Goal: Task Accomplishment & Management: Complete application form

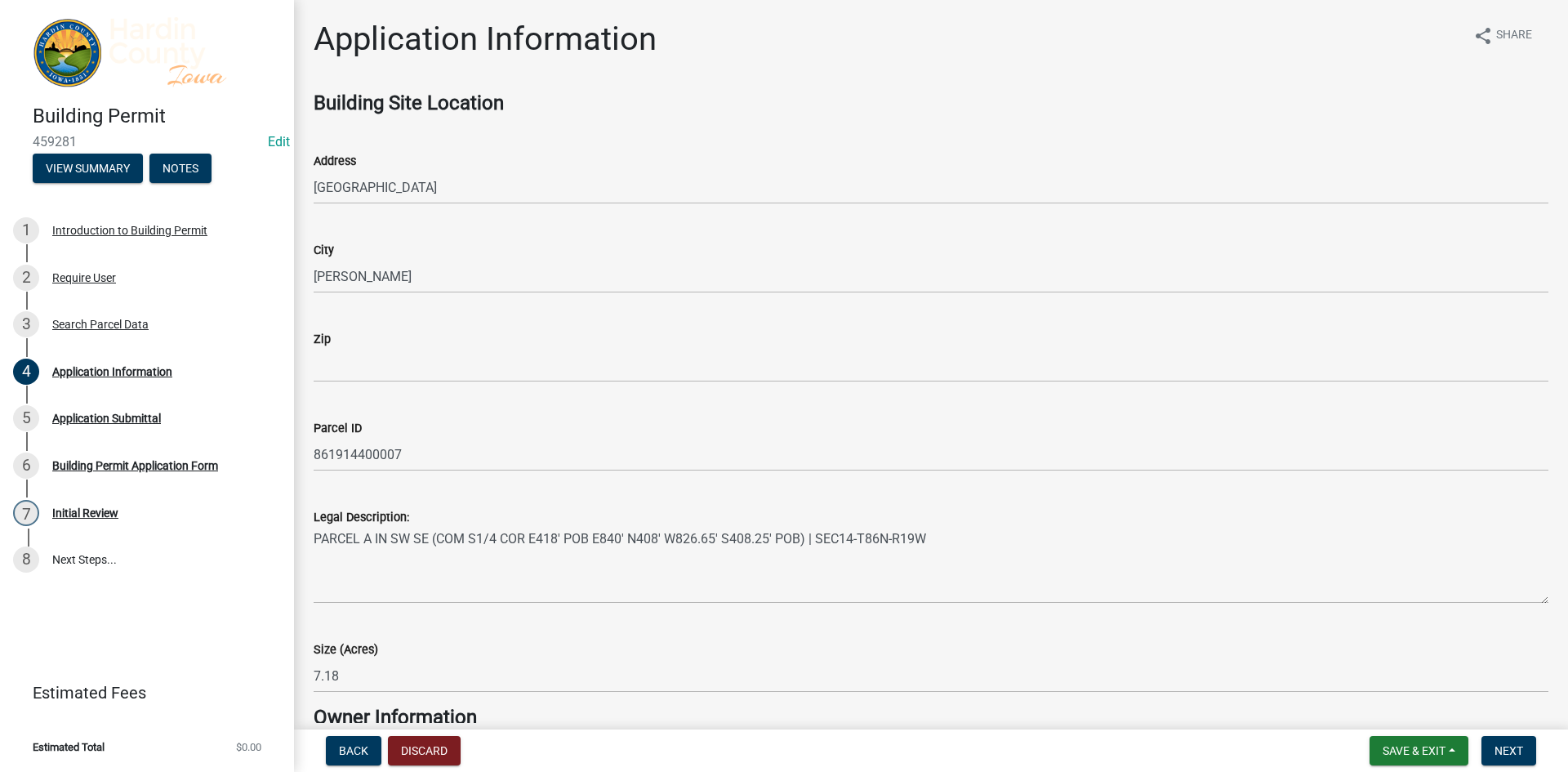
scroll to position [4043, 0]
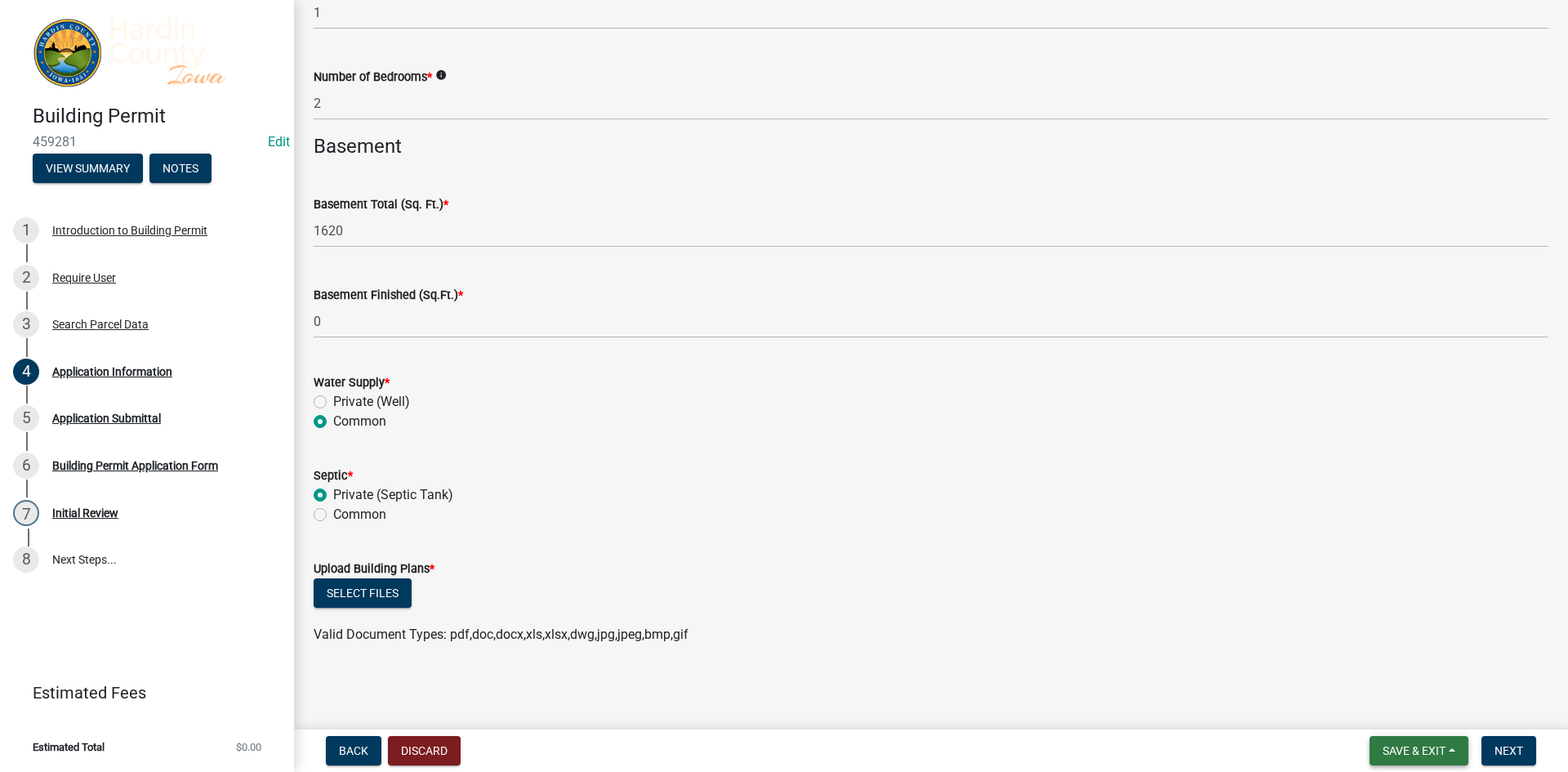
click at [1407, 755] on span "Save & Exit" at bounding box center [1414, 750] width 63 height 13
click at [1372, 703] on button "Save & Exit" at bounding box center [1403, 707] width 131 height 39
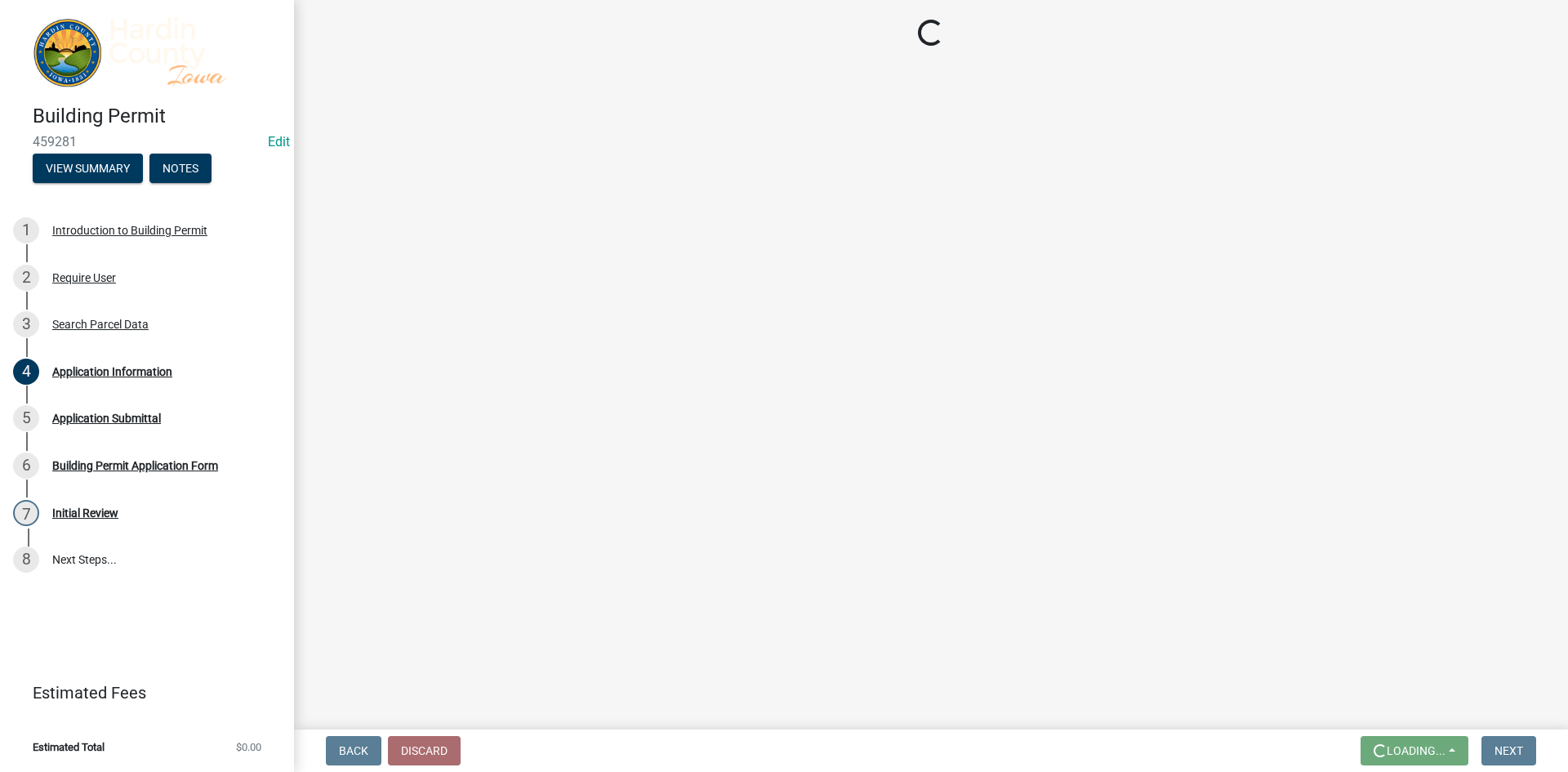
scroll to position [0, 0]
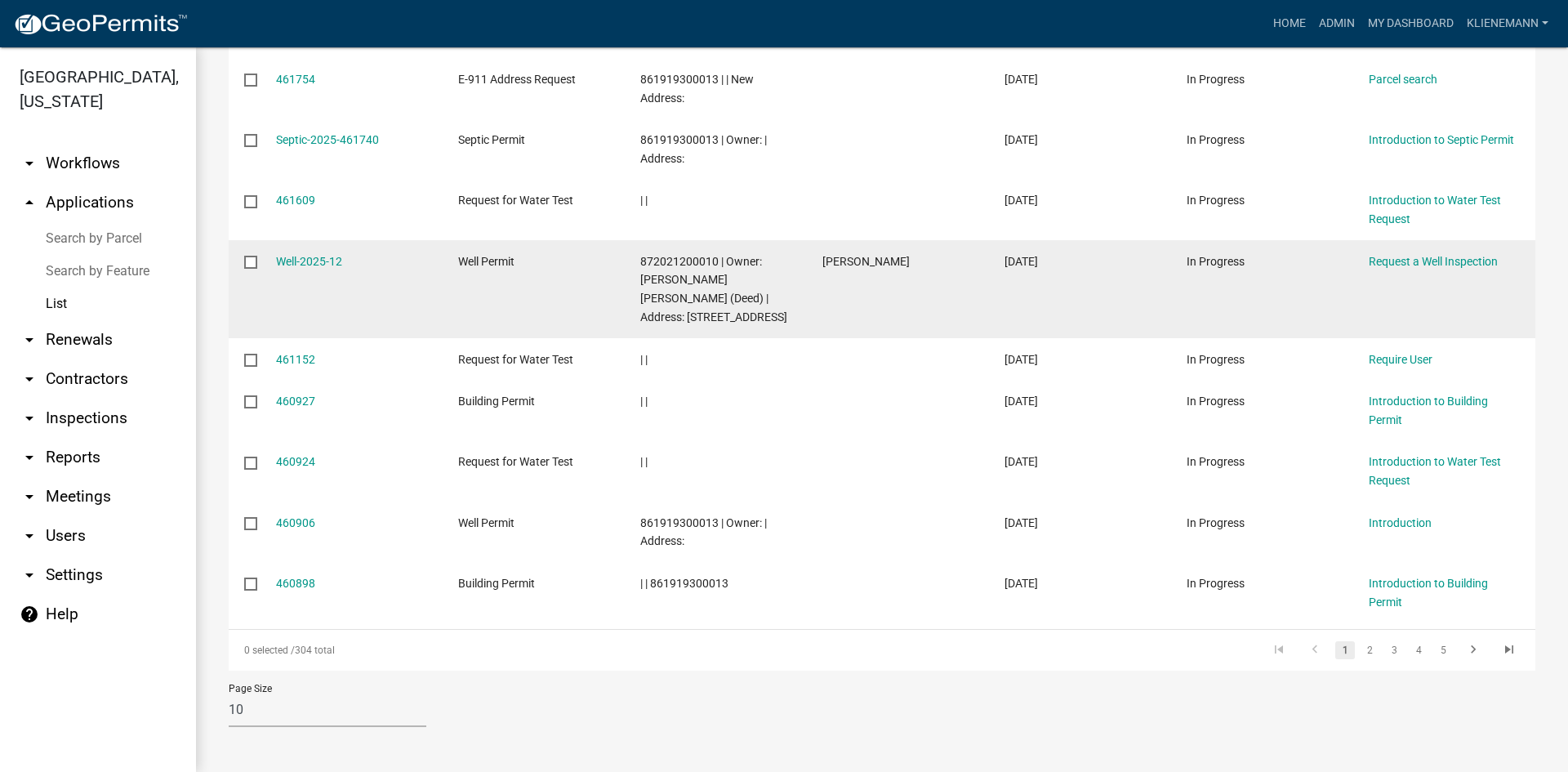
scroll to position [261, 0]
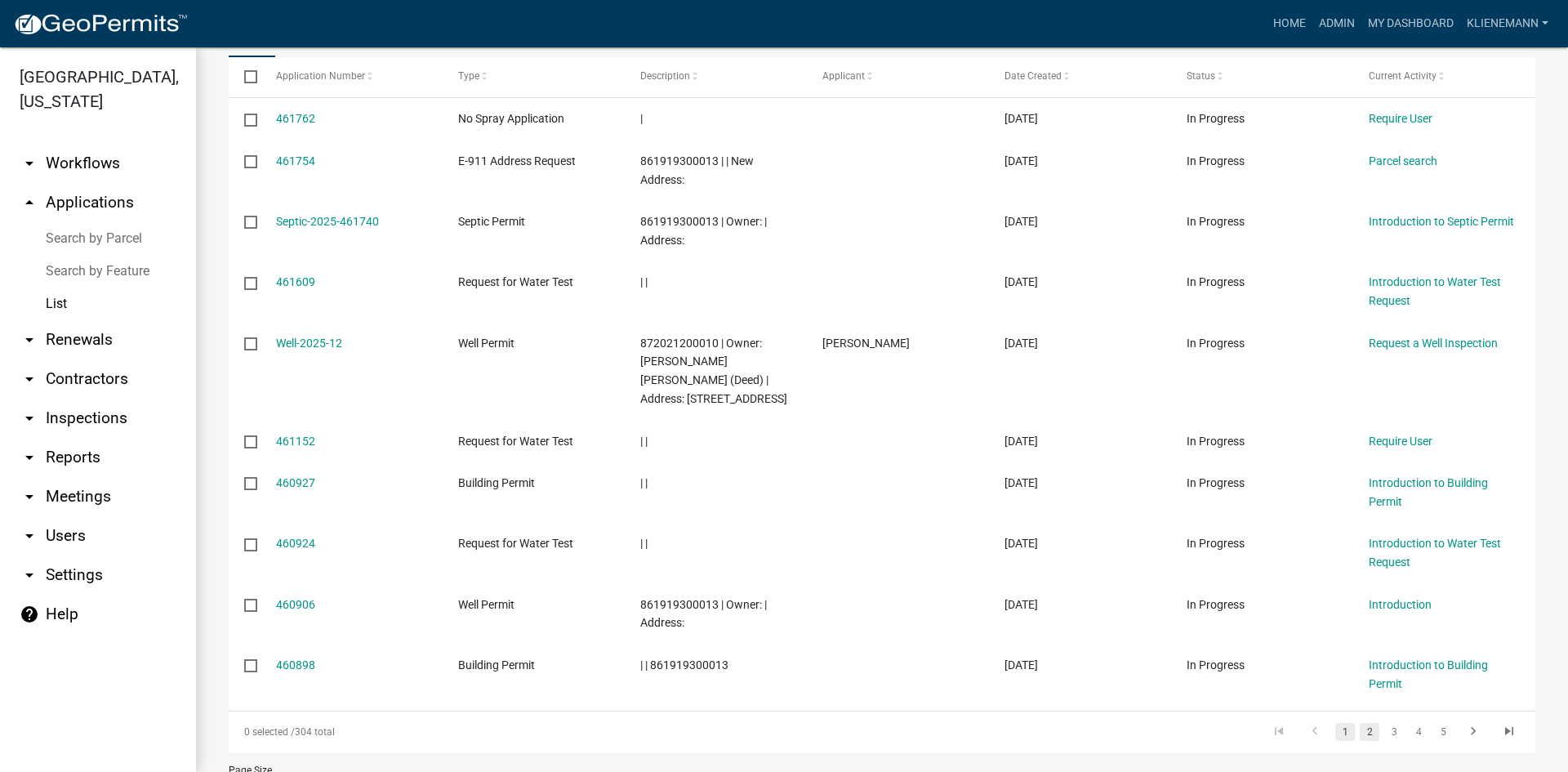
click at [1361, 727] on link "2" at bounding box center [1370, 731] width 20 height 18
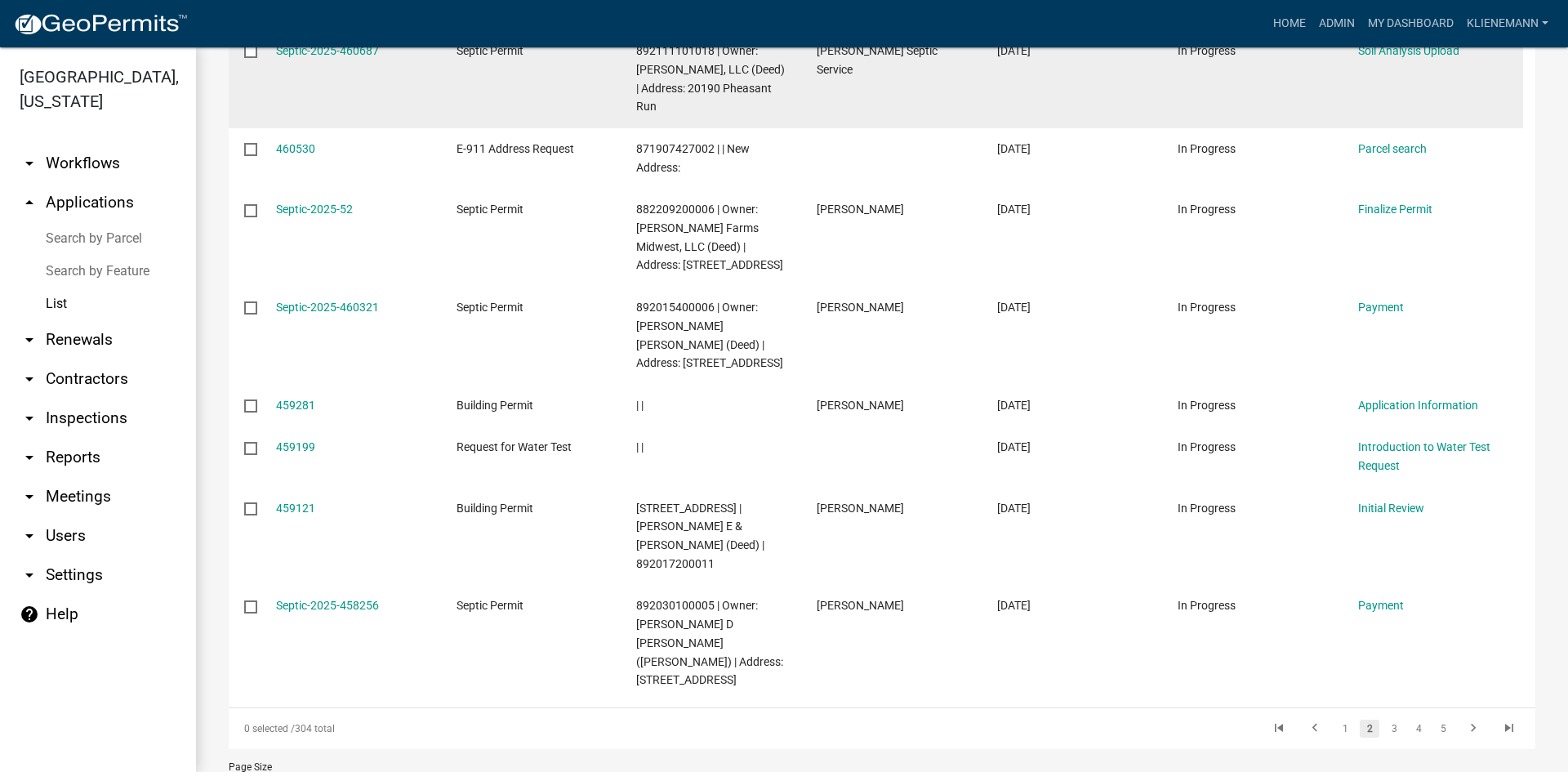
scroll to position [548, 0]
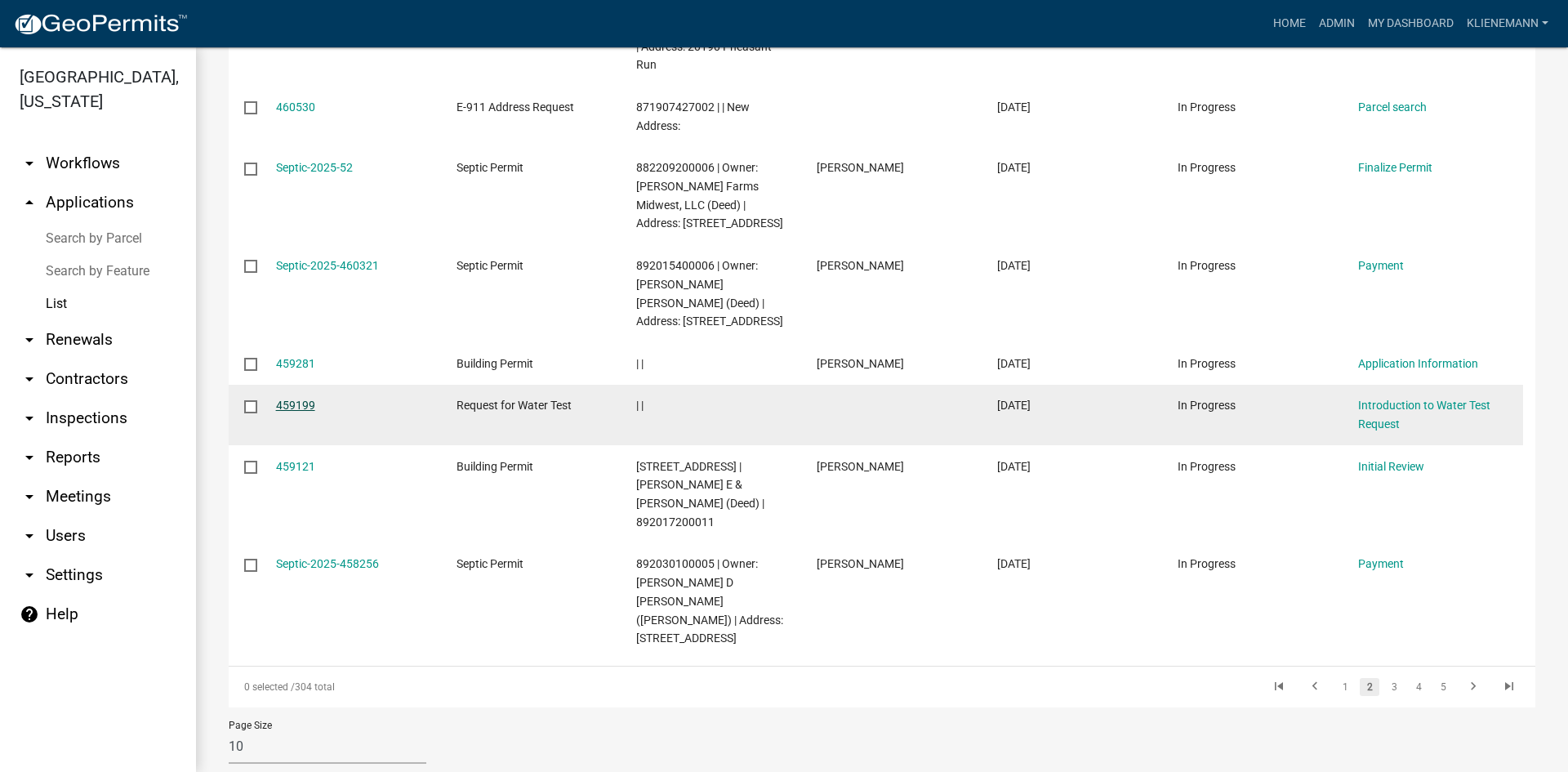
click at [292, 401] on link "459199" at bounding box center [295, 404] width 39 height 13
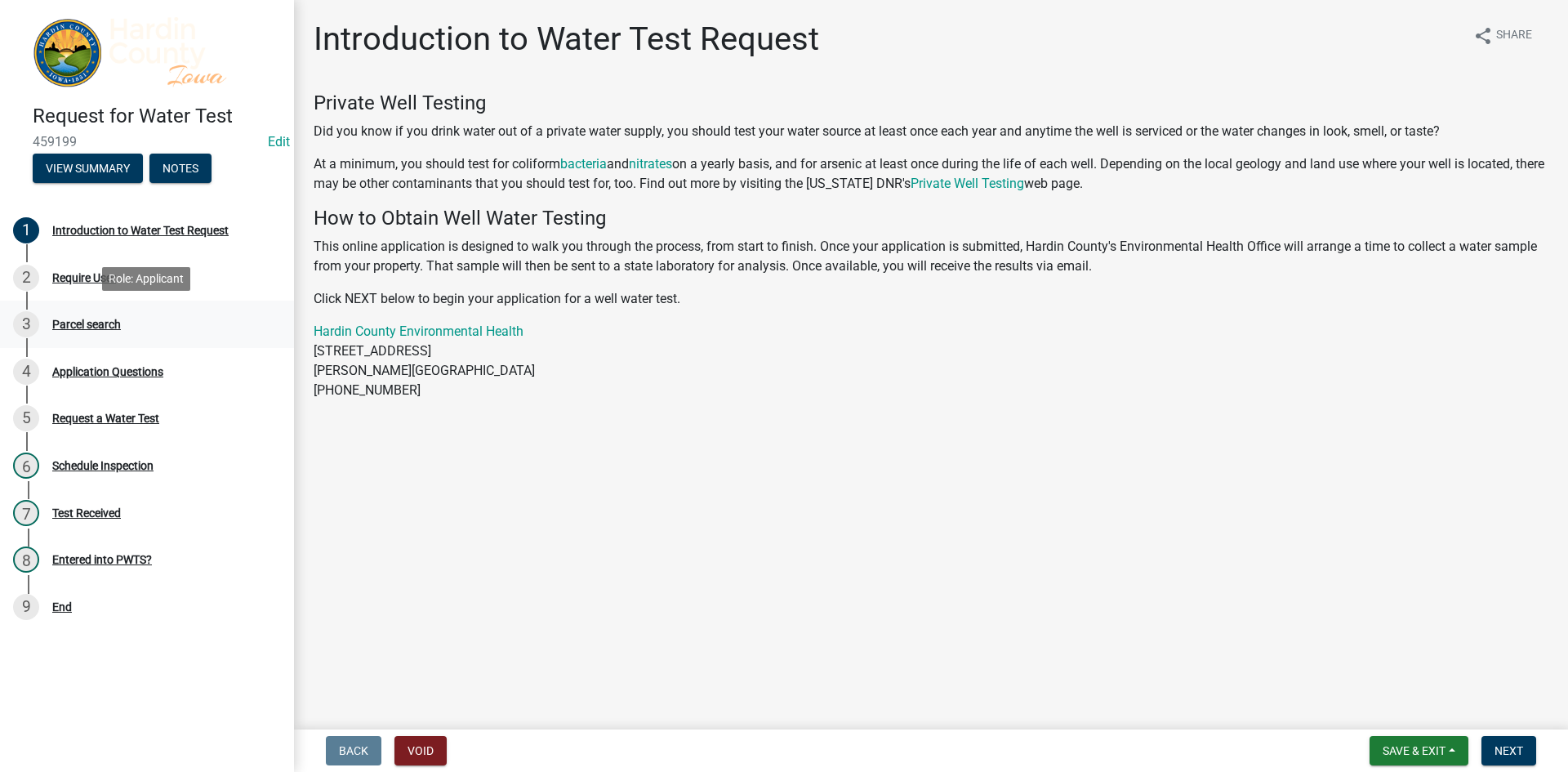
click at [148, 330] on div "3 Parcel search" at bounding box center [140, 324] width 255 height 26
click at [98, 328] on div "Parcel search" at bounding box center [86, 324] width 69 height 11
click at [94, 267] on div "2 Require User" at bounding box center [140, 278] width 255 height 26
click at [405, 748] on button "Void" at bounding box center [420, 751] width 52 height 30
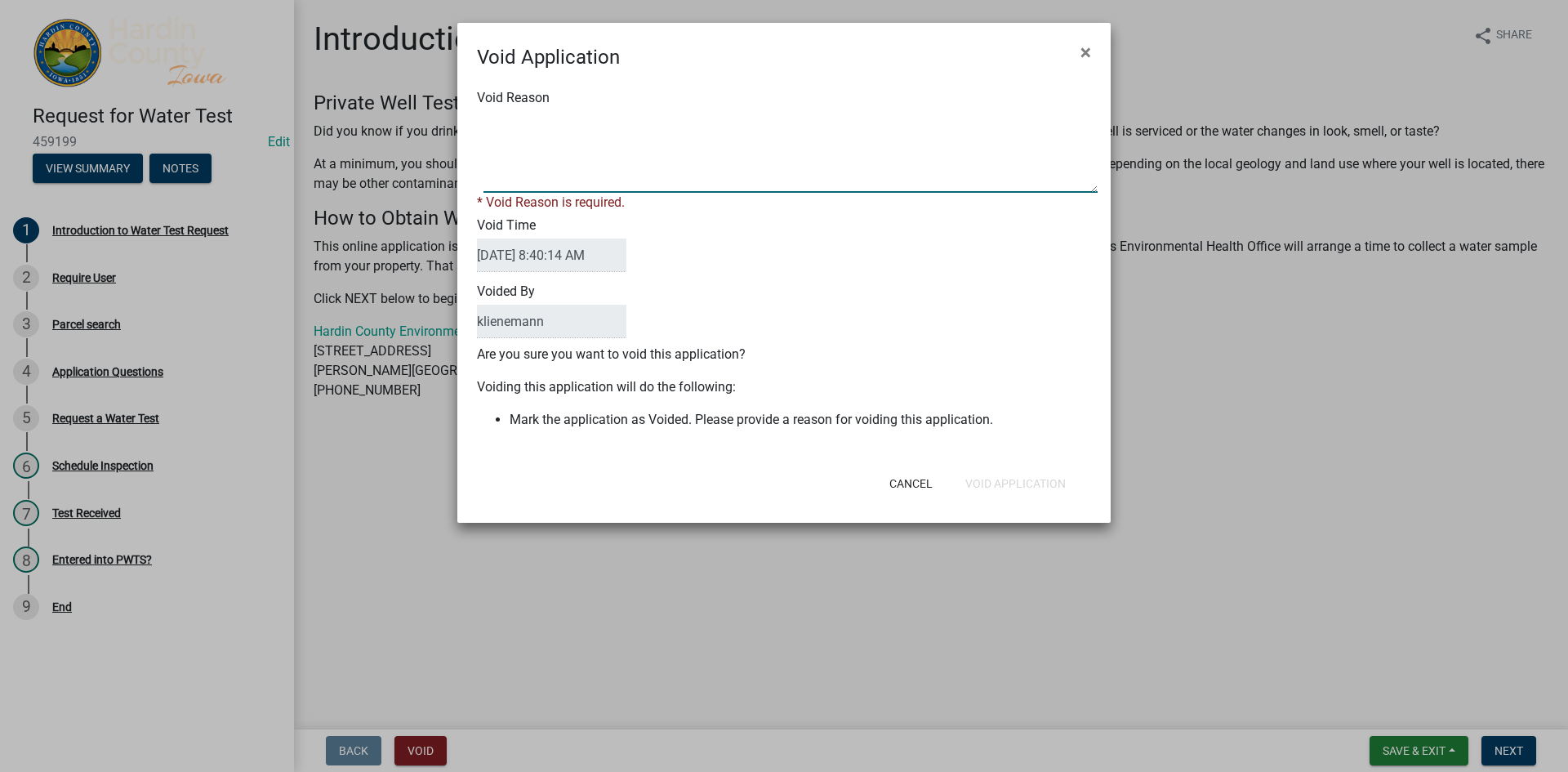
click at [512, 173] on textarea "Void Reason" at bounding box center [790, 151] width 614 height 82
type textarea "duplicate"
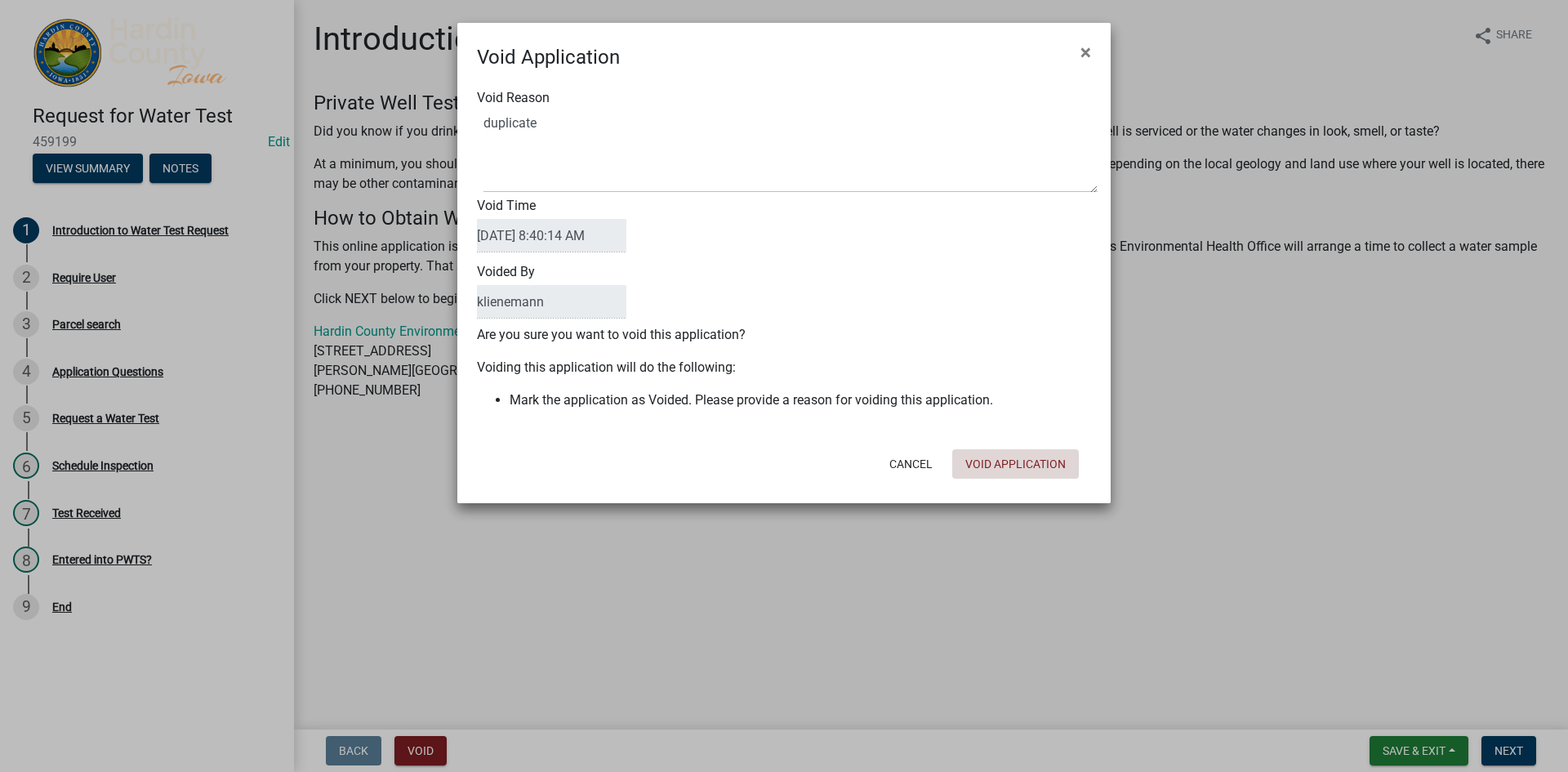
click at [1030, 486] on form "Void Application × Void Reason Void Time [DATE] 8:40:14 AM Voided By klienemann…" at bounding box center [784, 255] width 653 height 465
click at [1030, 464] on button "Void Application" at bounding box center [1015, 464] width 127 height 30
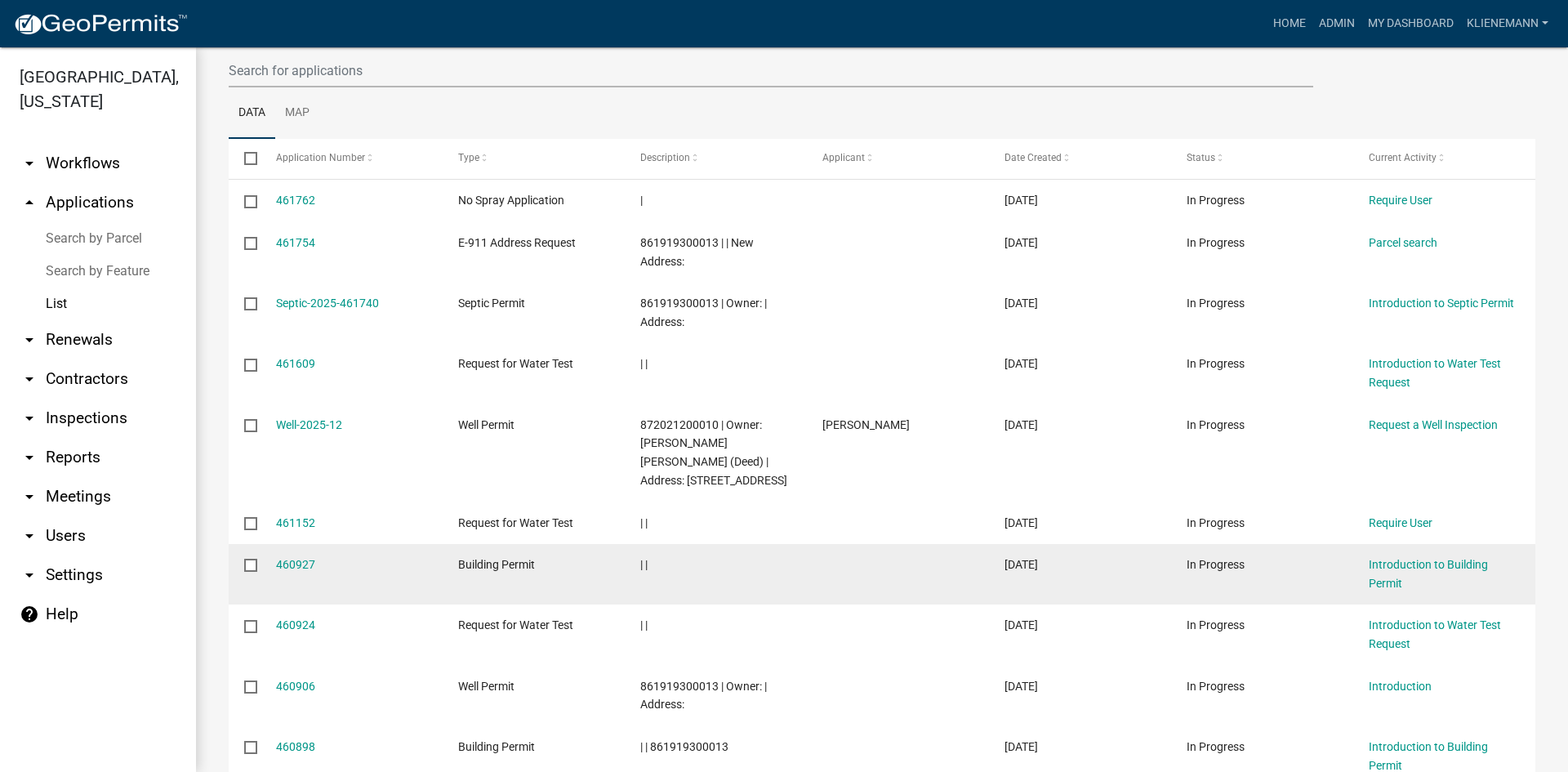
scroll to position [261, 0]
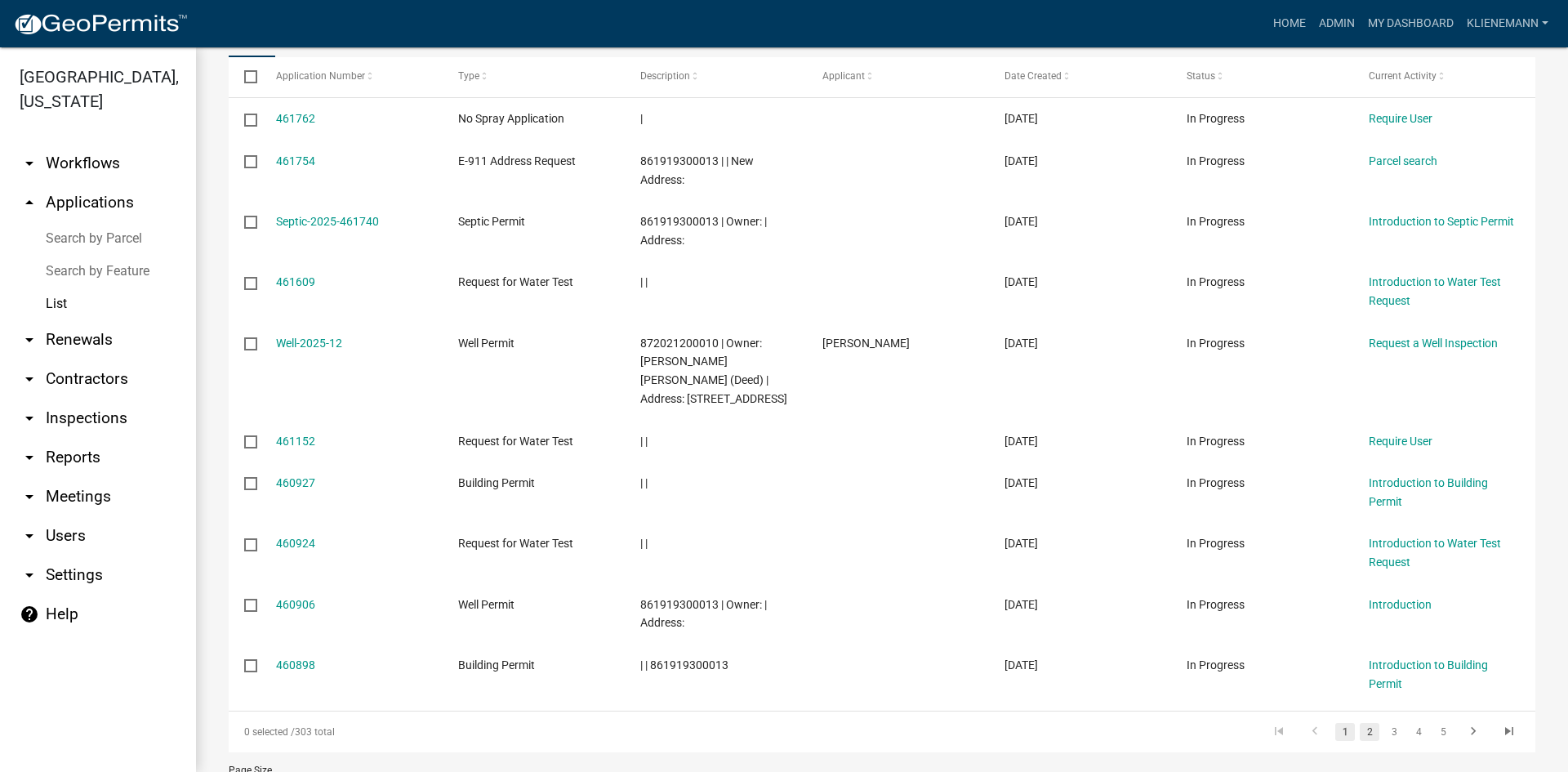
click at [1360, 726] on link "2" at bounding box center [1370, 731] width 20 height 18
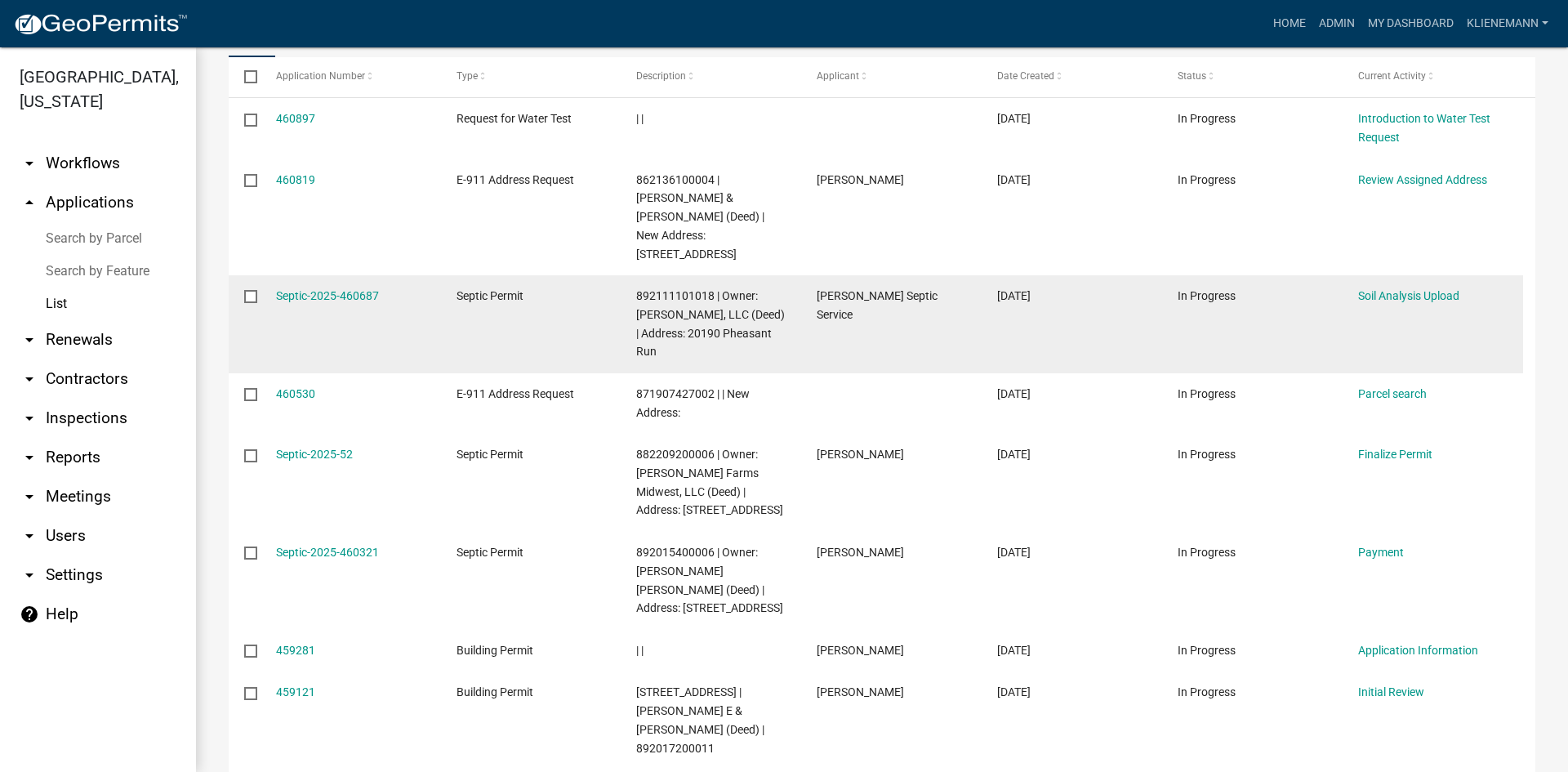
scroll to position [179, 0]
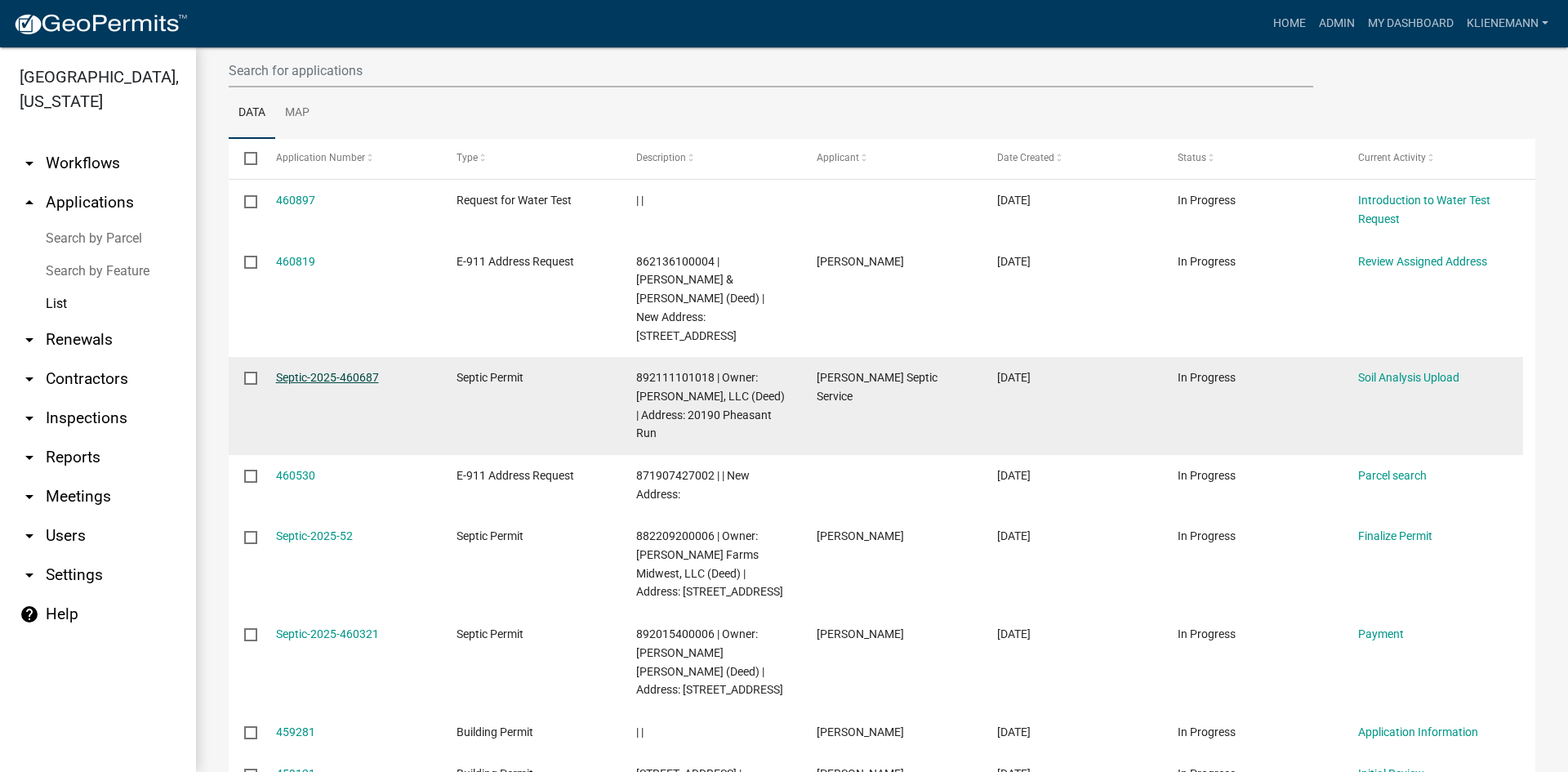
click at [345, 371] on link "Septic-2025-460687" at bounding box center [327, 377] width 103 height 13
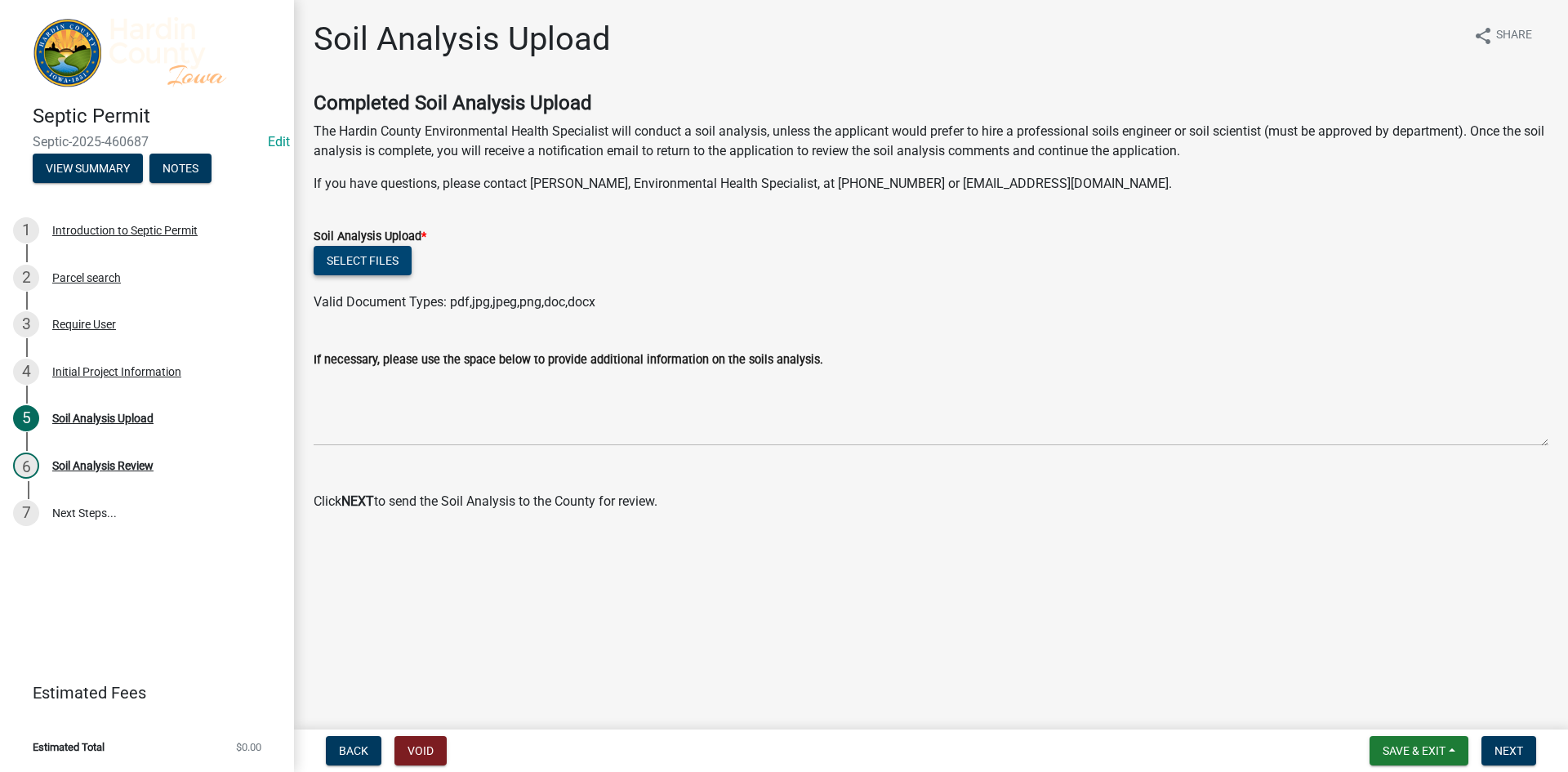
click at [380, 267] on button "Select files" at bounding box center [363, 261] width 98 height 30
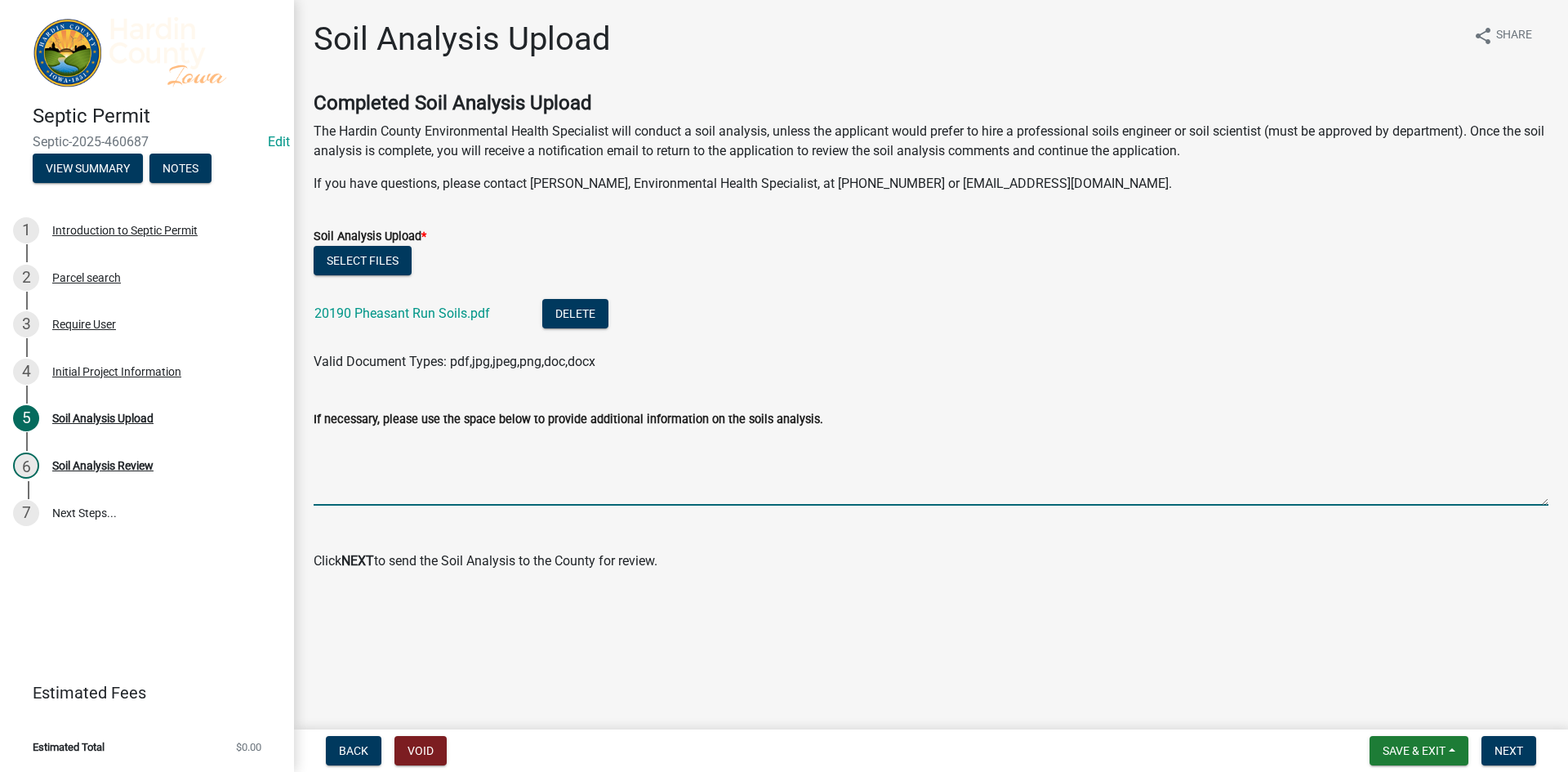
click at [440, 485] on textarea "If necessary, please use the space below to provide additional information on t…" at bounding box center [930, 466] width 1234 height 77
type textarea "Soil will be added on top of system/ added to elevate system"
click at [1501, 750] on span "Next" at bounding box center [1508, 750] width 29 height 13
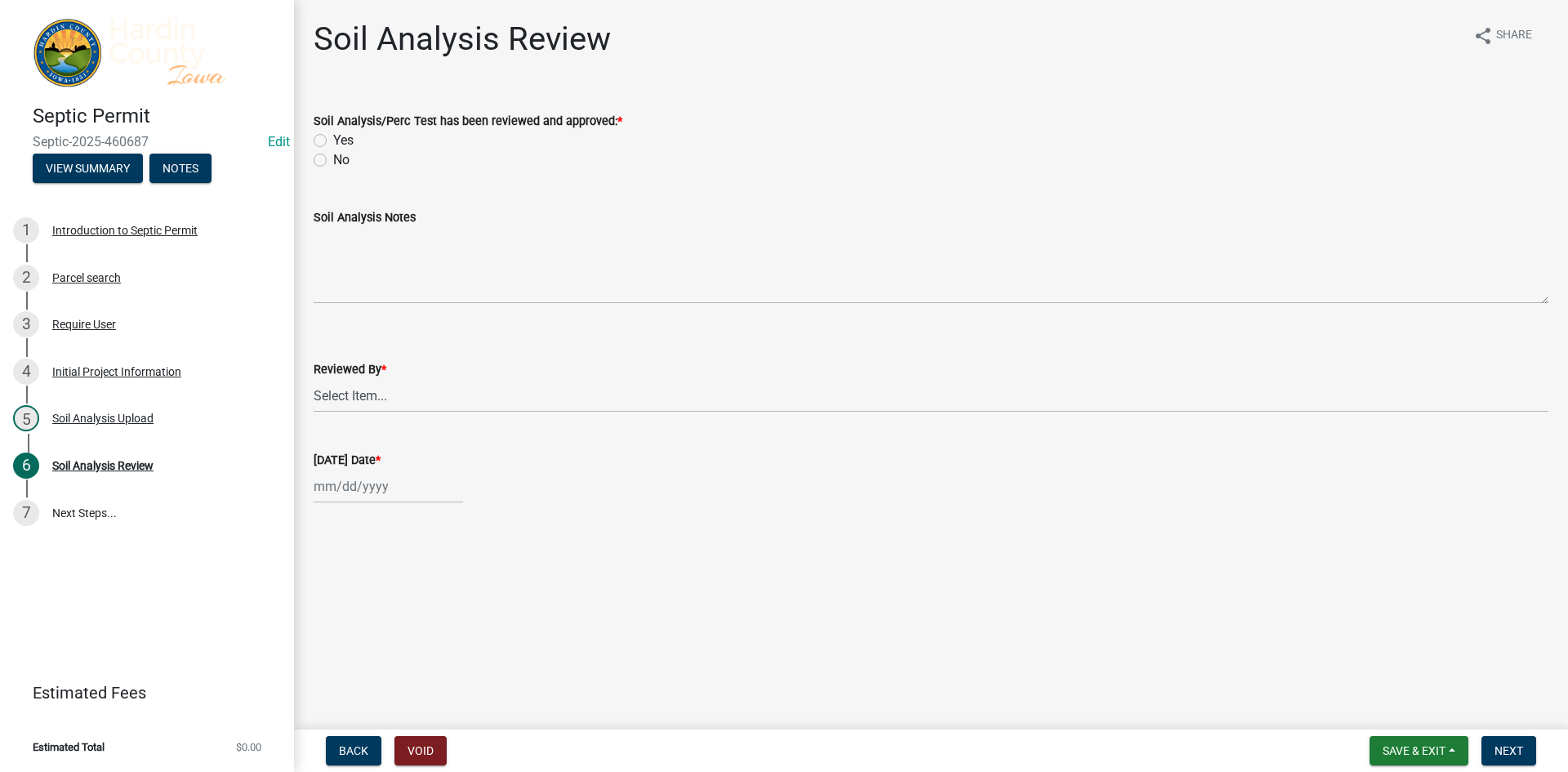
click at [342, 139] on label "Yes" at bounding box center [343, 140] width 20 height 20
click at [342, 139] on input "Yes" at bounding box center [338, 135] width 11 height 11
radio input "true"
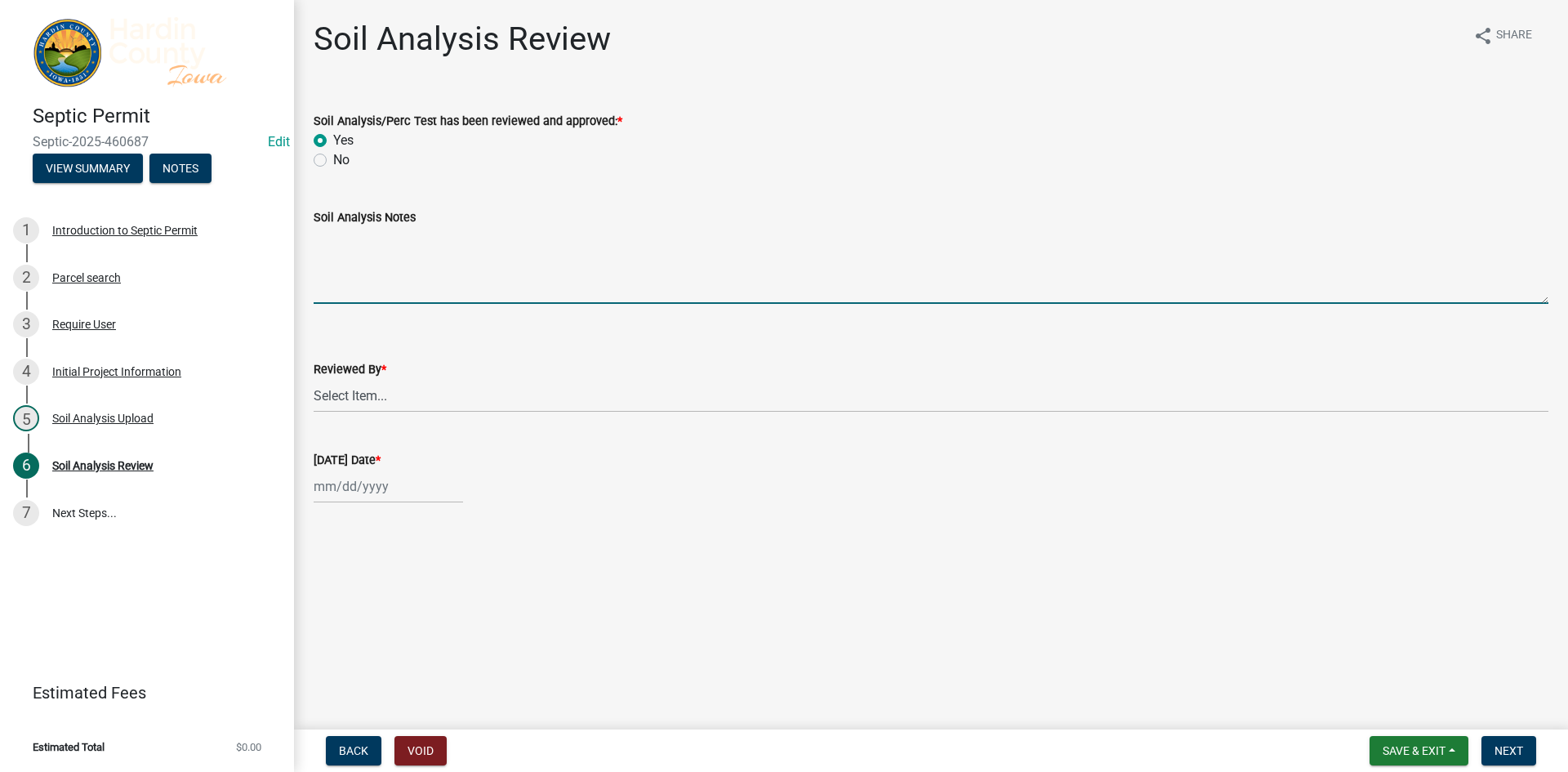
click at [369, 269] on textarea "Soil Analysis Notes" at bounding box center [930, 265] width 1234 height 77
type textarea "Soil will be addded"
click at [355, 402] on select "Select Item... [PERSON_NAME] [PERSON_NAME] Roll [PERSON_NAME]" at bounding box center [930, 395] width 1234 height 34
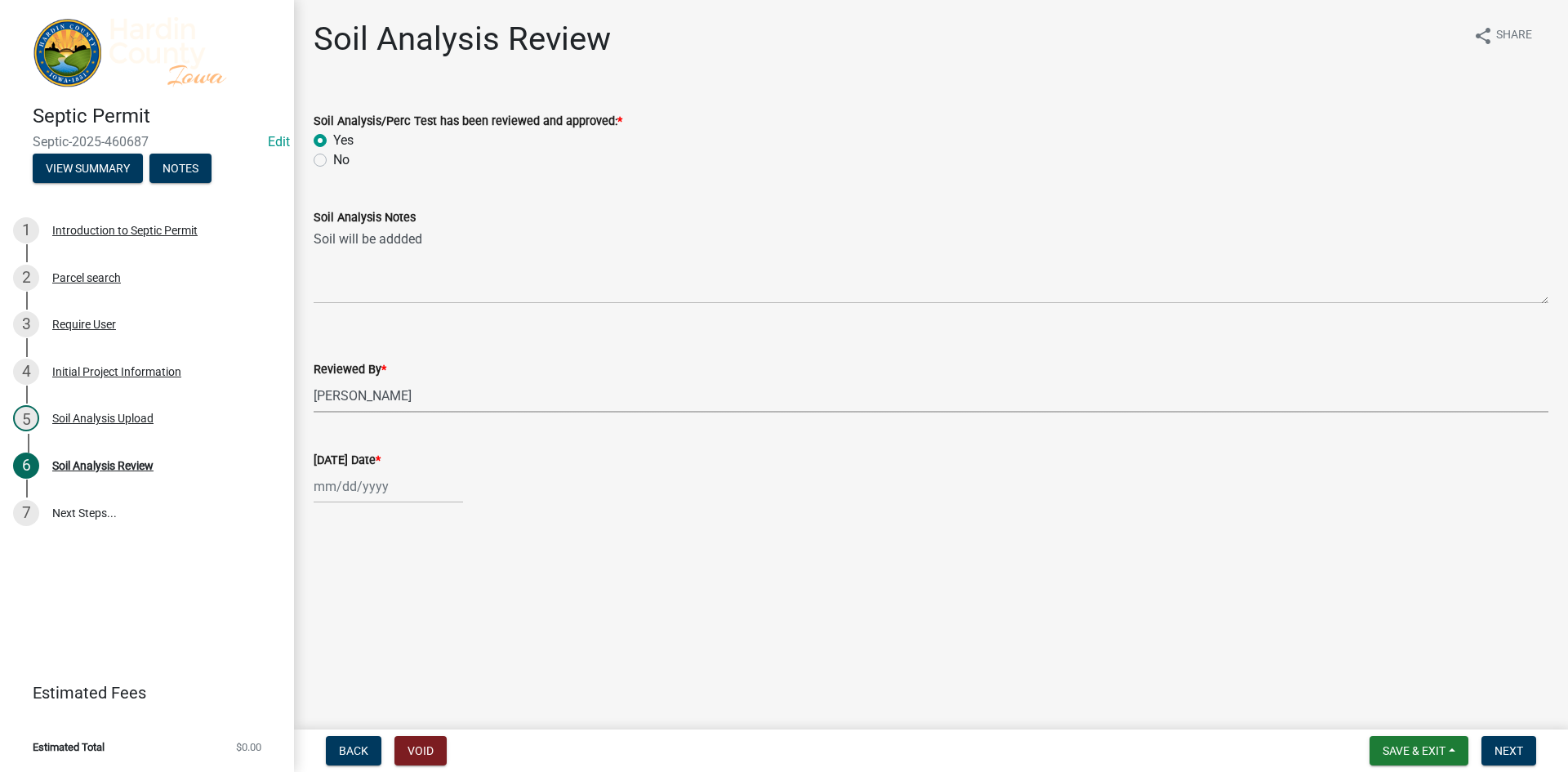
click at [314, 379] on select "Select Item... [PERSON_NAME] [PERSON_NAME] Roll [PERSON_NAME]" at bounding box center [930, 395] width 1234 height 34
select select "92abfdc4-a32e-4fda-8546-51d3978c14c9"
click at [370, 483] on div at bounding box center [389, 486] width 149 height 34
select select "8"
select select "2025"
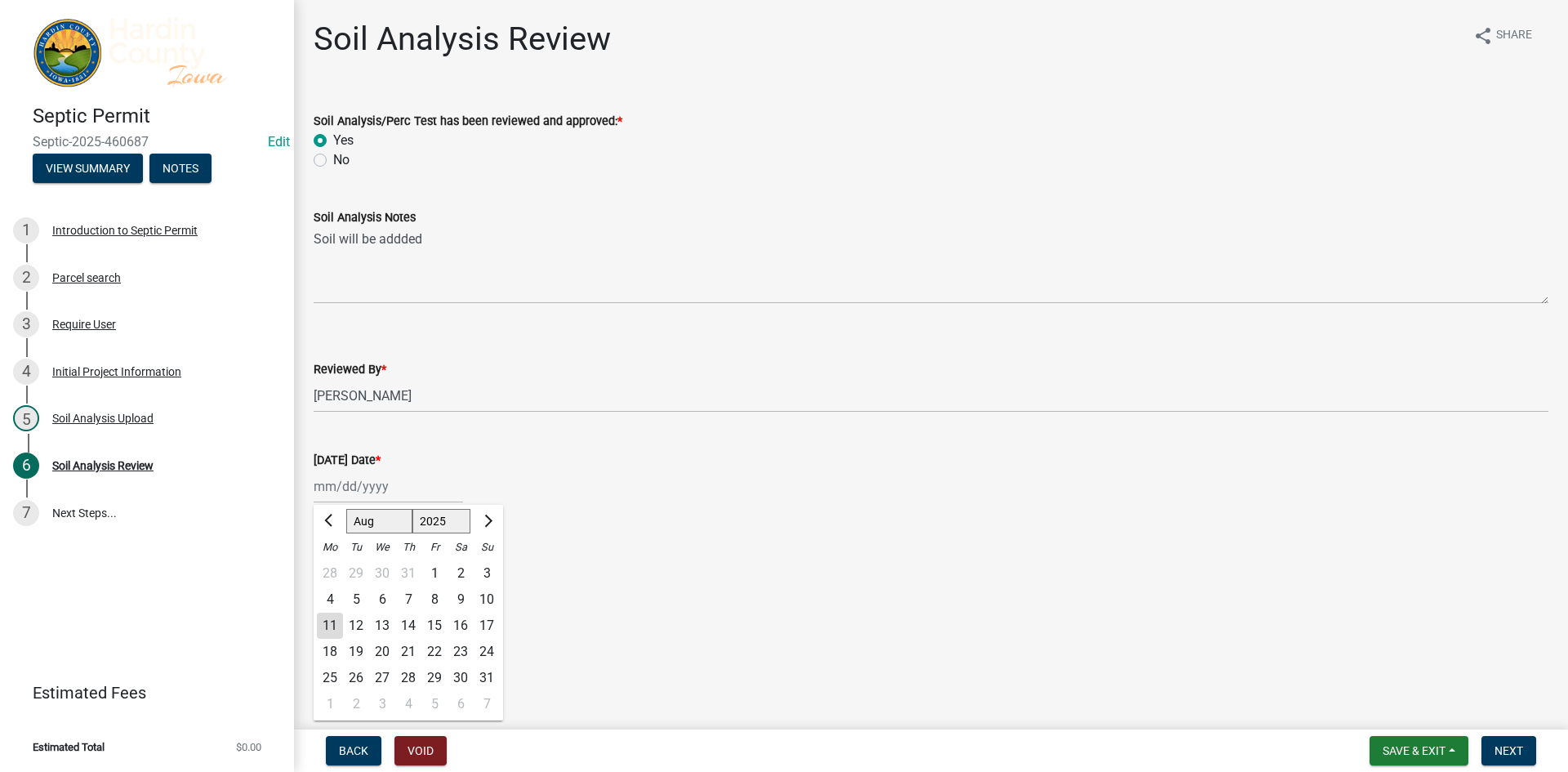
click at [327, 620] on div "11" at bounding box center [330, 626] width 26 height 26
type input "[DATE]"
click at [1497, 735] on nav "Back Void Save & Exit Save Save & Exit Next" at bounding box center [930, 750] width 1274 height 43
click at [1502, 749] on span "Next" at bounding box center [1508, 750] width 29 height 13
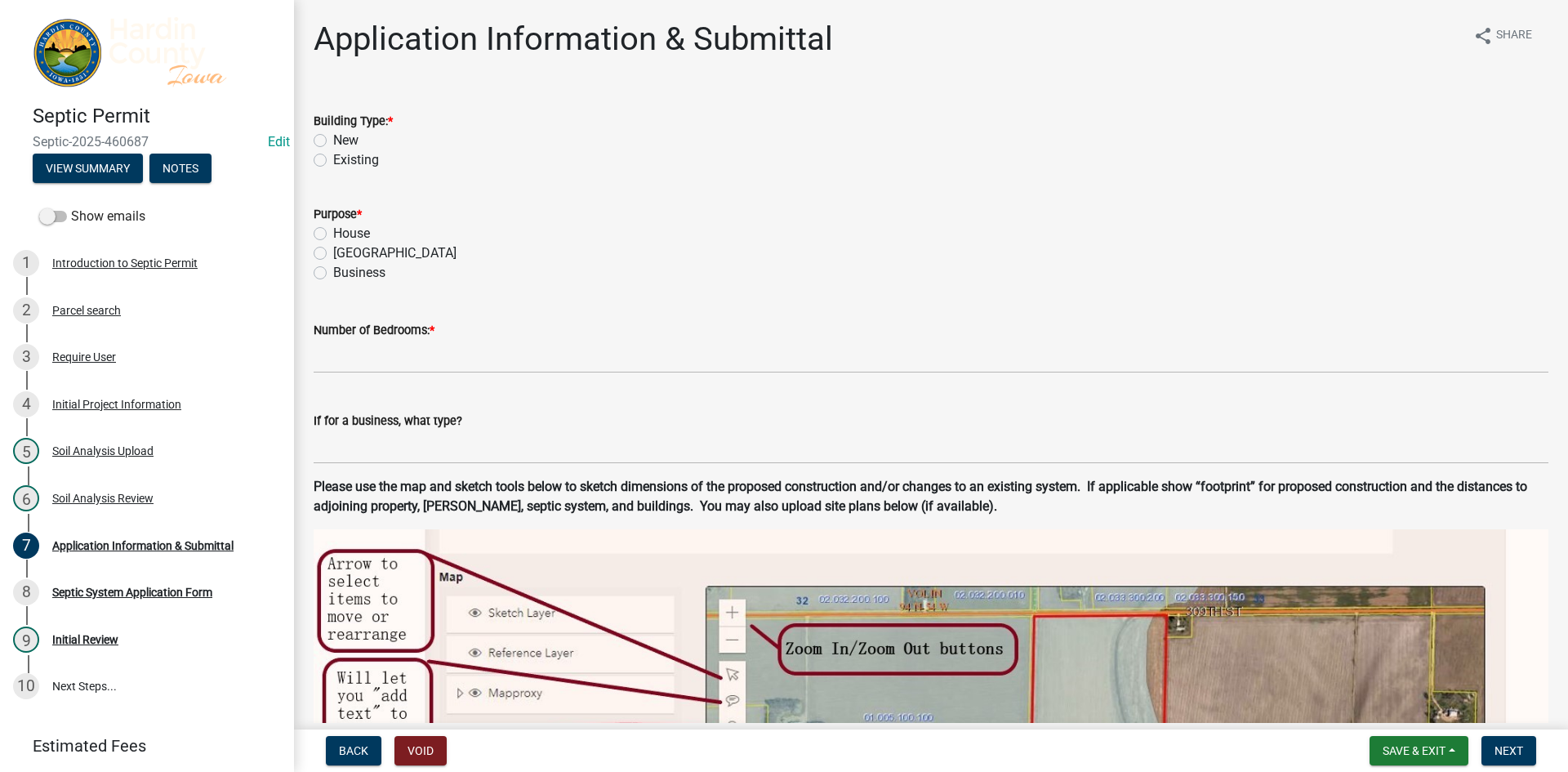
click at [338, 138] on label "New" at bounding box center [345, 140] width 25 height 20
click at [338, 138] on input "New" at bounding box center [338, 135] width 11 height 11
radio input "true"
click at [365, 230] on label "House" at bounding box center [351, 234] width 37 height 20
click at [344, 230] on input "House" at bounding box center [338, 229] width 11 height 11
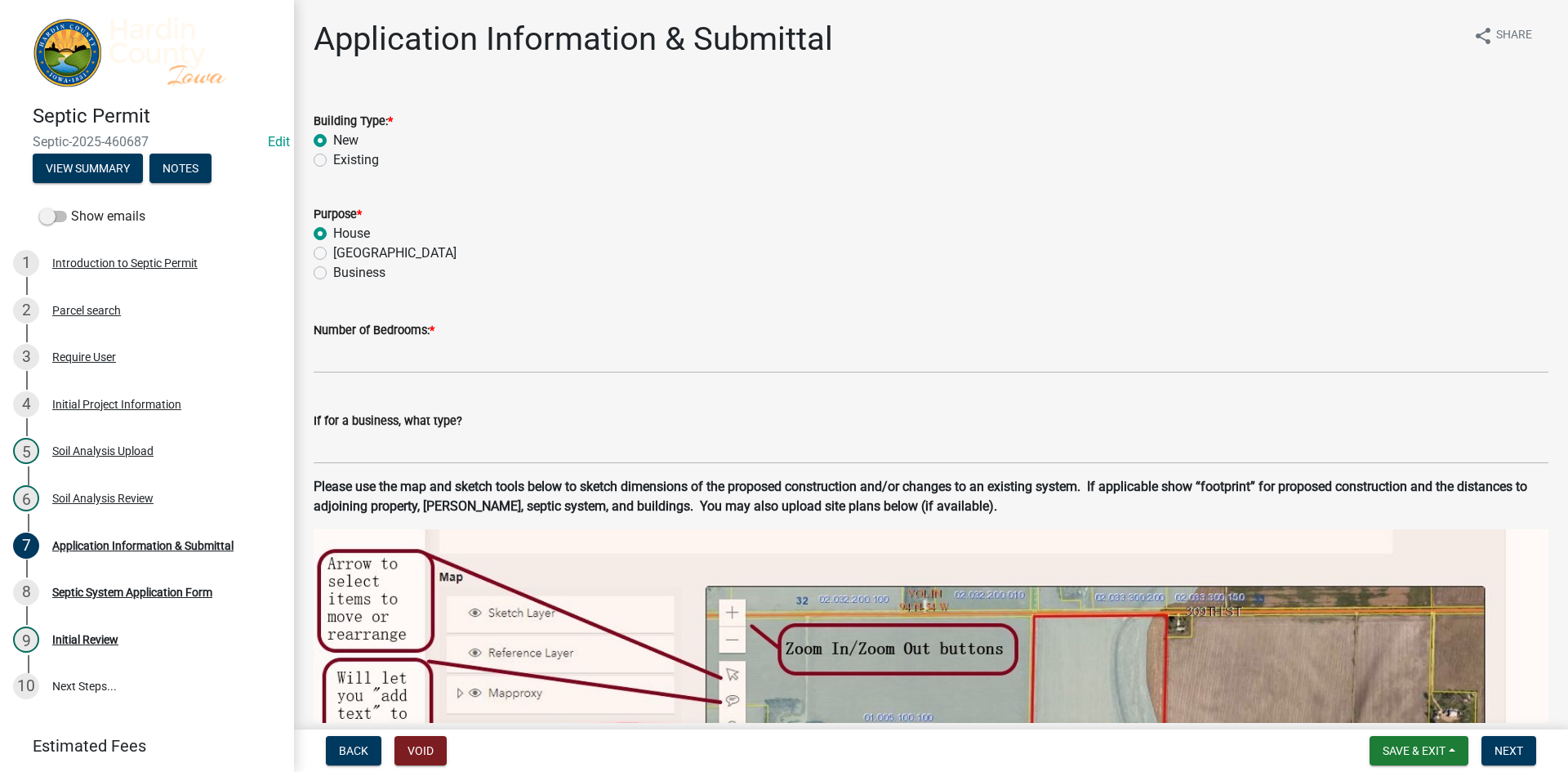
radio input "true"
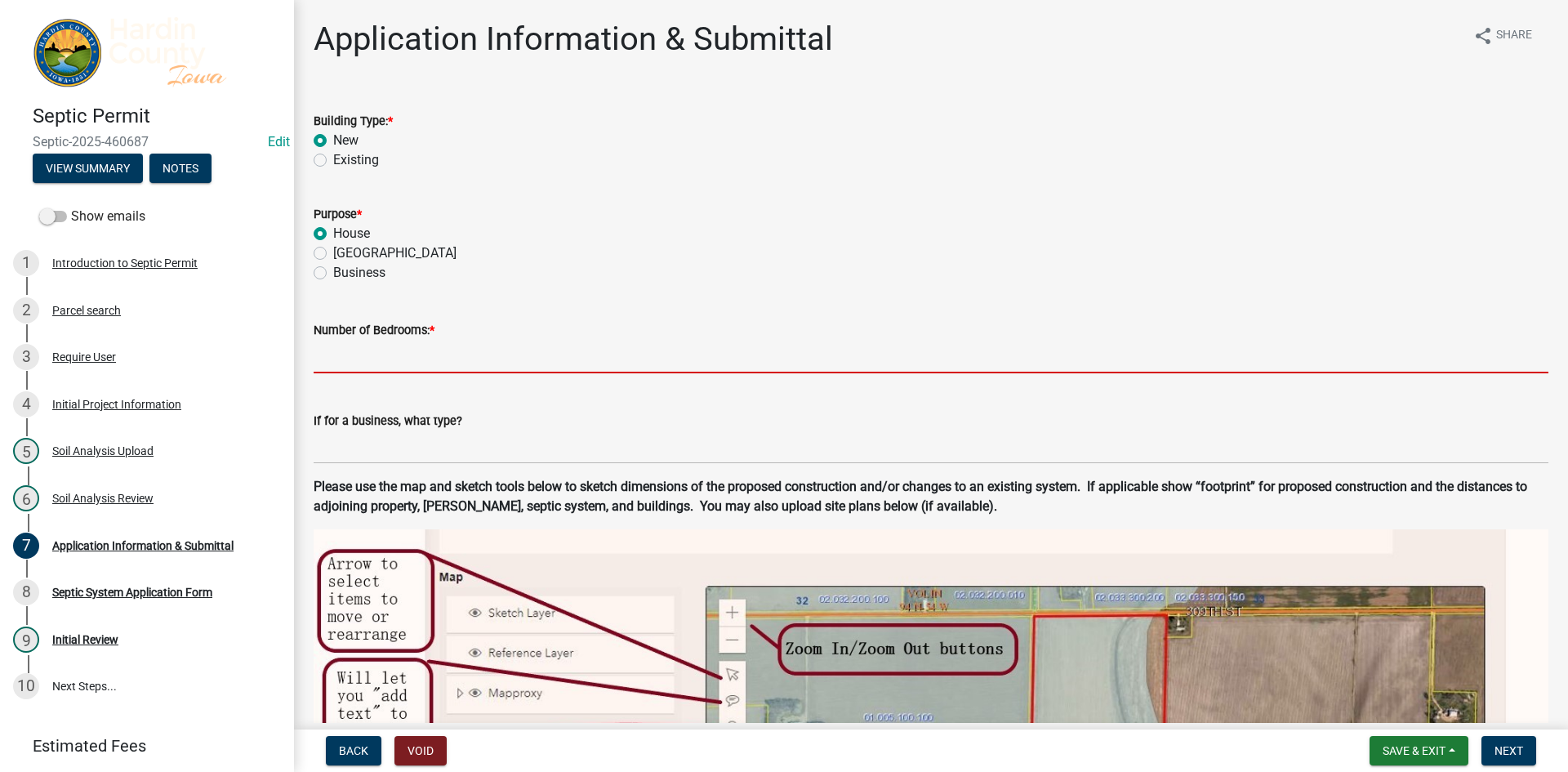
click at [392, 355] on input "text" at bounding box center [930, 357] width 1234 height 34
type input "2"
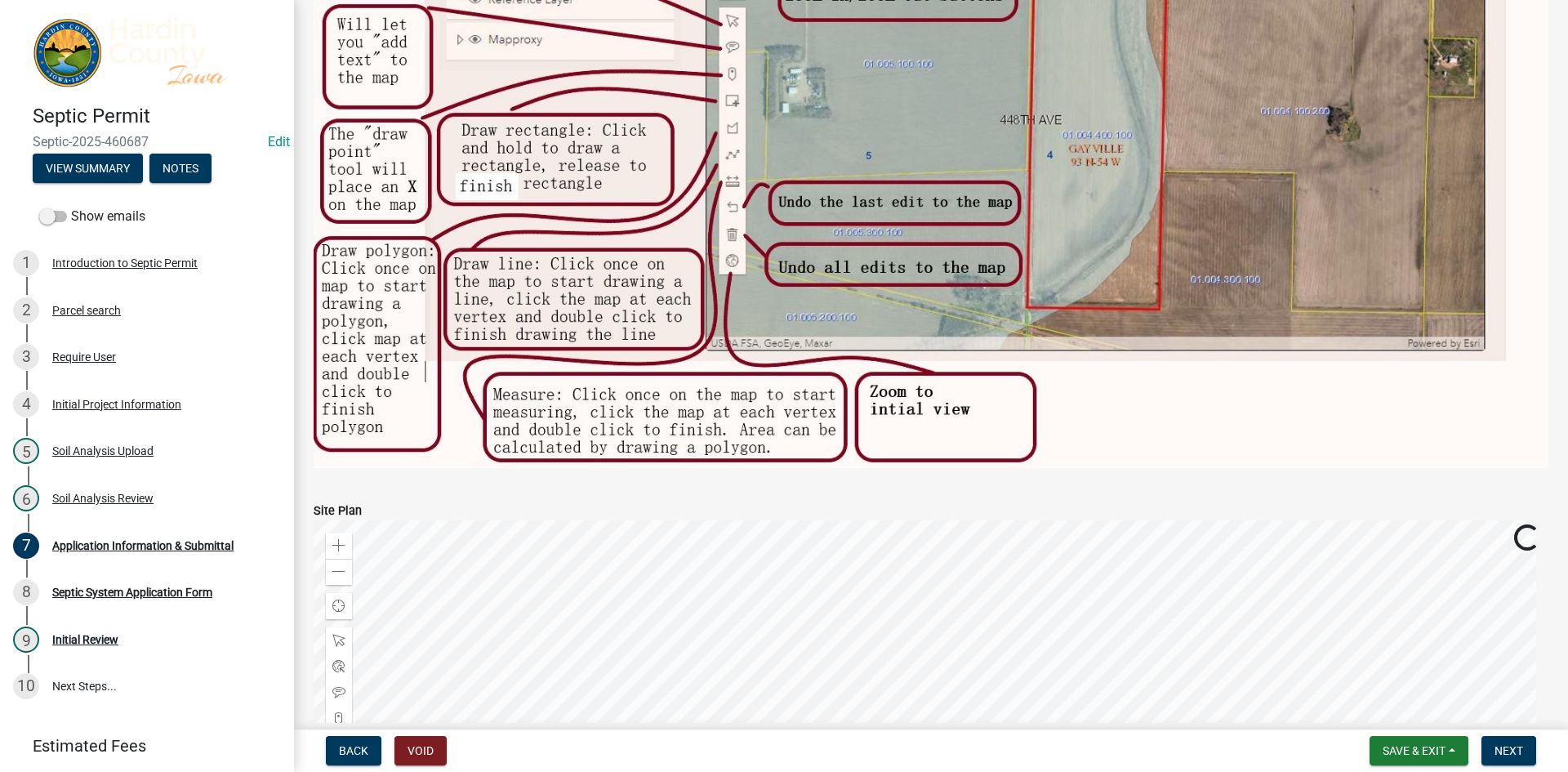
scroll to position [1062, 0]
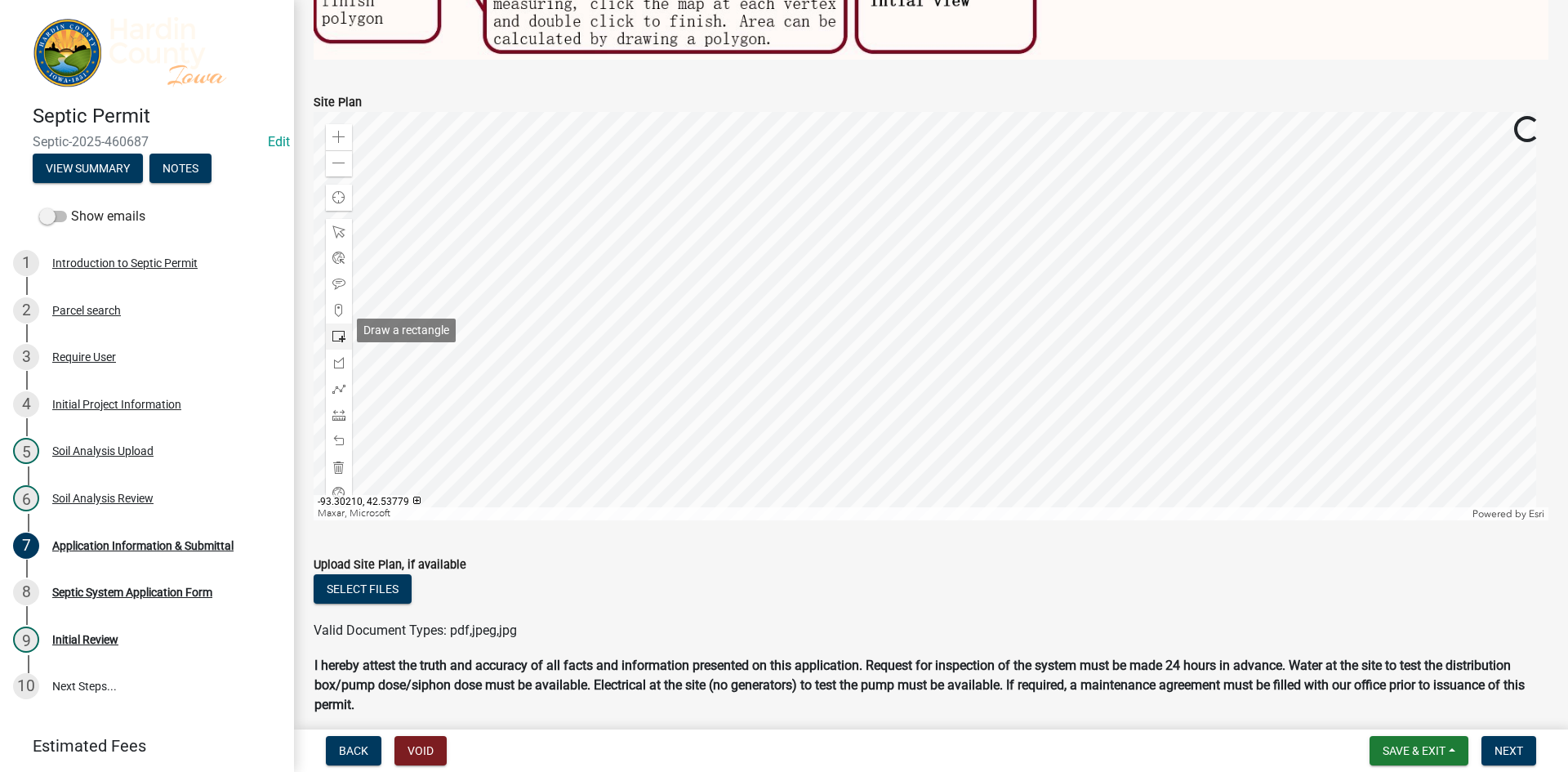
click at [334, 337] on span at bounding box center [339, 336] width 13 height 13
click at [935, 356] on div at bounding box center [930, 316] width 1234 height 408
click at [342, 428] on div at bounding box center [339, 441] width 26 height 26
click at [350, 383] on div at bounding box center [339, 388] width 26 height 26
click at [968, 315] on div at bounding box center [930, 316] width 1234 height 408
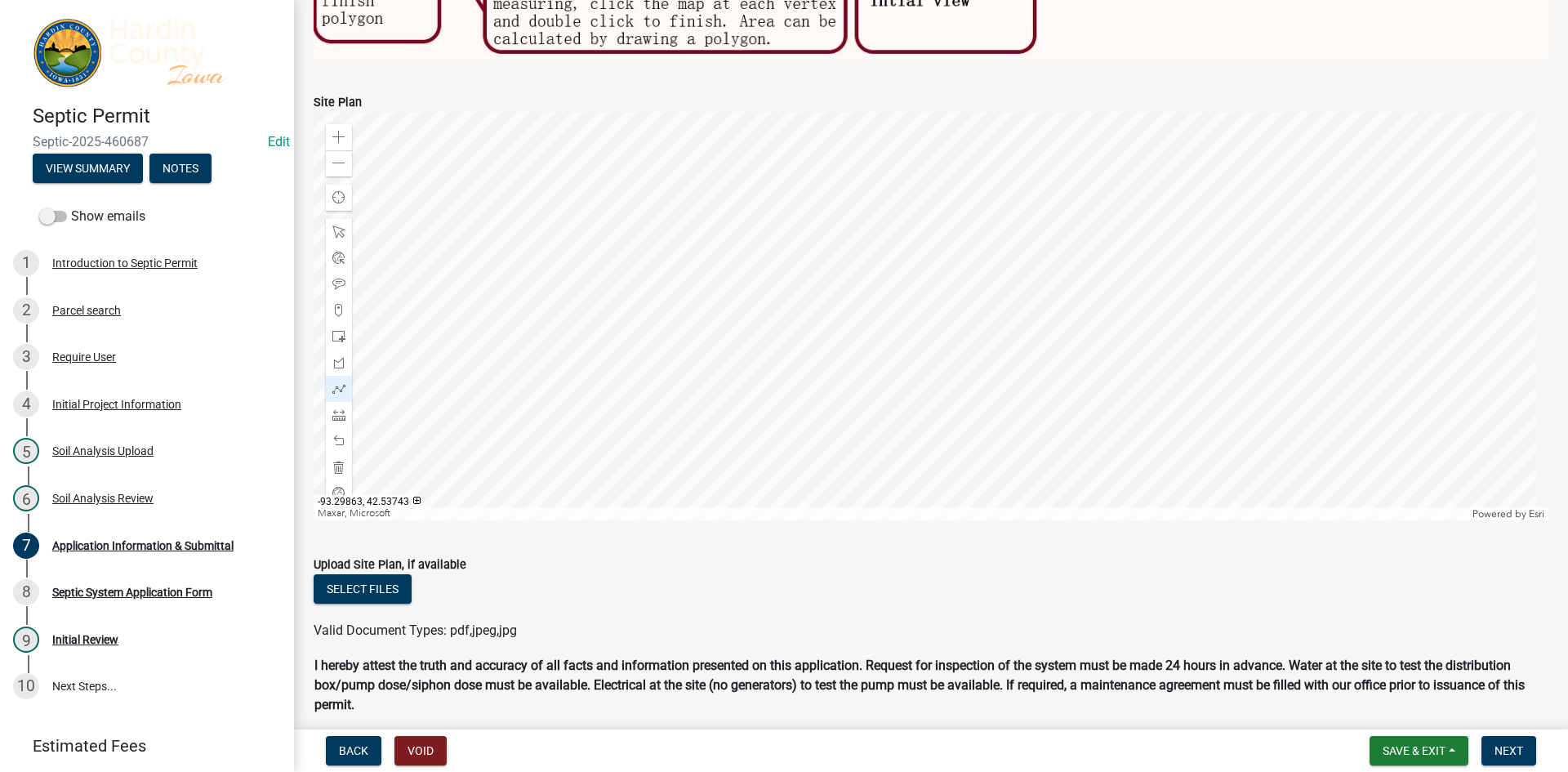
click at [919, 344] on div at bounding box center [930, 316] width 1234 height 408
click at [940, 376] on div at bounding box center [930, 316] width 1234 height 408
click at [988, 348] on div at bounding box center [930, 316] width 1234 height 408
click at [967, 315] on div at bounding box center [930, 316] width 1234 height 408
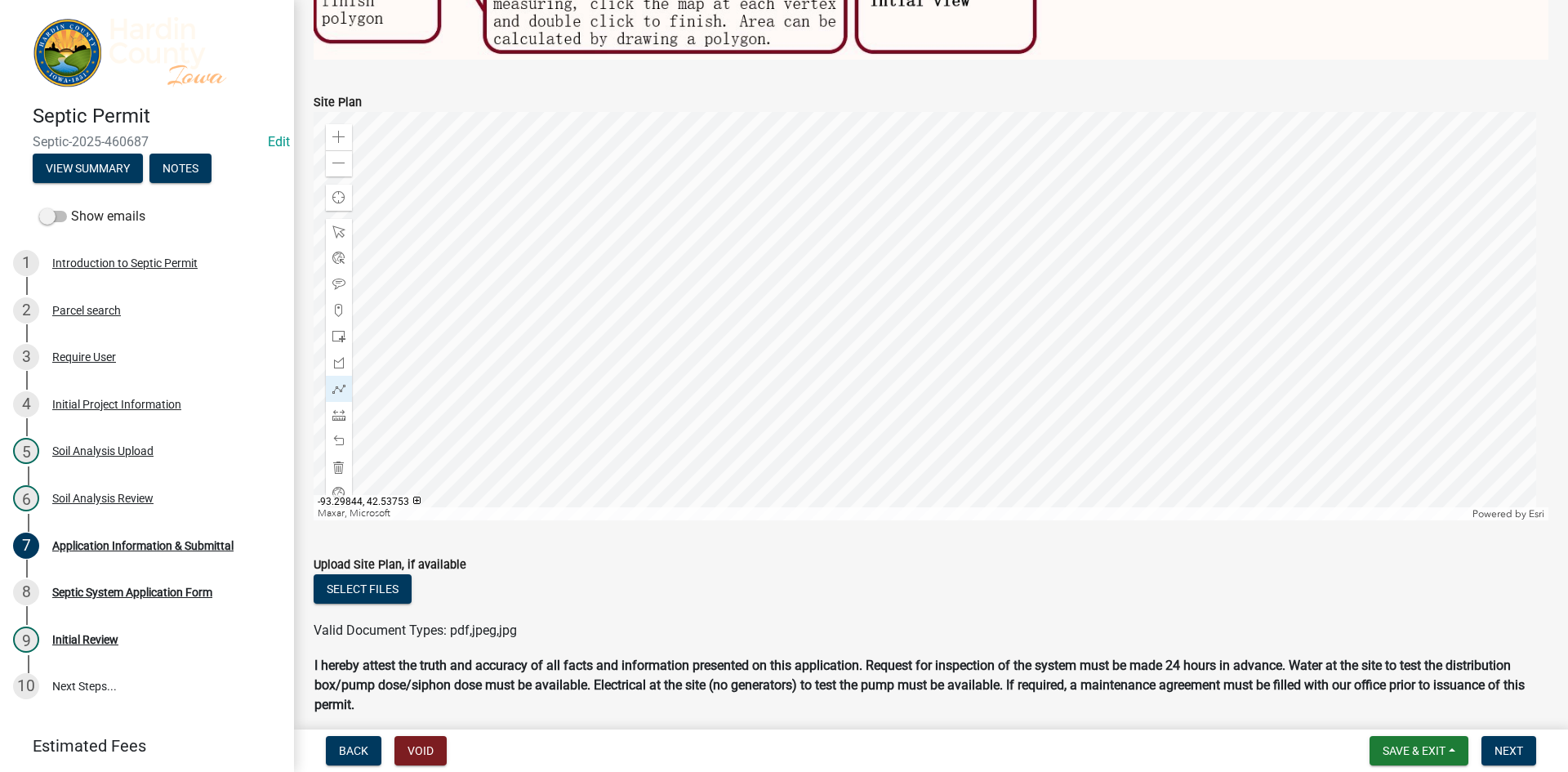
click at [953, 321] on div at bounding box center [930, 316] width 1234 height 408
click at [886, 229] on div at bounding box center [930, 316] width 1234 height 408
click at [899, 223] on div at bounding box center [930, 316] width 1234 height 408
click at [967, 317] on div at bounding box center [930, 316] width 1234 height 408
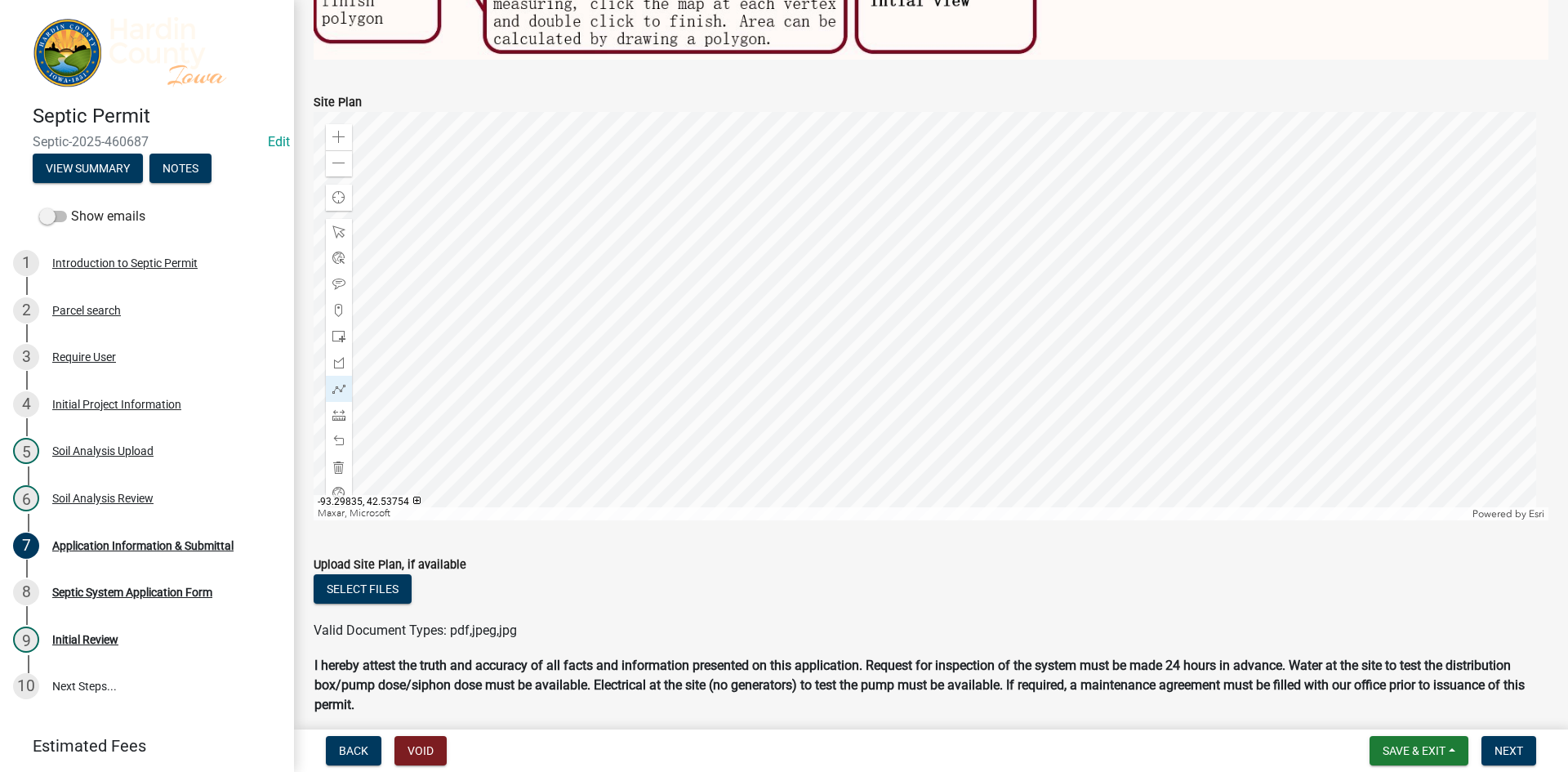
click at [967, 317] on div at bounding box center [930, 316] width 1234 height 408
click at [342, 278] on span at bounding box center [339, 284] width 13 height 13
click at [1006, 350] on div at bounding box center [930, 316] width 1234 height 408
click at [963, 283] on div at bounding box center [930, 316] width 1234 height 408
click at [340, 383] on span at bounding box center [339, 388] width 13 height 13
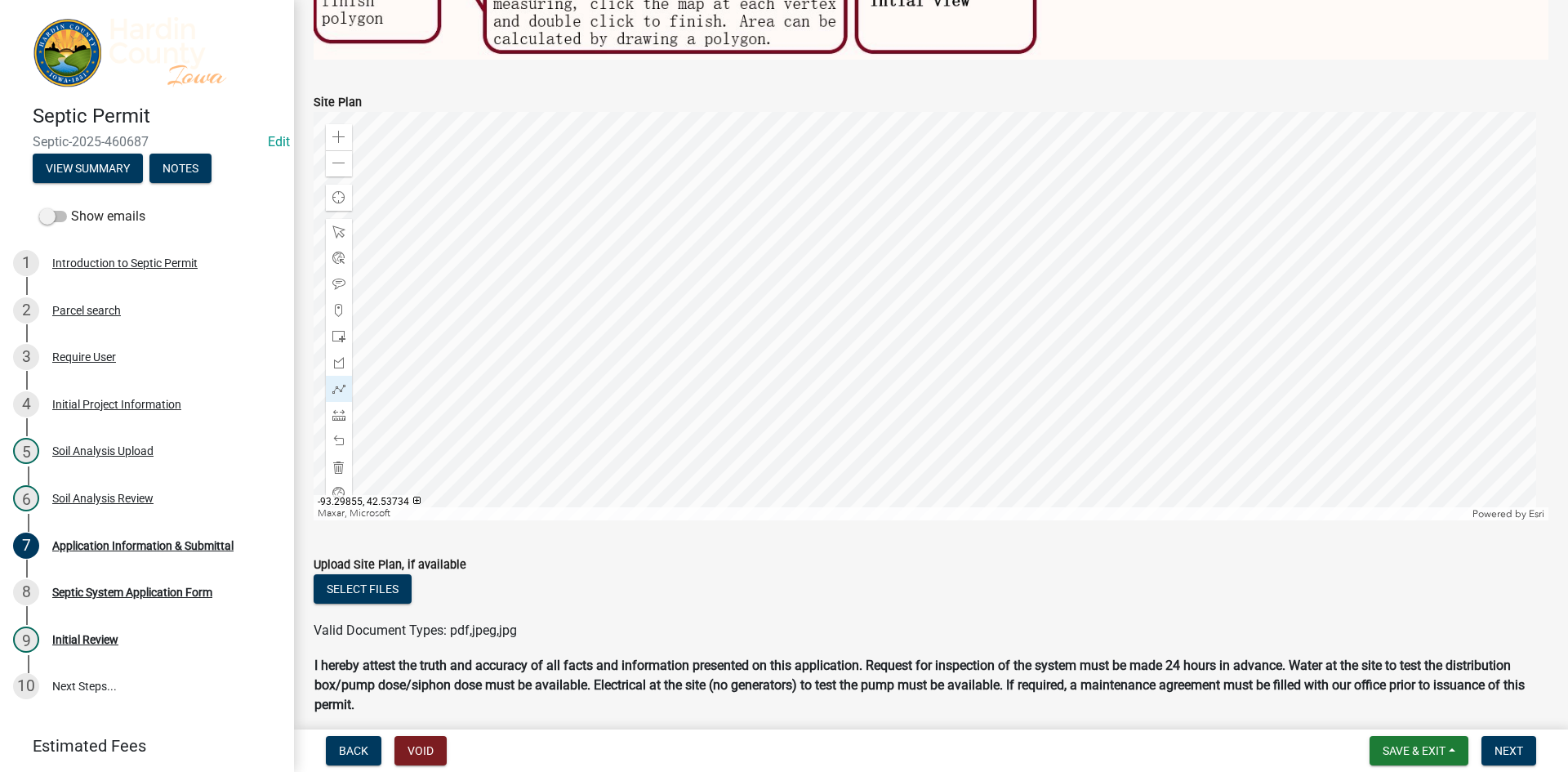
click at [933, 364] on div at bounding box center [930, 316] width 1234 height 408
click at [924, 370] on div at bounding box center [930, 316] width 1234 height 408
click at [917, 359] on div at bounding box center [930, 316] width 1234 height 408
click at [910, 364] on div at bounding box center [930, 316] width 1234 height 408
click at [922, 384] on div at bounding box center [930, 316] width 1234 height 408
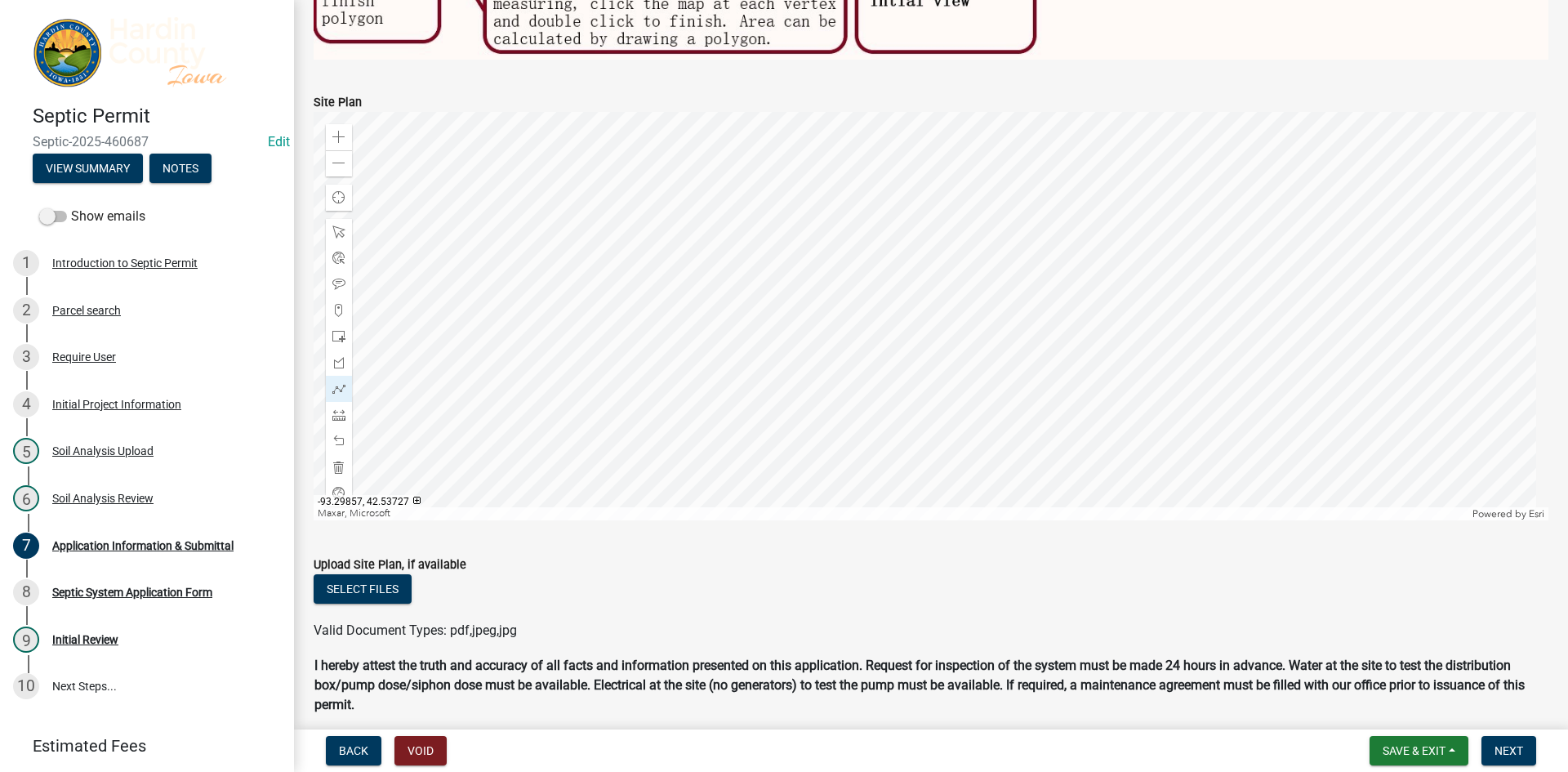
click at [930, 381] on div at bounding box center [930, 316] width 1234 height 408
click at [923, 370] on div at bounding box center [930, 316] width 1234 height 408
click at [913, 360] on div at bounding box center [930, 316] width 1234 height 408
click at [896, 334] on div at bounding box center [930, 316] width 1234 height 408
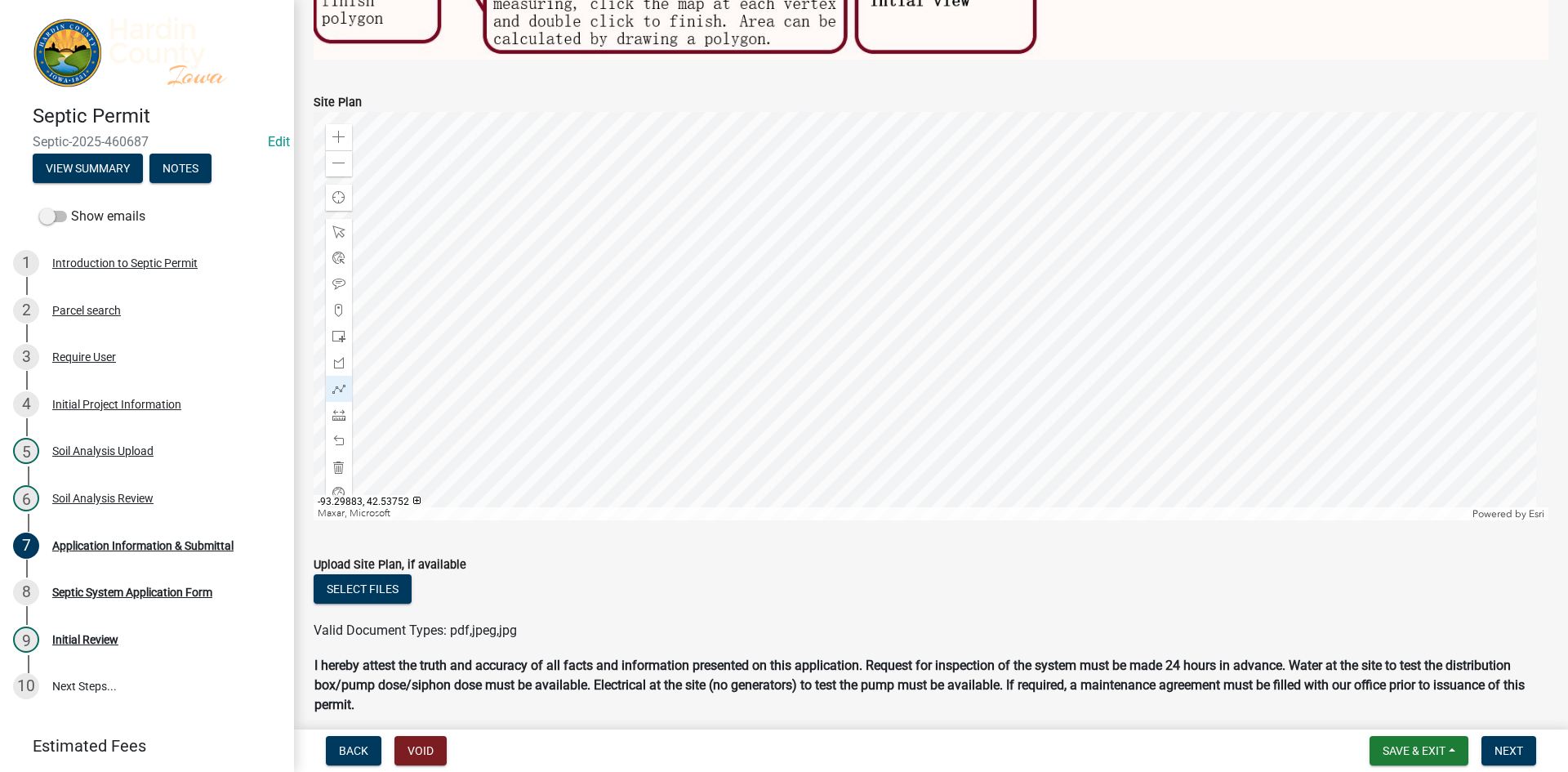
click at [887, 324] on div at bounding box center [930, 316] width 1234 height 408
click at [919, 303] on div at bounding box center [930, 316] width 1234 height 408
click at [897, 332] on div at bounding box center [930, 316] width 1234 height 408
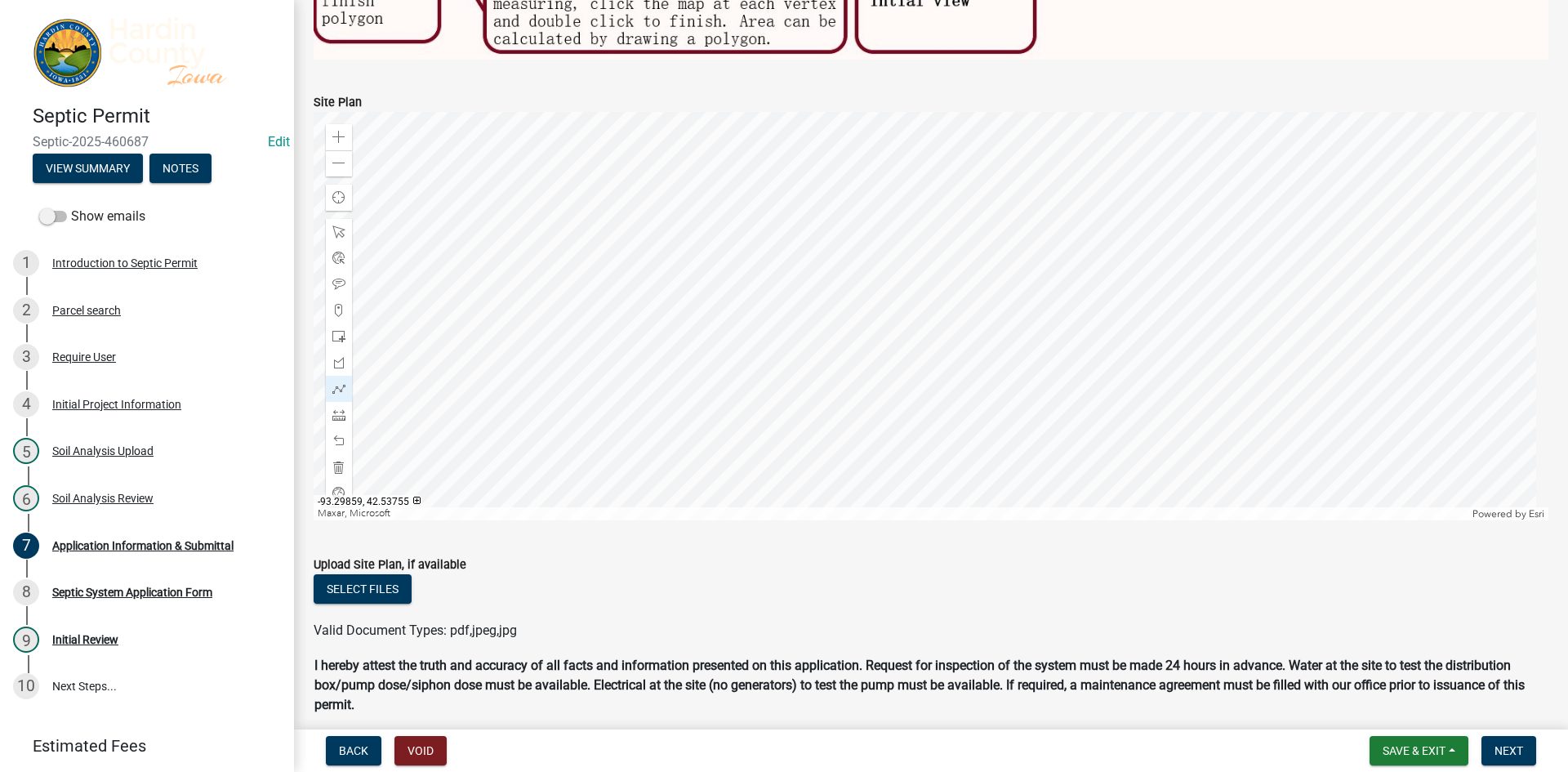
click at [927, 315] on div at bounding box center [930, 316] width 1234 height 408
click at [904, 339] on div at bounding box center [930, 316] width 1234 height 408
click at [935, 320] on div at bounding box center [930, 316] width 1234 height 408
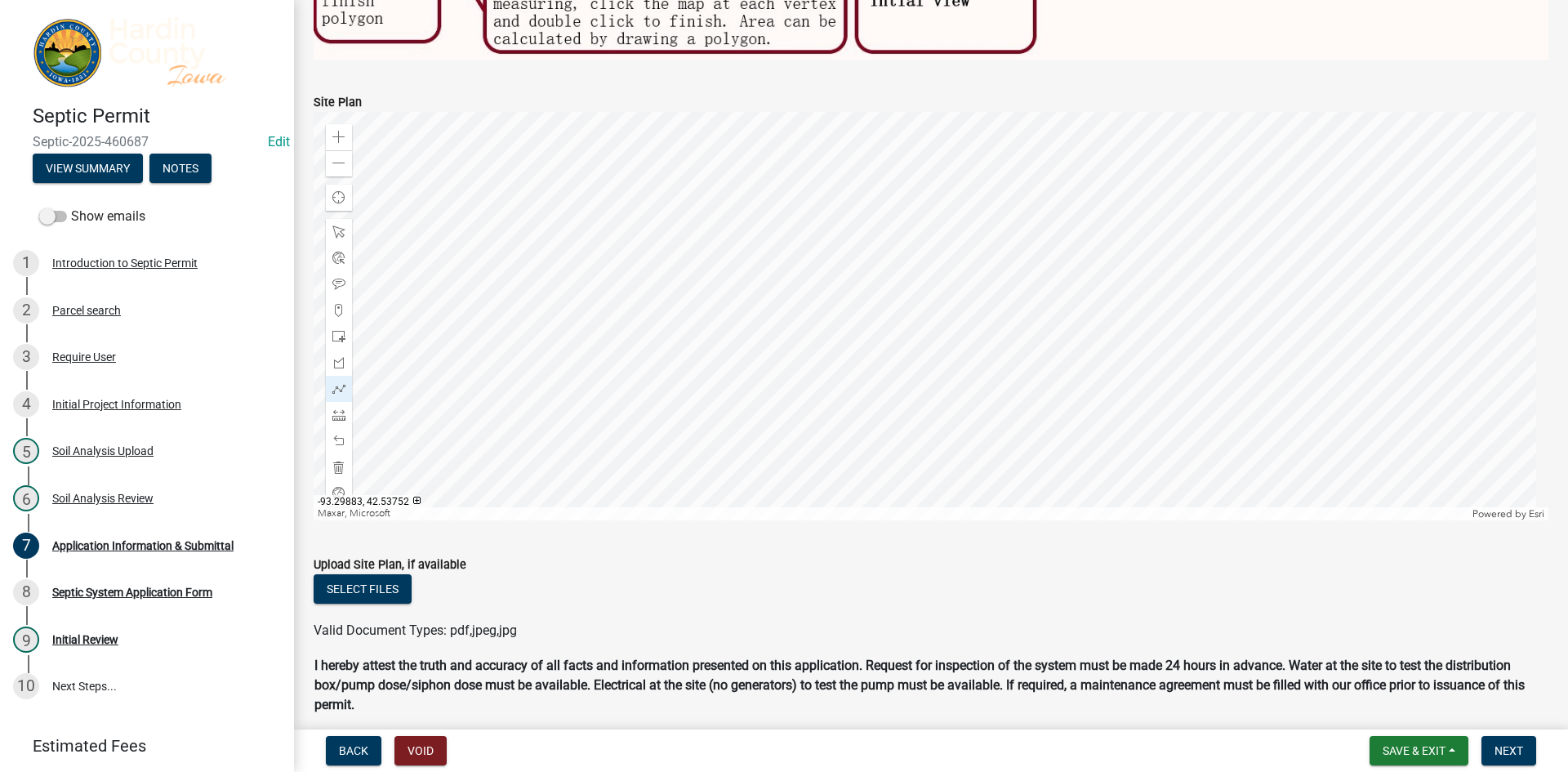
click at [887, 324] on div at bounding box center [930, 316] width 1234 height 408
click at [882, 315] on div at bounding box center [930, 316] width 1234 height 408
click at [914, 297] on div at bounding box center [930, 316] width 1234 height 408
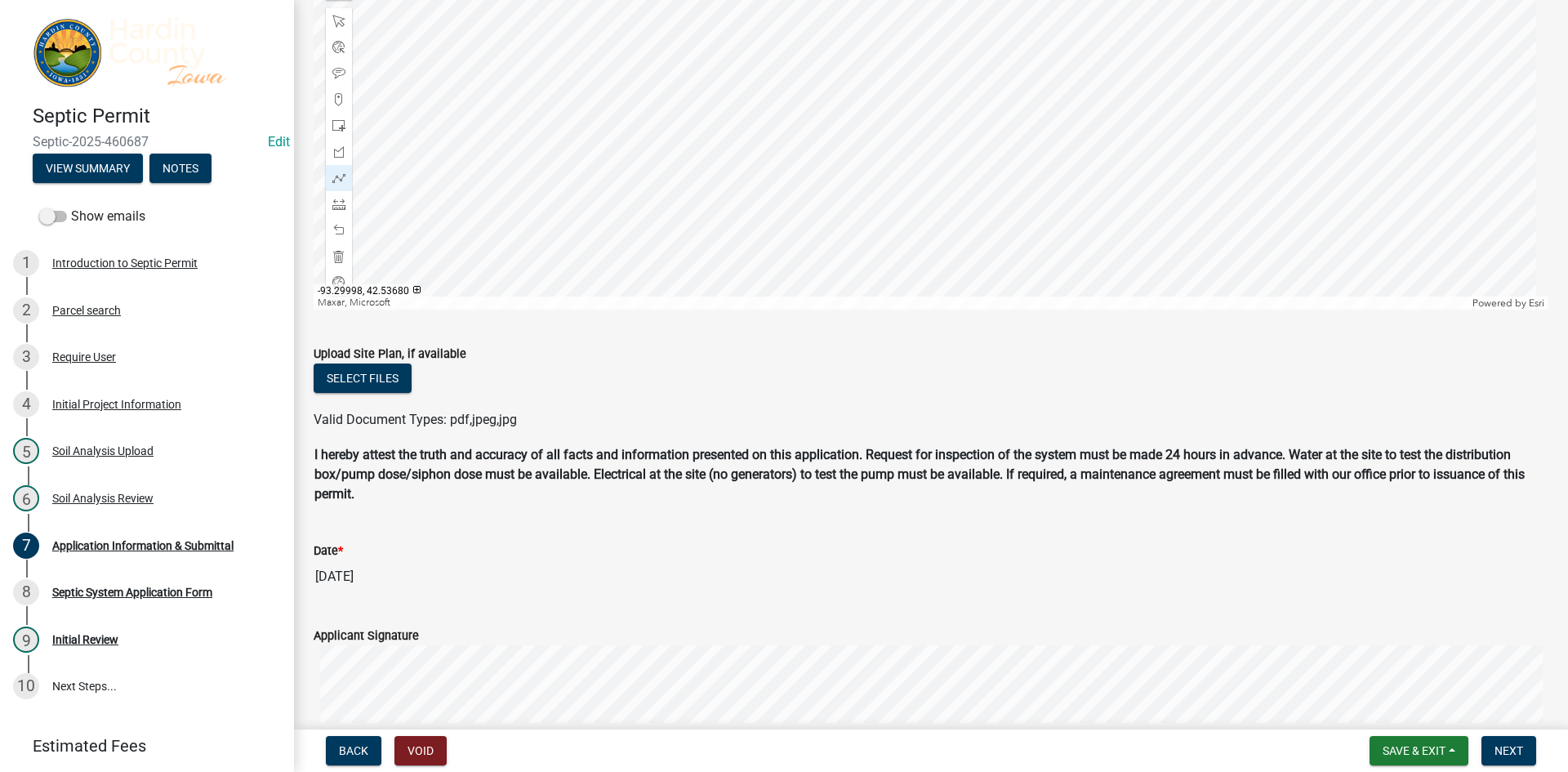
scroll to position [1389, 0]
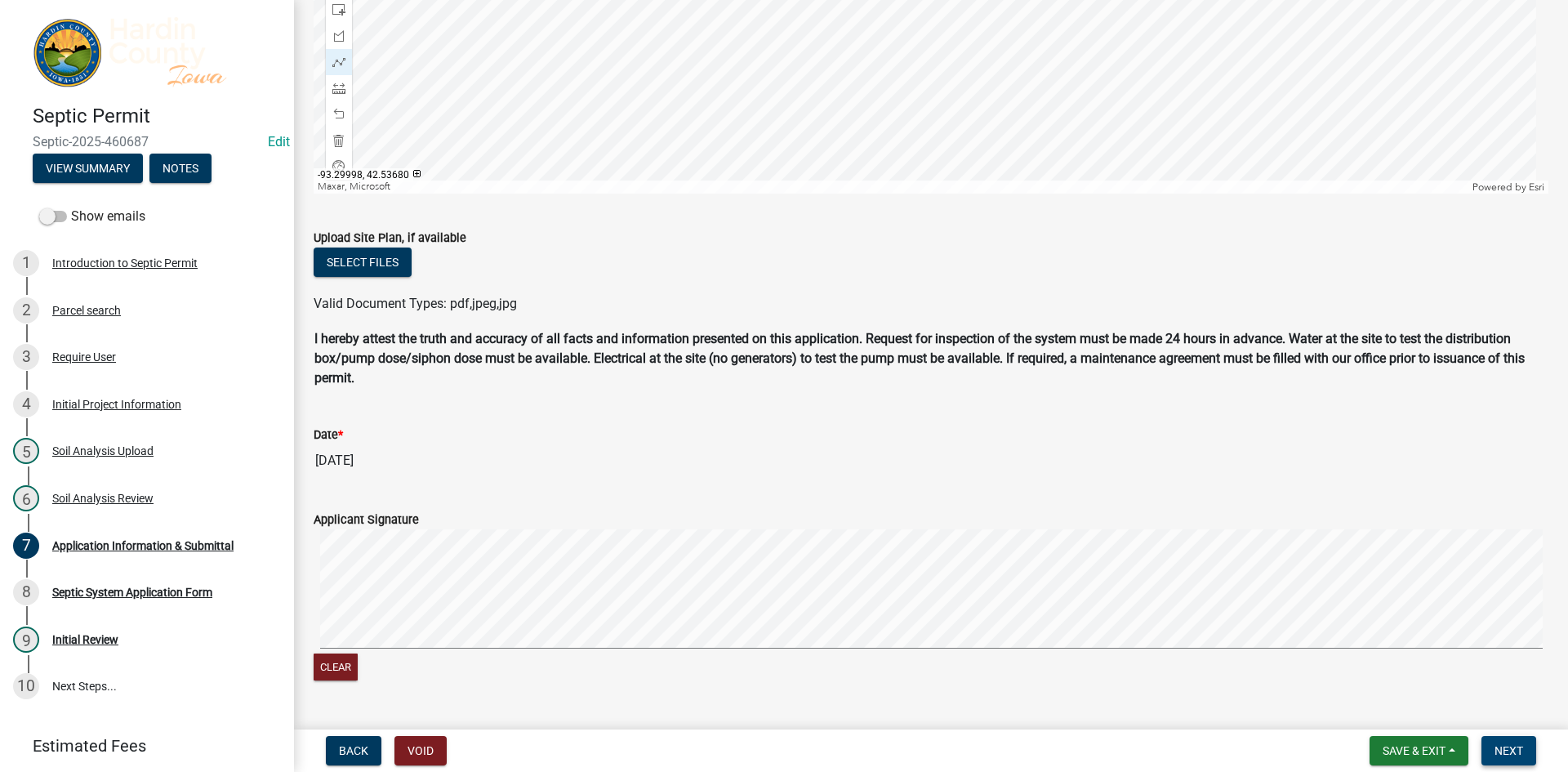
click at [1525, 751] on button "Next" at bounding box center [1508, 751] width 55 height 30
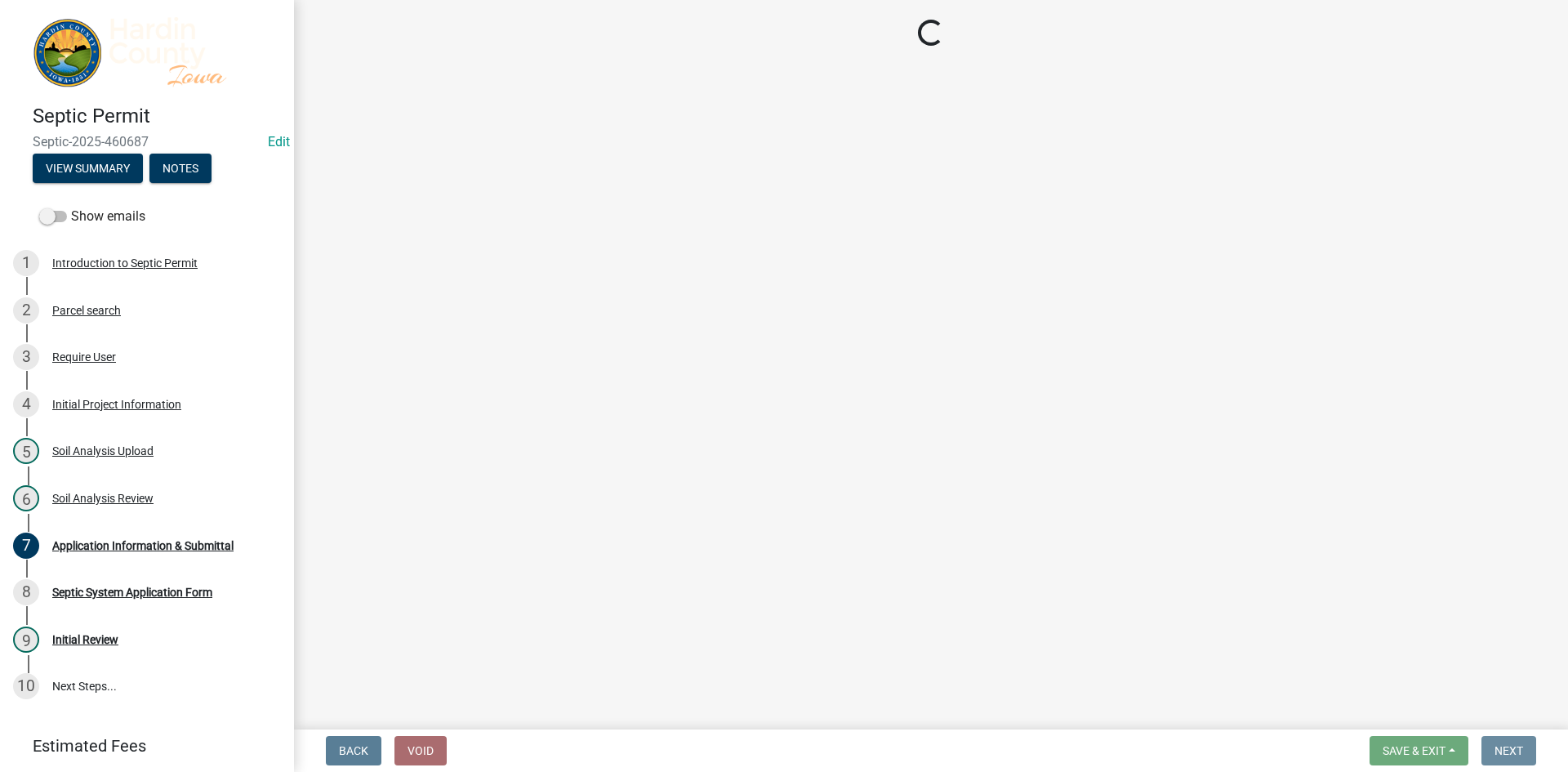
scroll to position [0, 0]
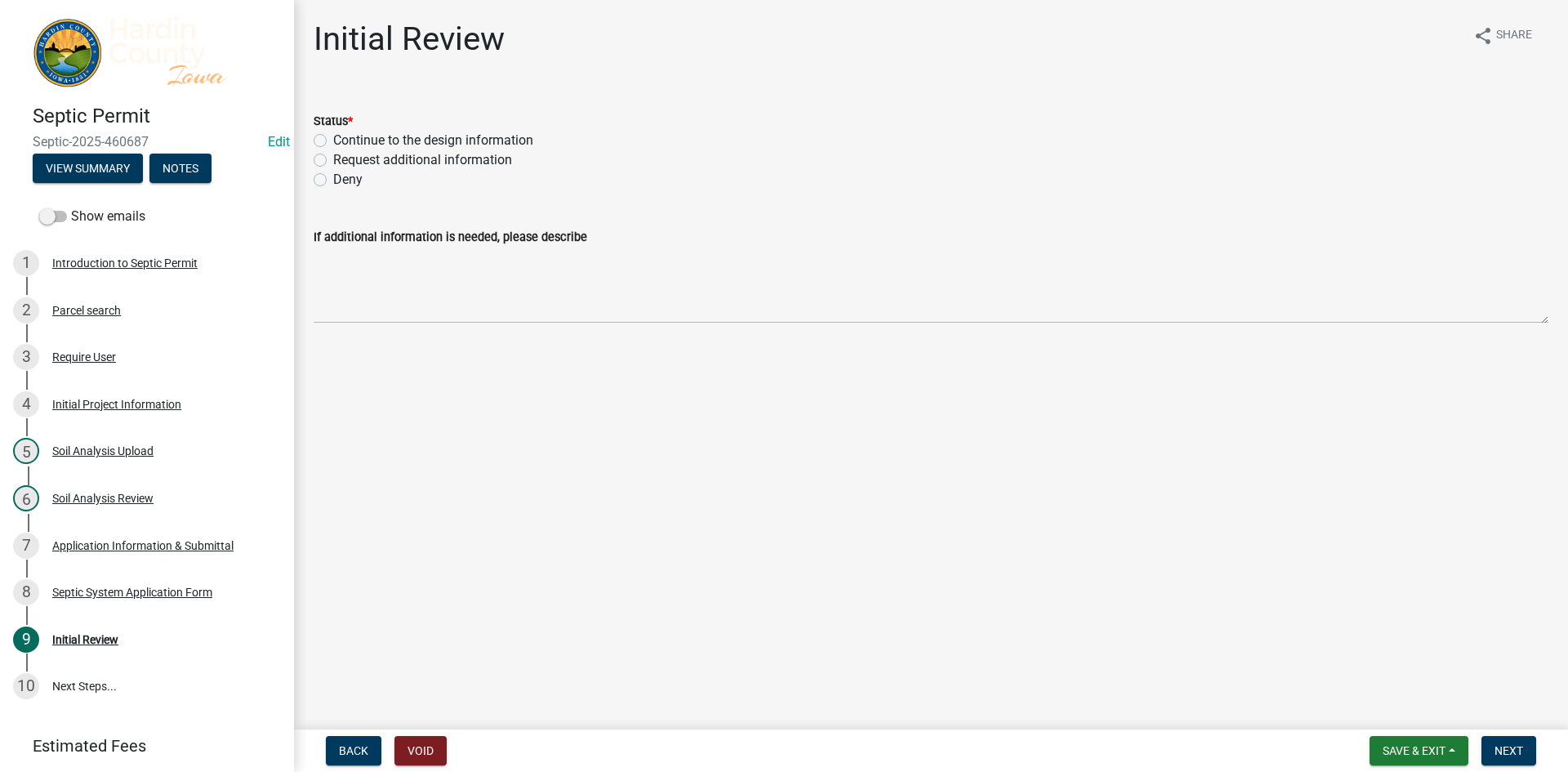
click at [429, 135] on label "Continue to the design information" at bounding box center [432, 140] width 200 height 20
click at [344, 135] on input "Continue to the design information" at bounding box center [338, 135] width 11 height 11
radio input "true"
click at [1506, 759] on button "Next" at bounding box center [1508, 751] width 55 height 30
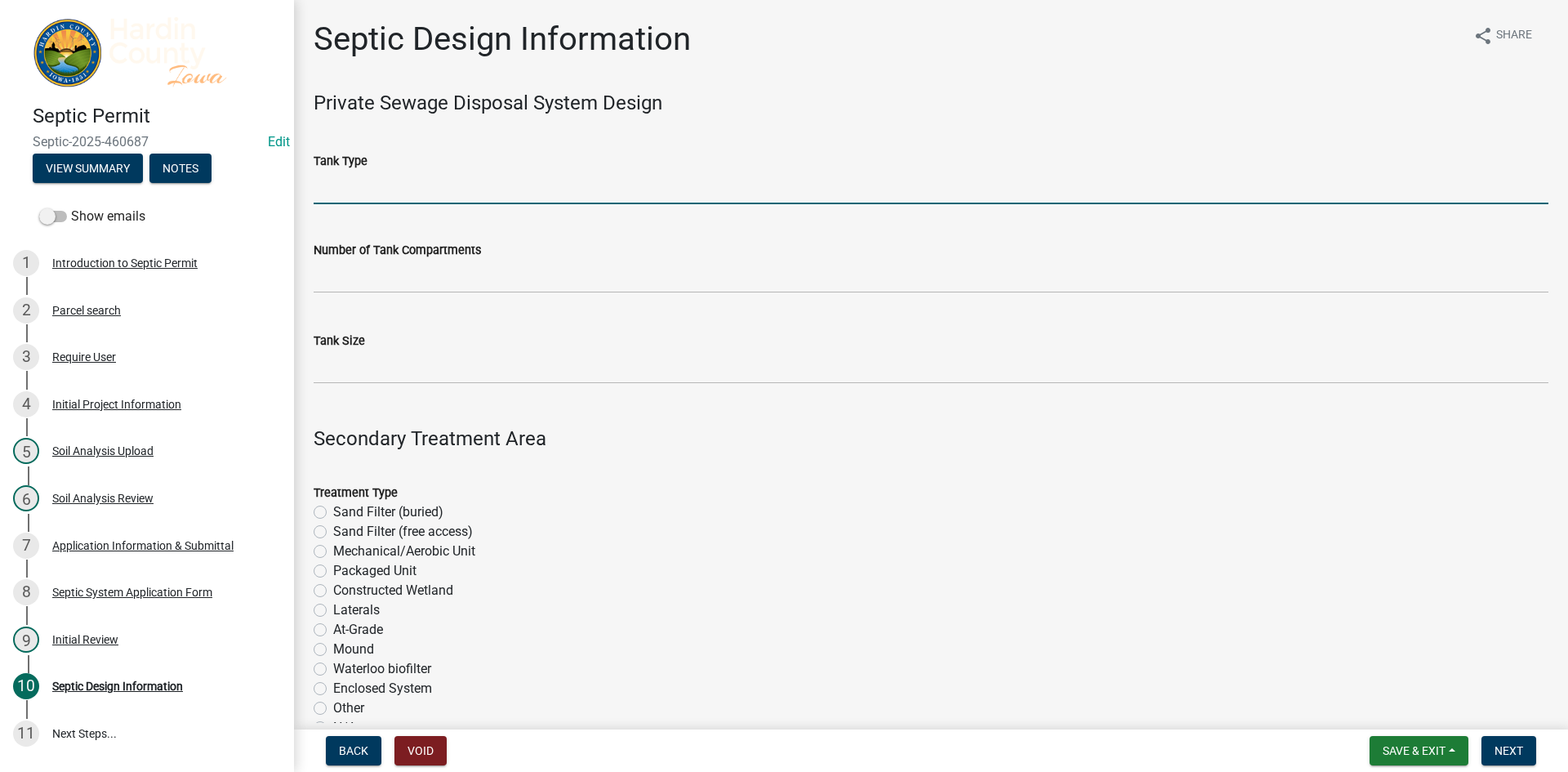
click at [383, 190] on input "Tank Type" at bounding box center [930, 187] width 1234 height 34
type input "Concrete"
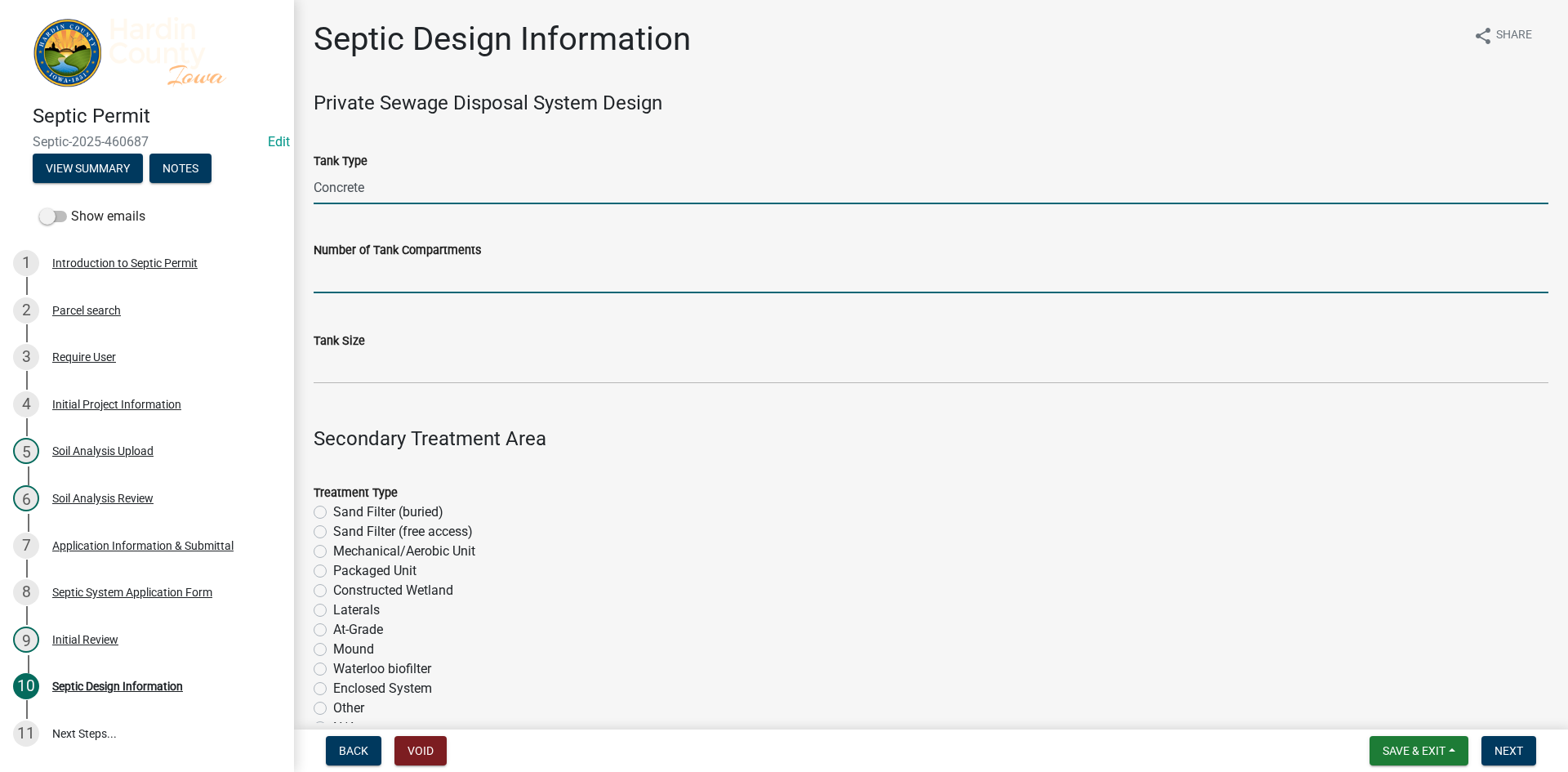
click at [402, 274] on input "text" at bounding box center [930, 277] width 1234 height 34
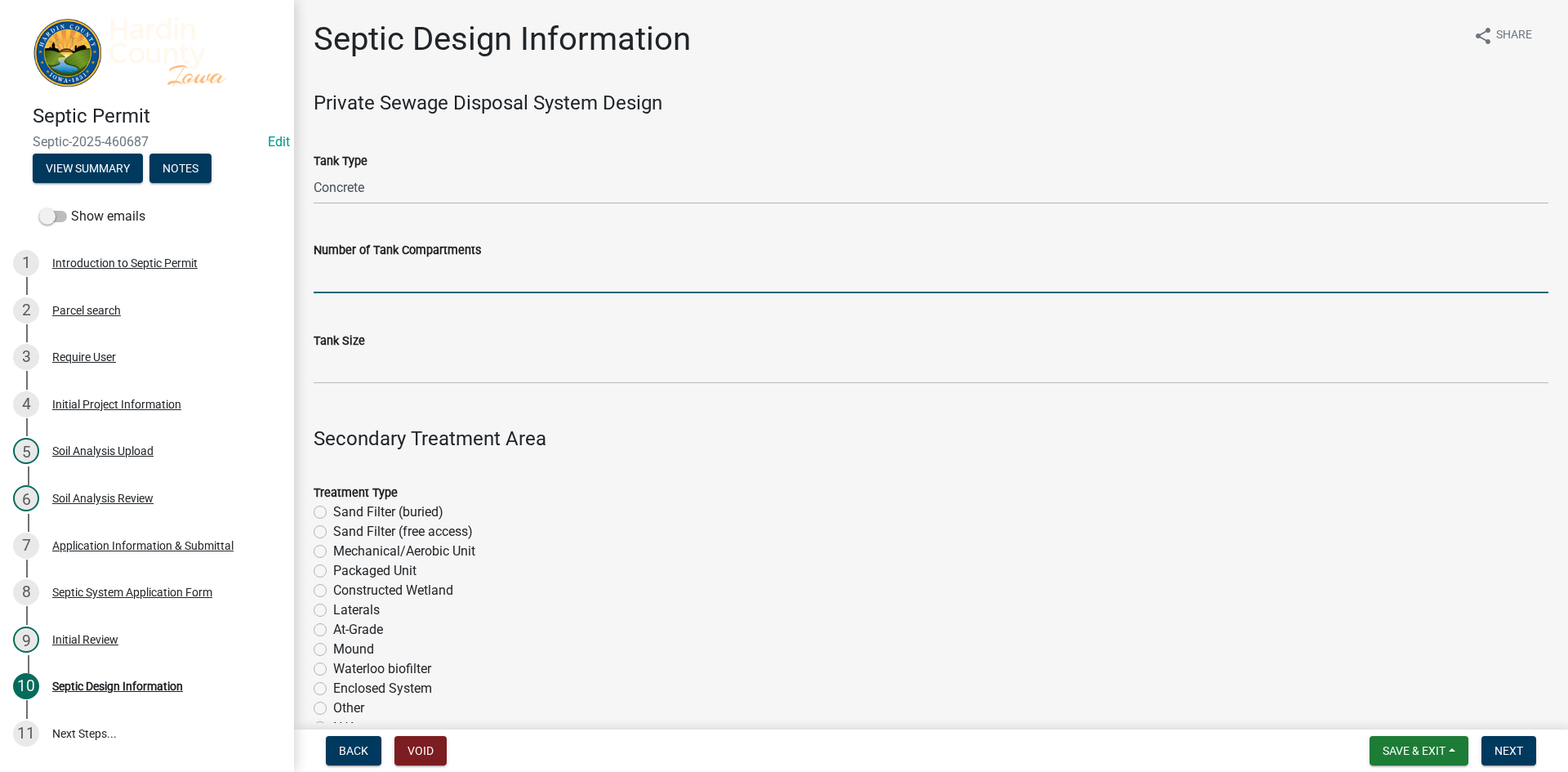
type input "3"
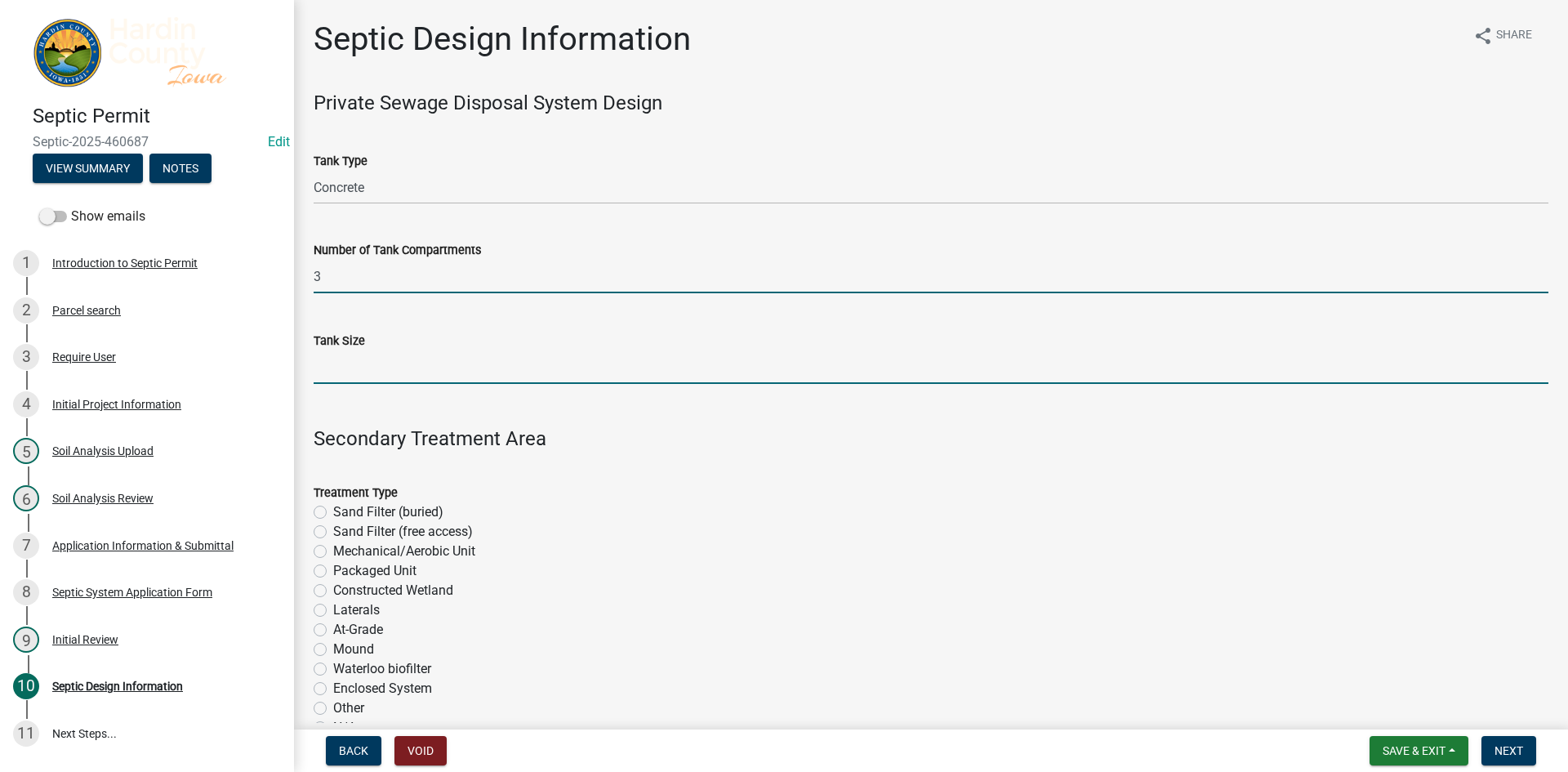
click at [418, 365] on input "Tank Size" at bounding box center [930, 368] width 1234 height 34
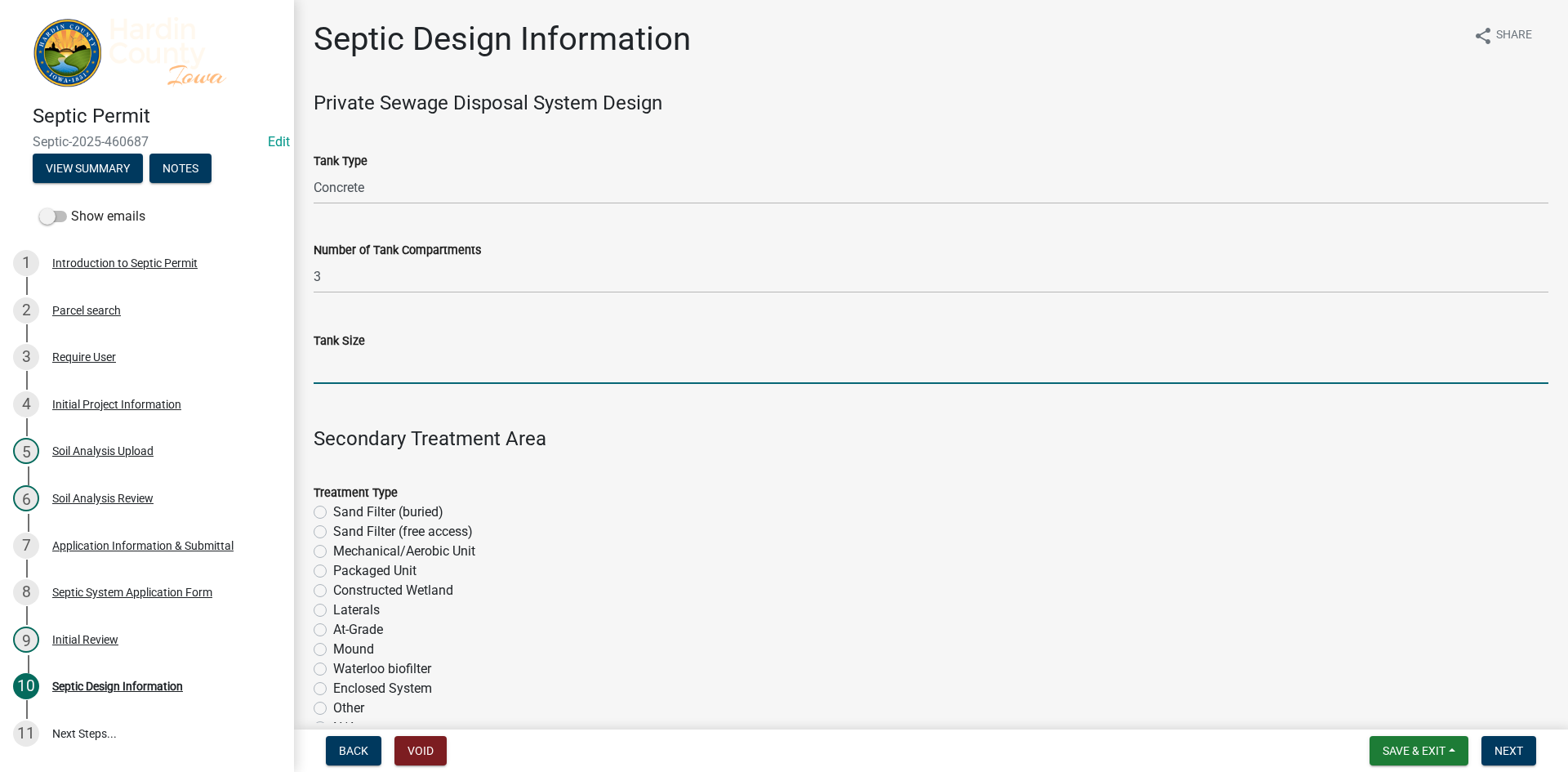
type input "1750"
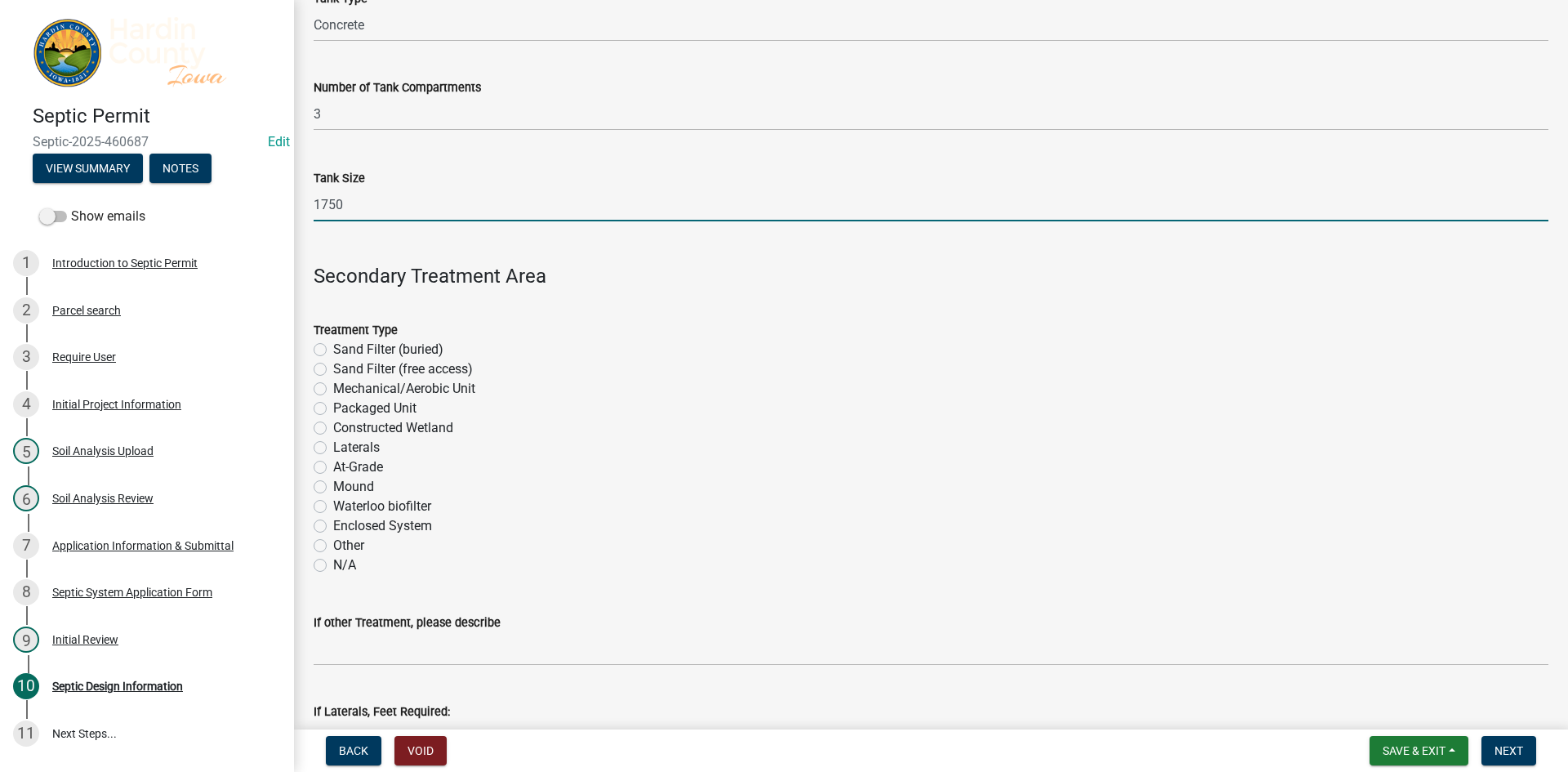
scroll to position [163, 0]
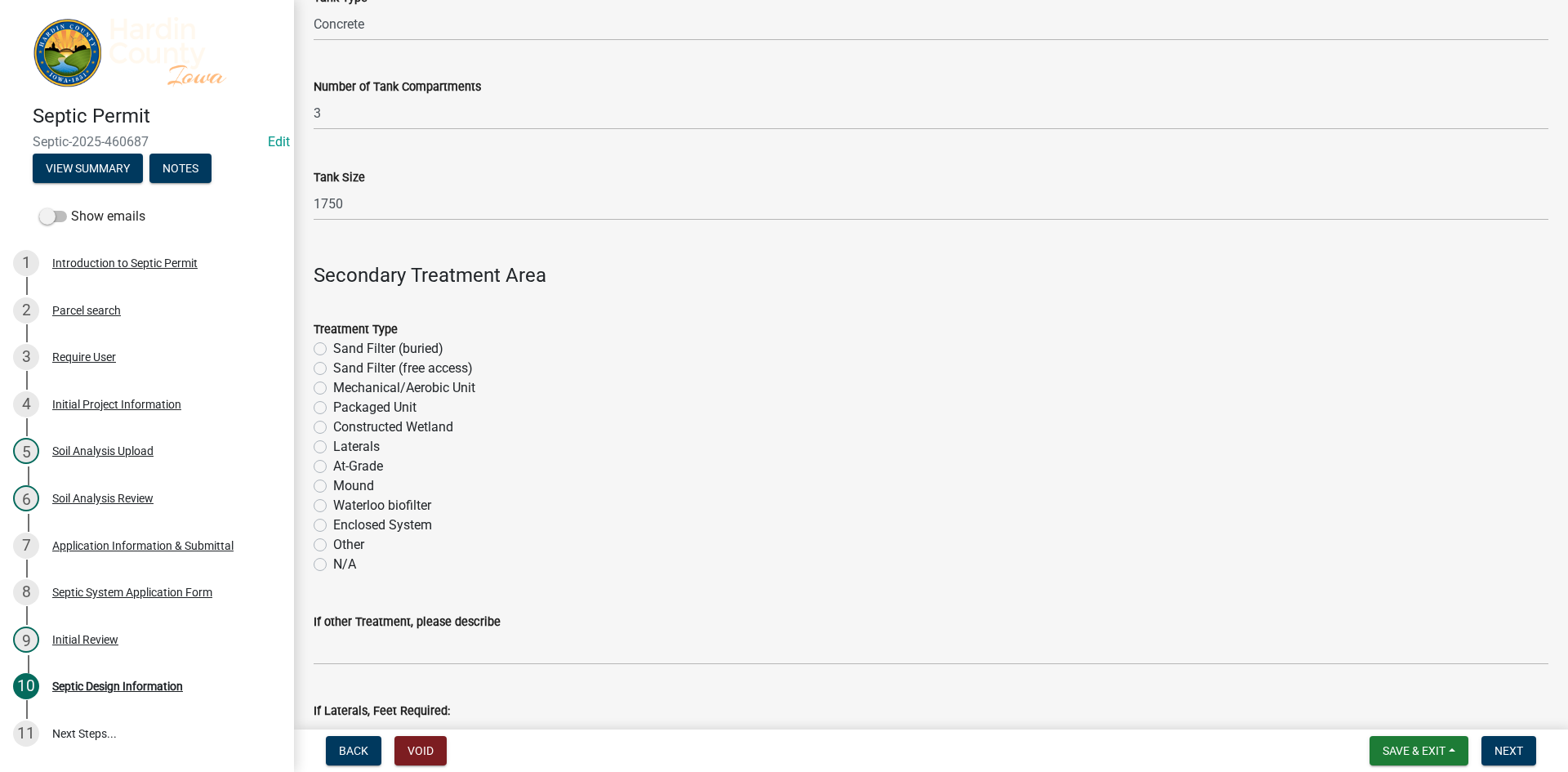
click at [361, 448] on label "Laterals" at bounding box center [356, 447] width 47 height 20
click at [344, 447] on input "Laterals" at bounding box center [338, 442] width 11 height 11
radio input "true"
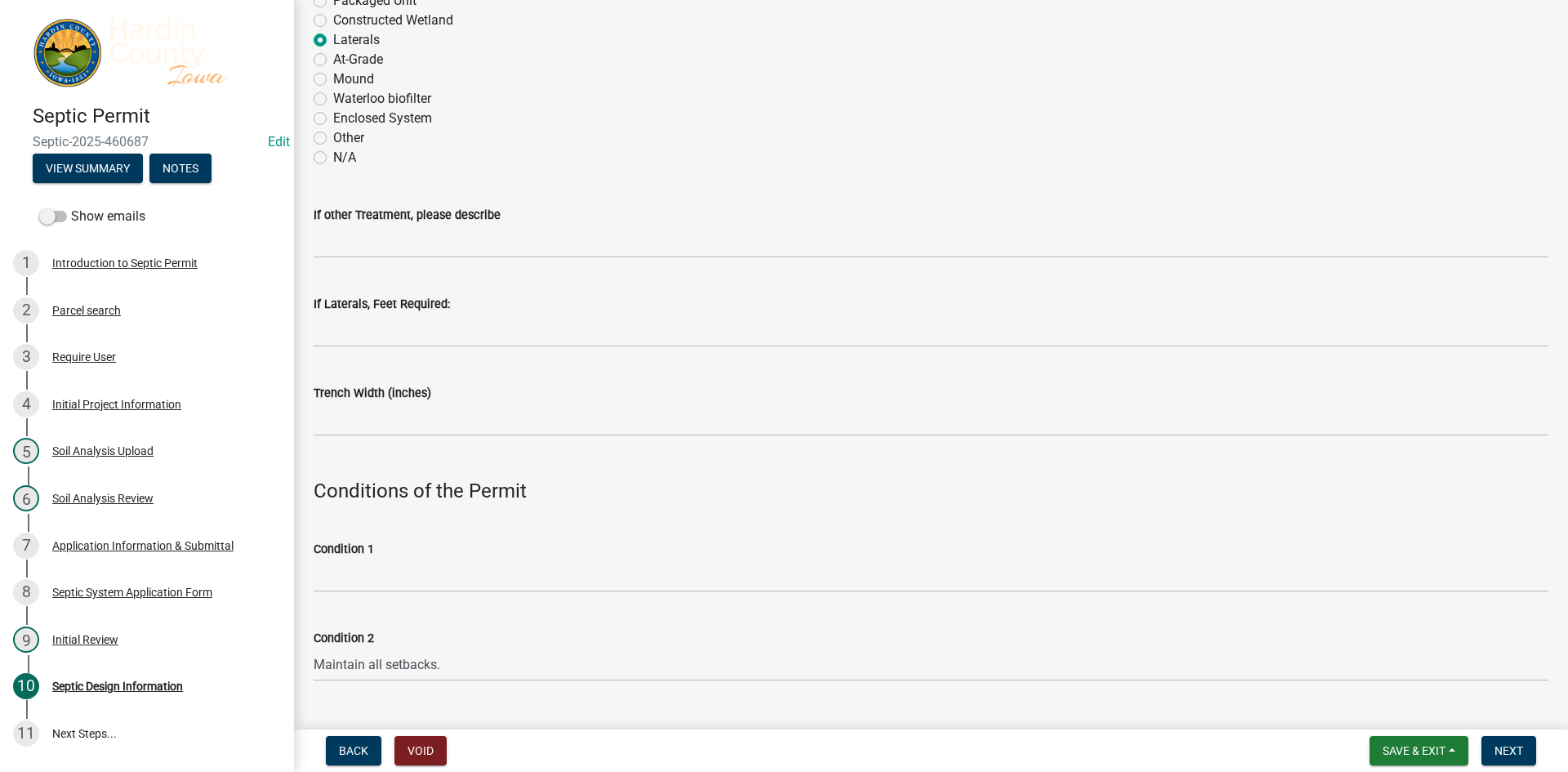
scroll to position [572, 0]
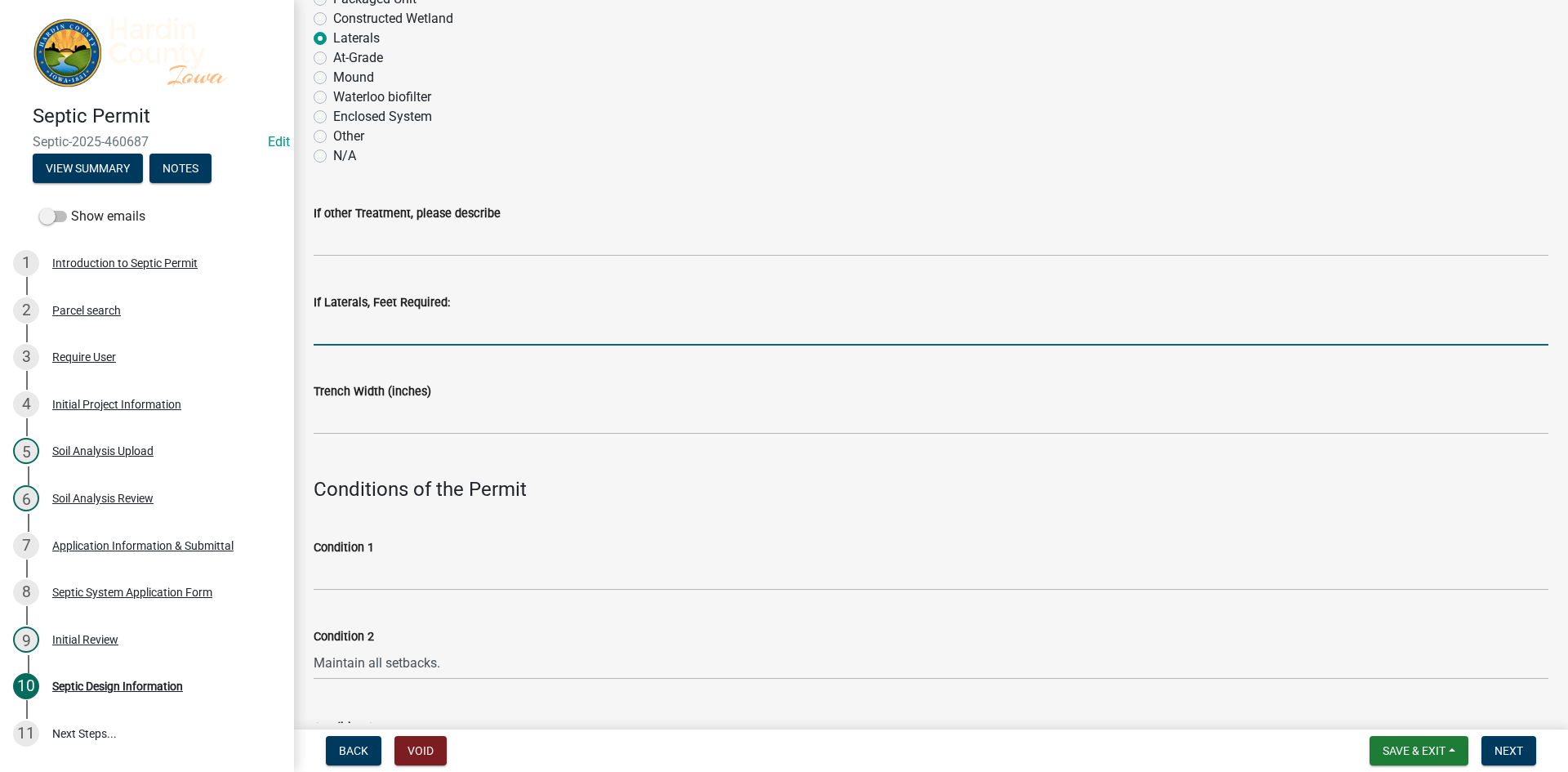
click at [381, 313] on input "If Laterals, Feet Required:" at bounding box center [930, 329] width 1234 height 34
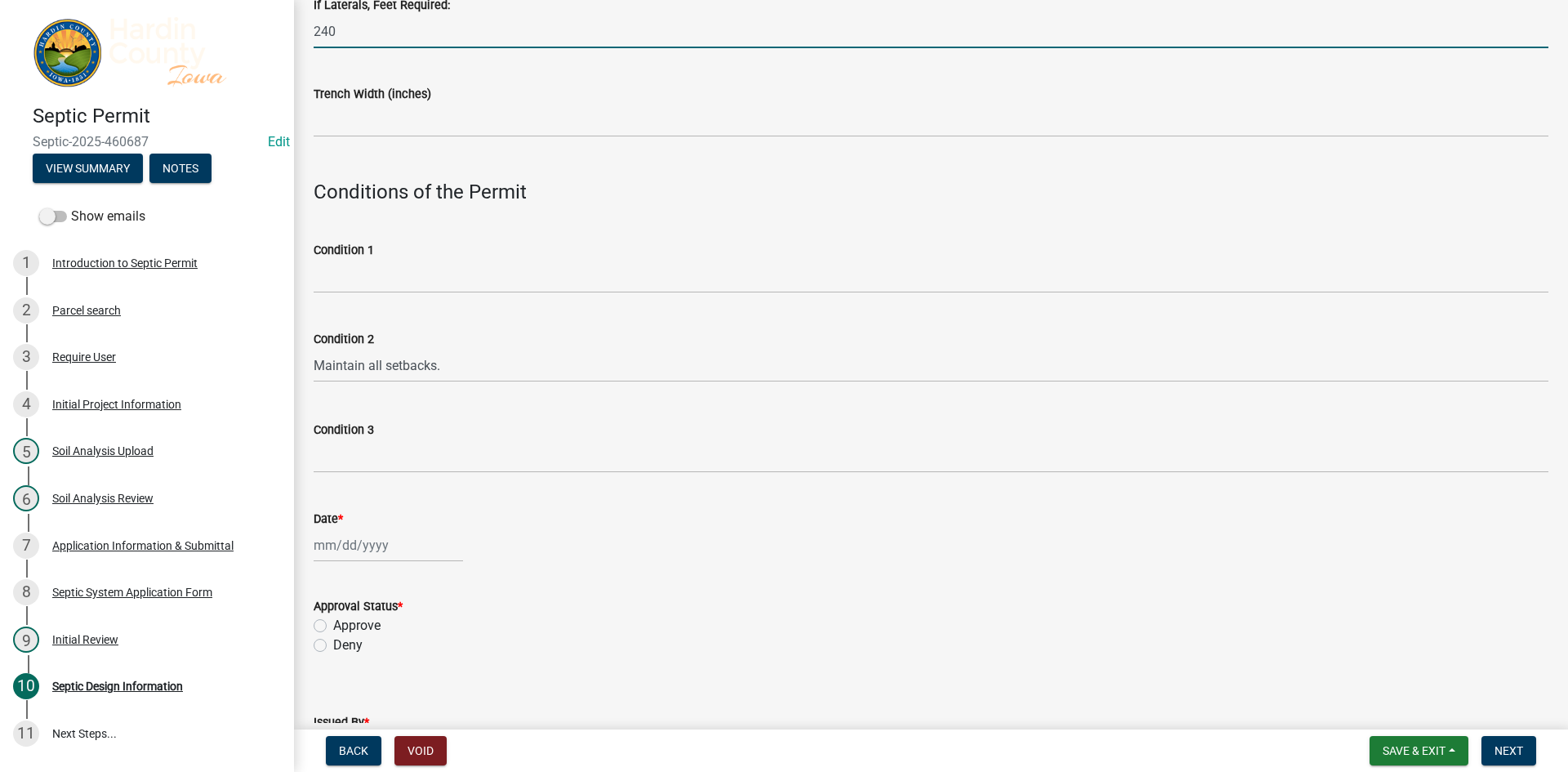
scroll to position [899, 0]
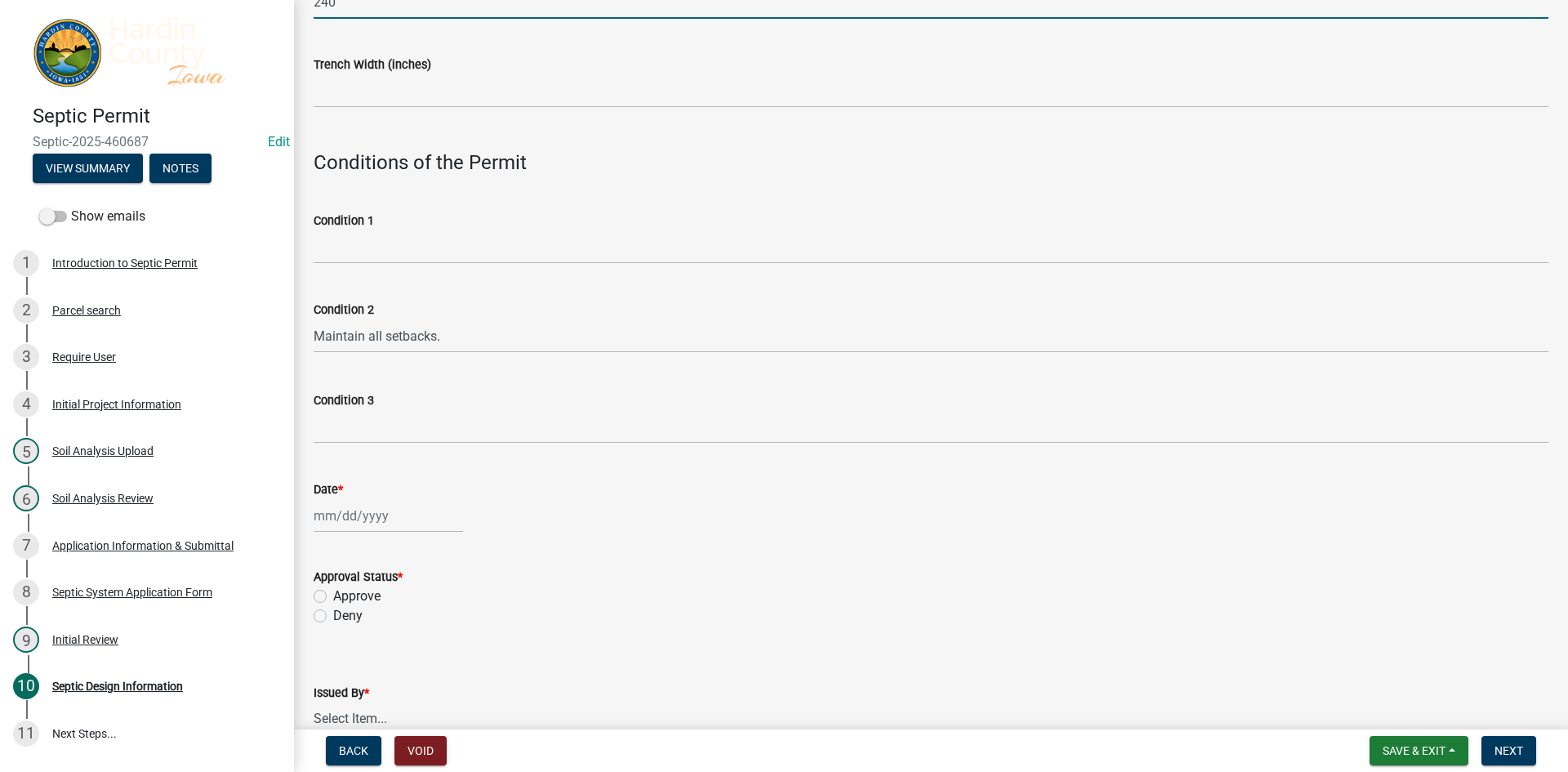
type input "240"
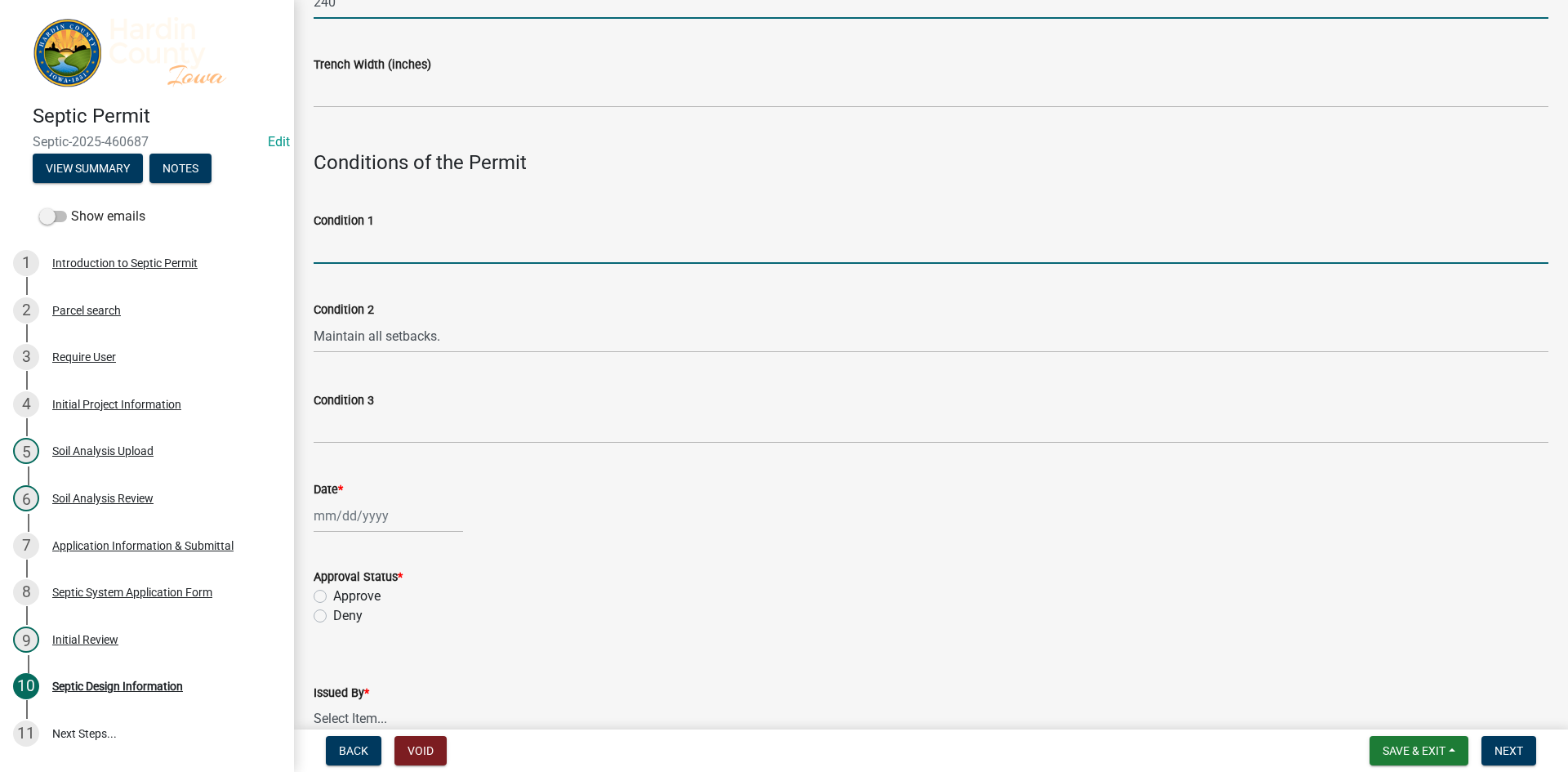
click at [338, 247] on input "Condition 1" at bounding box center [930, 247] width 1234 height 34
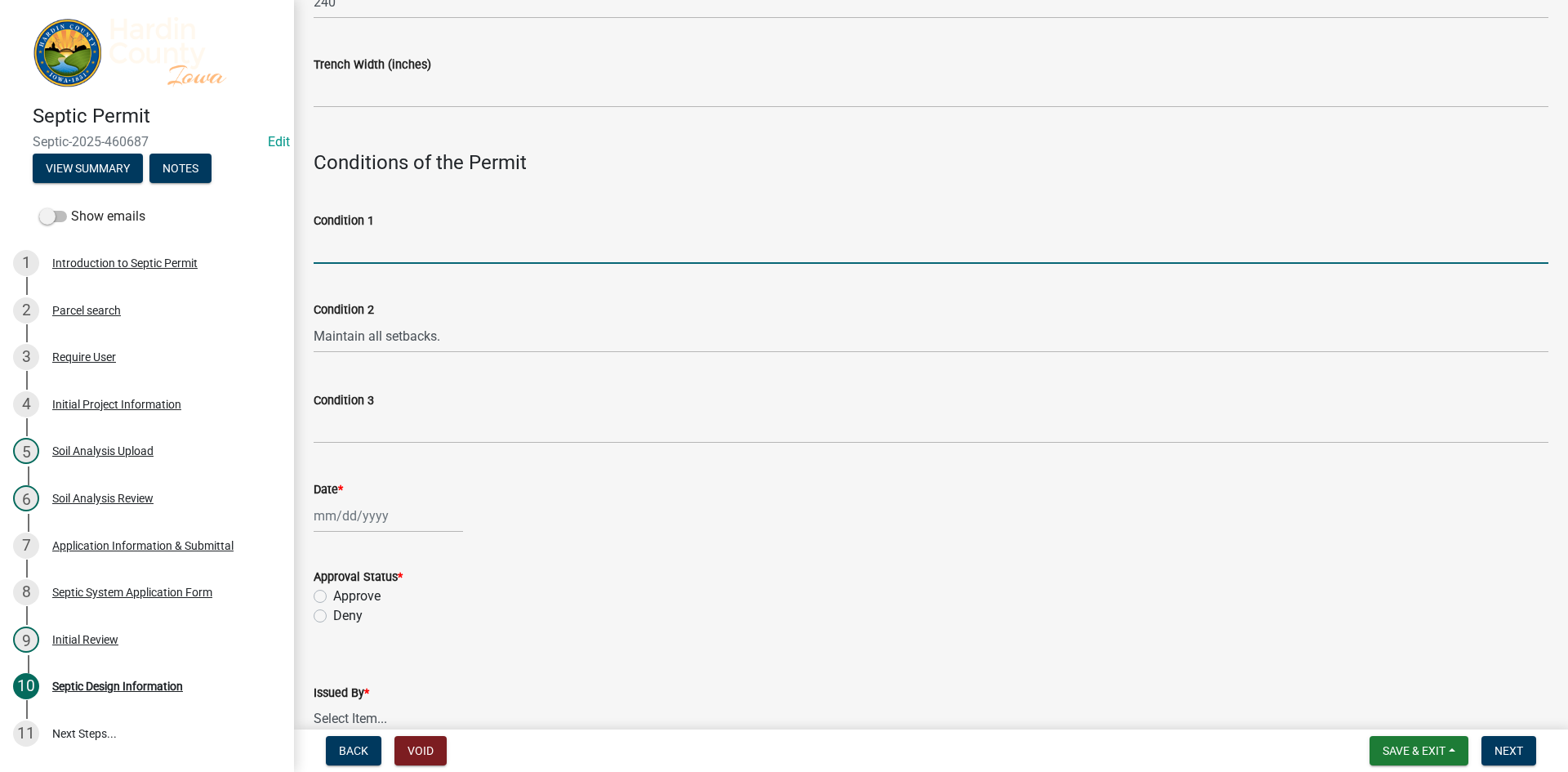
click at [391, 527] on div at bounding box center [389, 516] width 149 height 34
select select "8"
select select "2025"
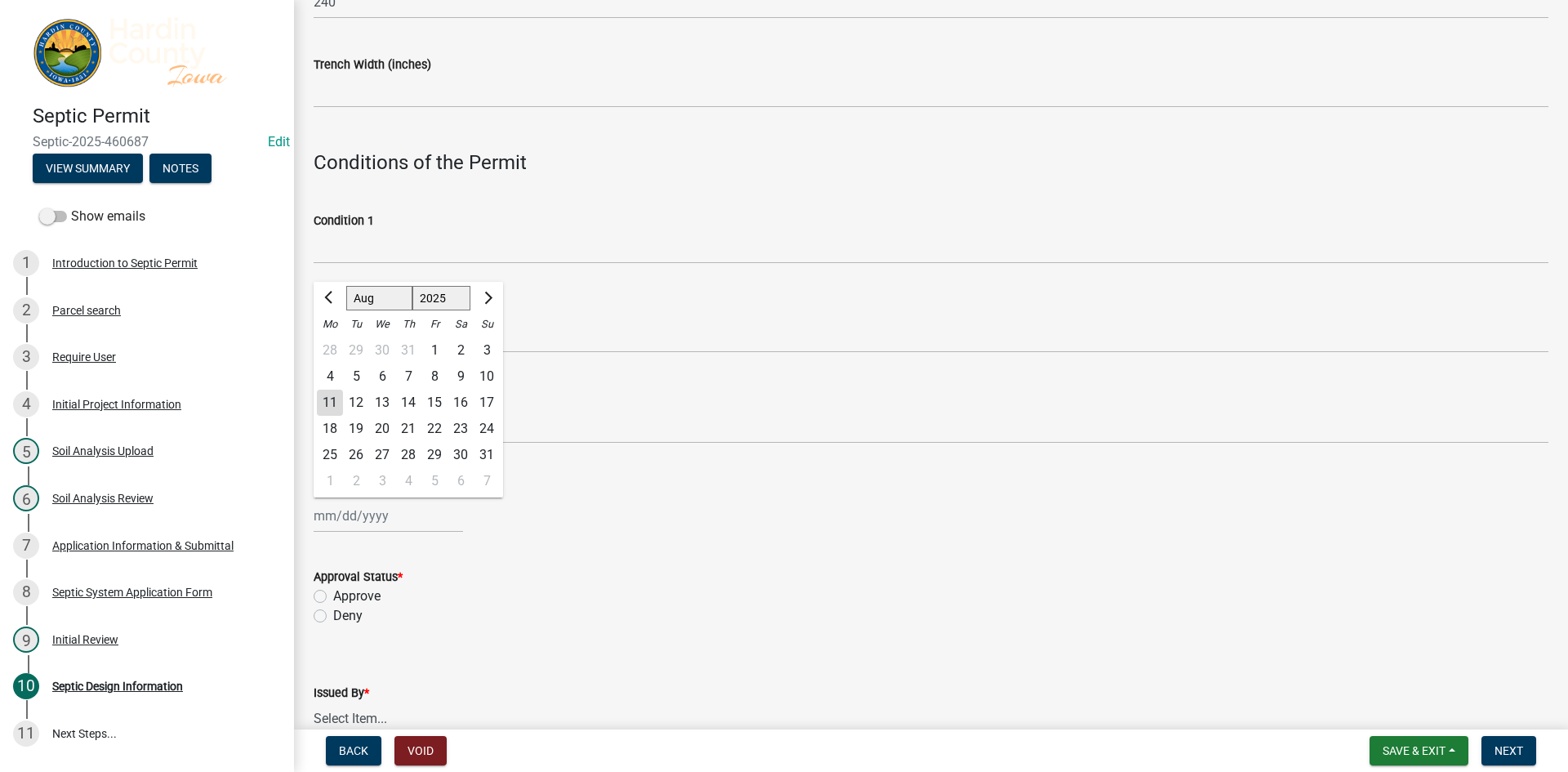
click at [326, 402] on div "11" at bounding box center [330, 402] width 26 height 26
type input "[DATE]"
click at [341, 601] on label "Approve" at bounding box center [357, 597] width 48 height 20
click at [341, 597] on input "Approve" at bounding box center [338, 592] width 11 height 11
radio input "true"
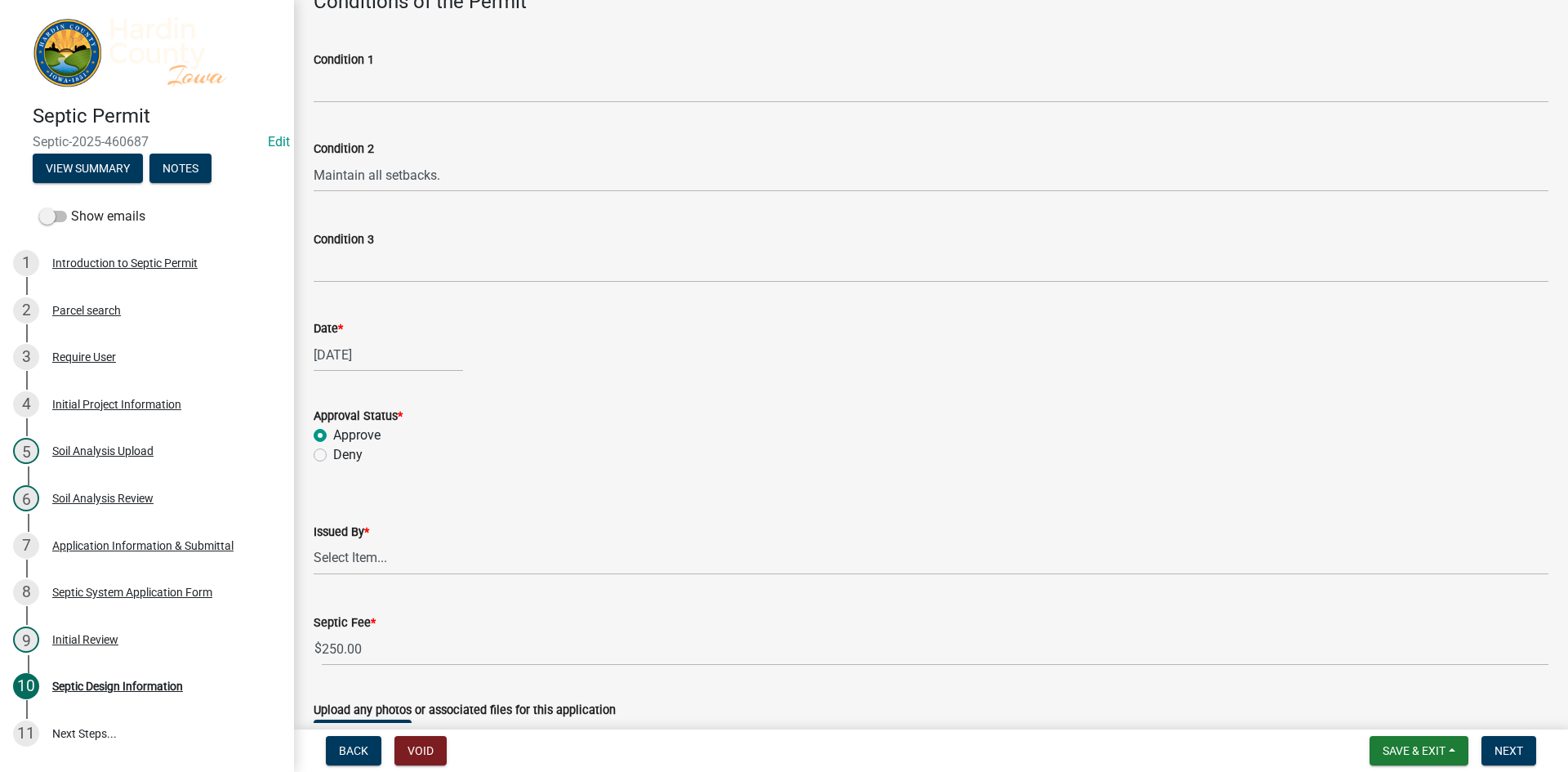
scroll to position [1062, 0]
click at [410, 569] on select "Select Item... [PERSON_NAME] [PERSON_NAME] Roll [PERSON_NAME]" at bounding box center [930, 556] width 1234 height 34
click at [314, 539] on select "Select Item... [PERSON_NAME] [PERSON_NAME] Roll [PERSON_NAME]" at bounding box center [930, 556] width 1234 height 34
select select "92abfdc4-a32e-4fda-8546-51d3978c14c9"
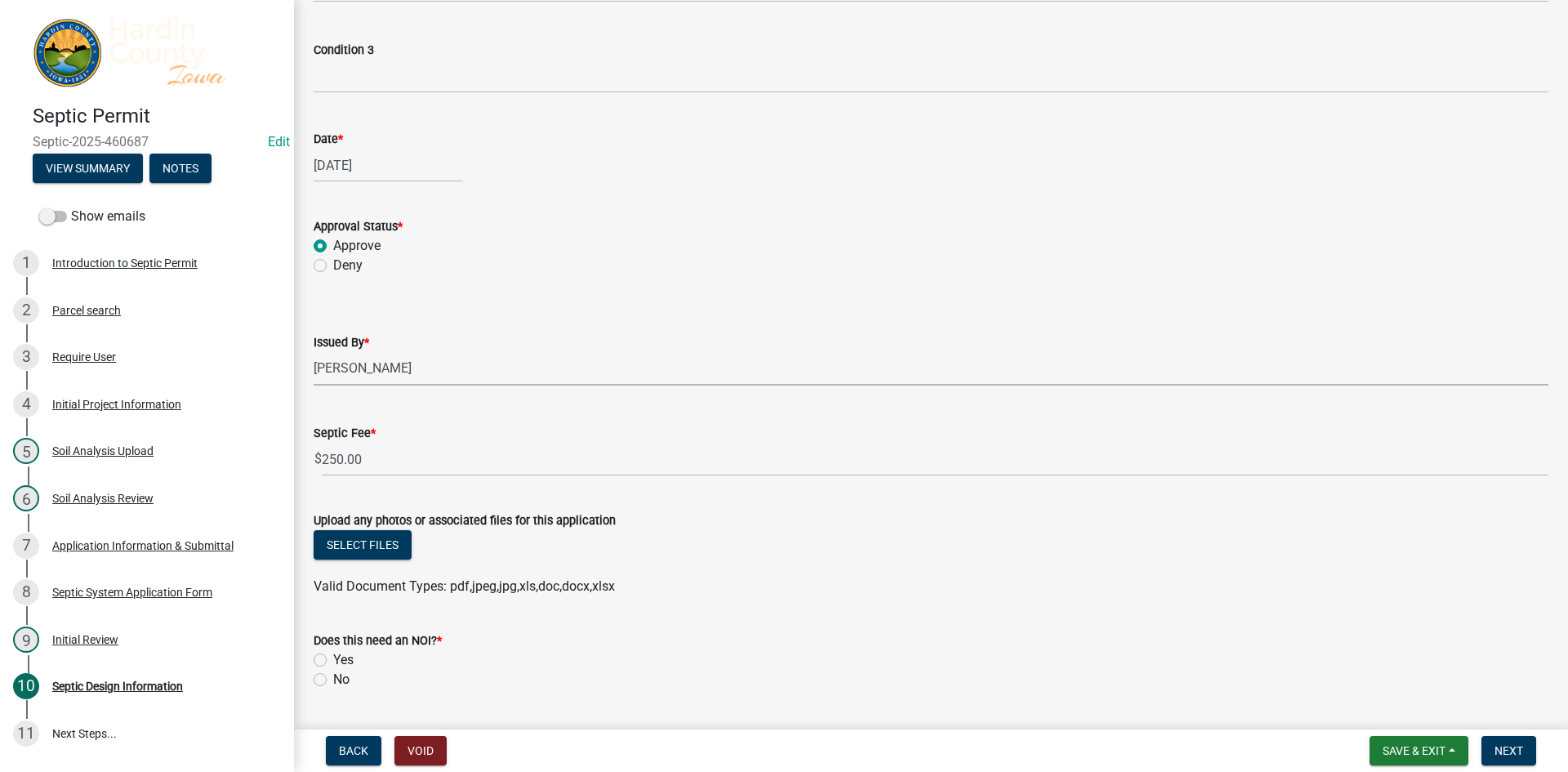
scroll to position [1294, 0]
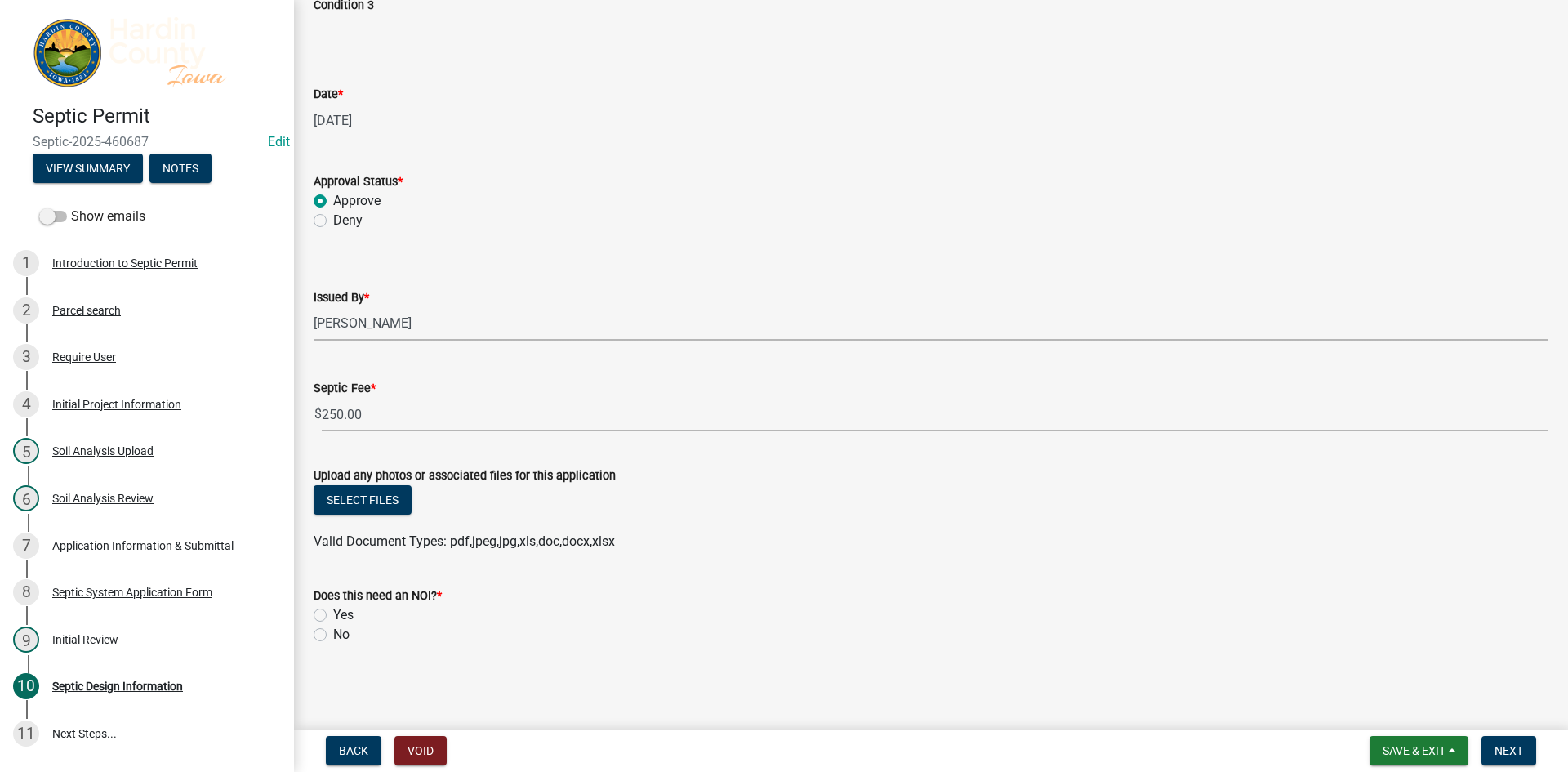
click at [339, 635] on label "No" at bounding box center [341, 635] width 16 height 20
click at [339, 635] on input "No" at bounding box center [338, 630] width 11 height 11
radio input "true"
click at [1502, 750] on span "Next" at bounding box center [1508, 750] width 29 height 13
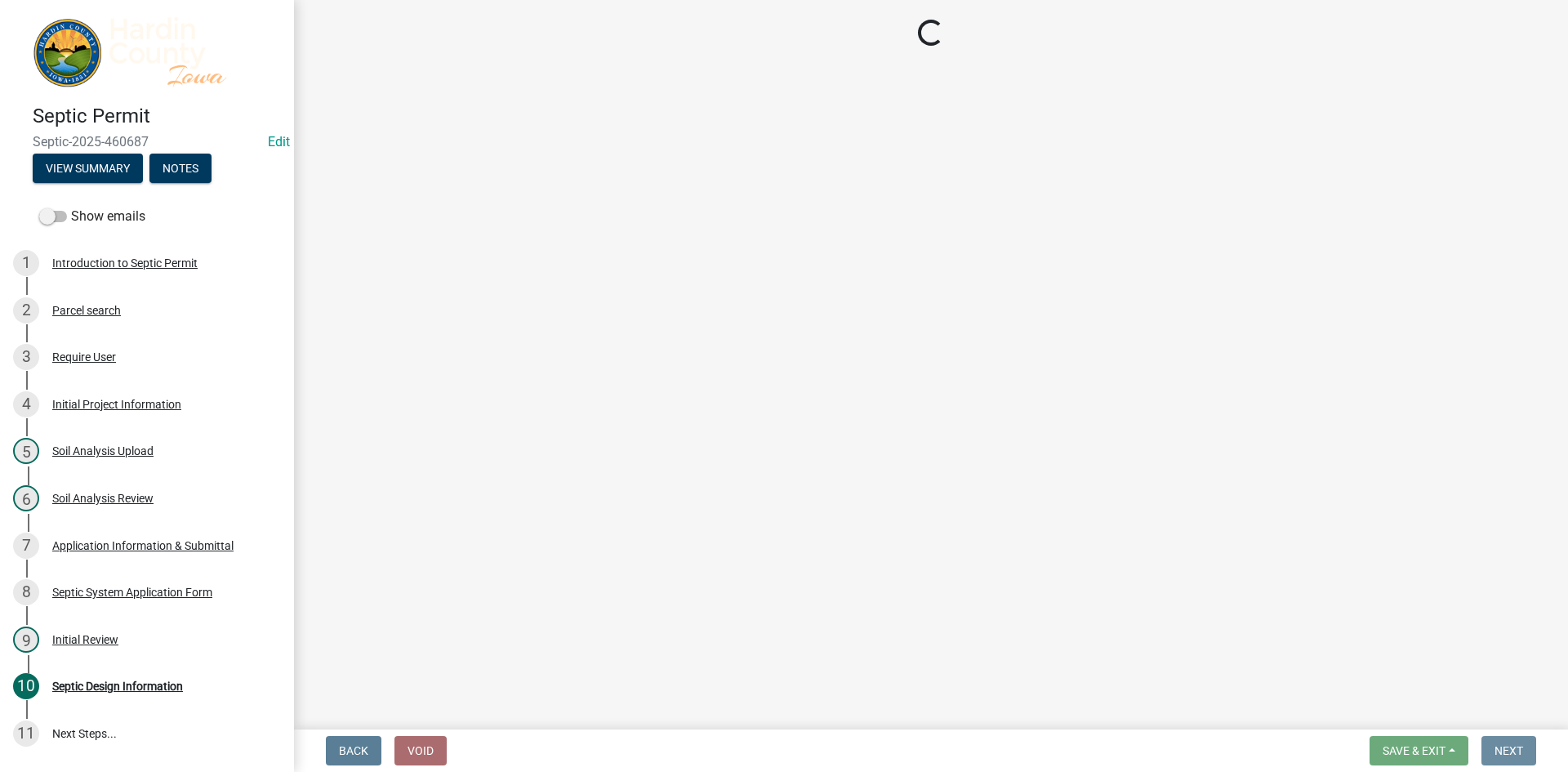
scroll to position [0, 0]
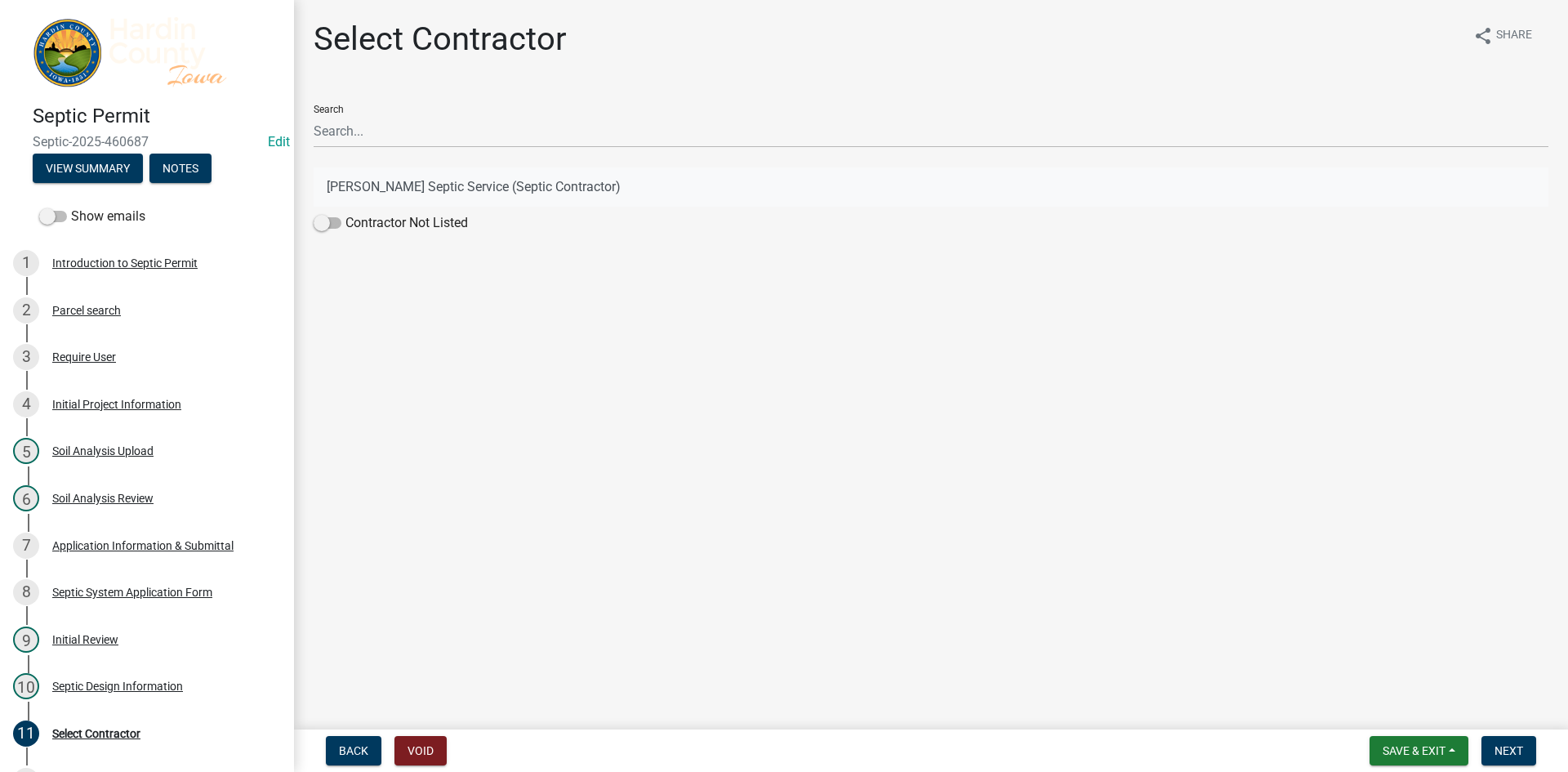
click at [359, 187] on button "[PERSON_NAME] Septic Service (Septic Contractor)" at bounding box center [930, 186] width 1234 height 39
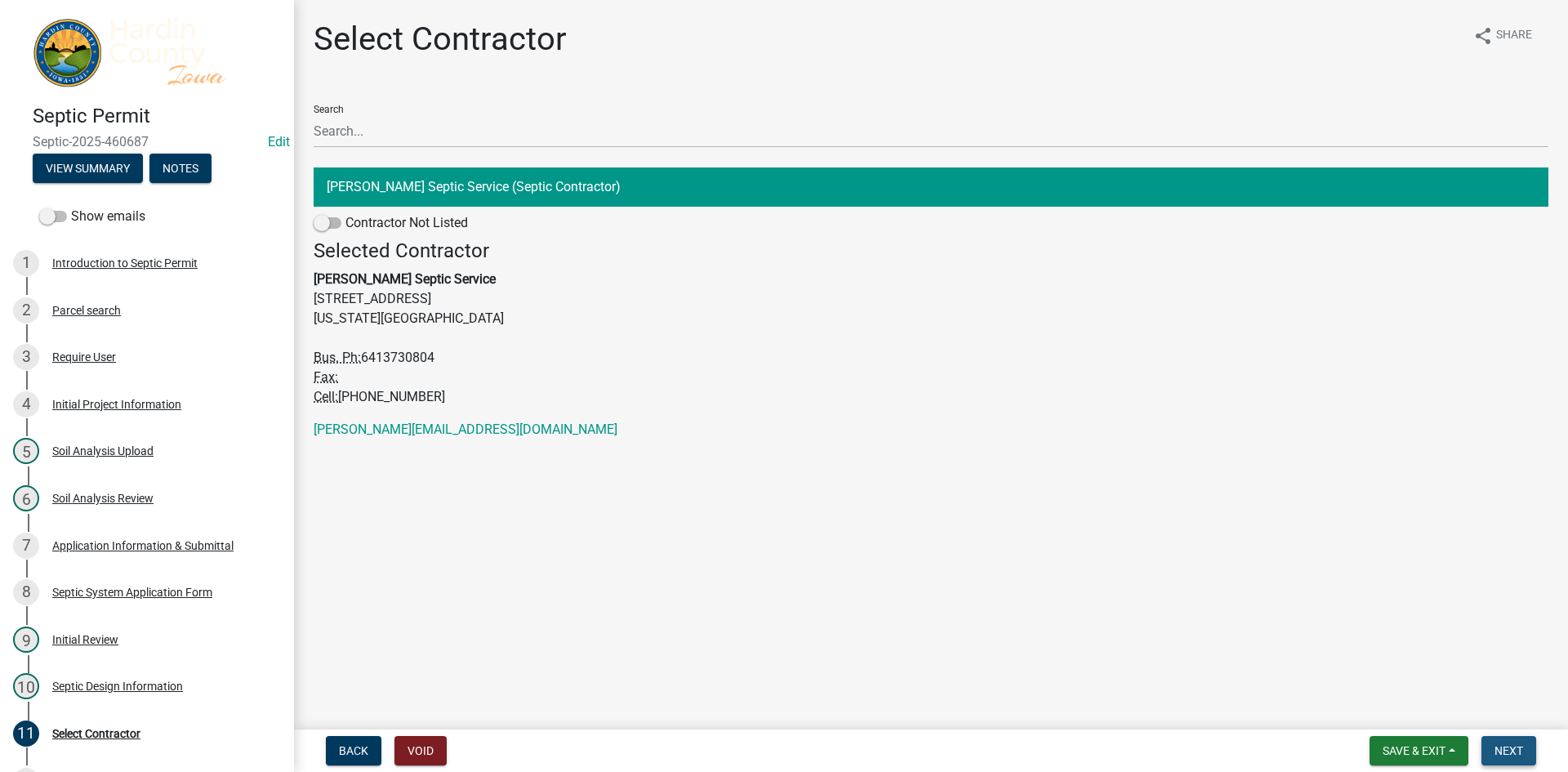
click at [1525, 753] on button "Next" at bounding box center [1508, 751] width 55 height 30
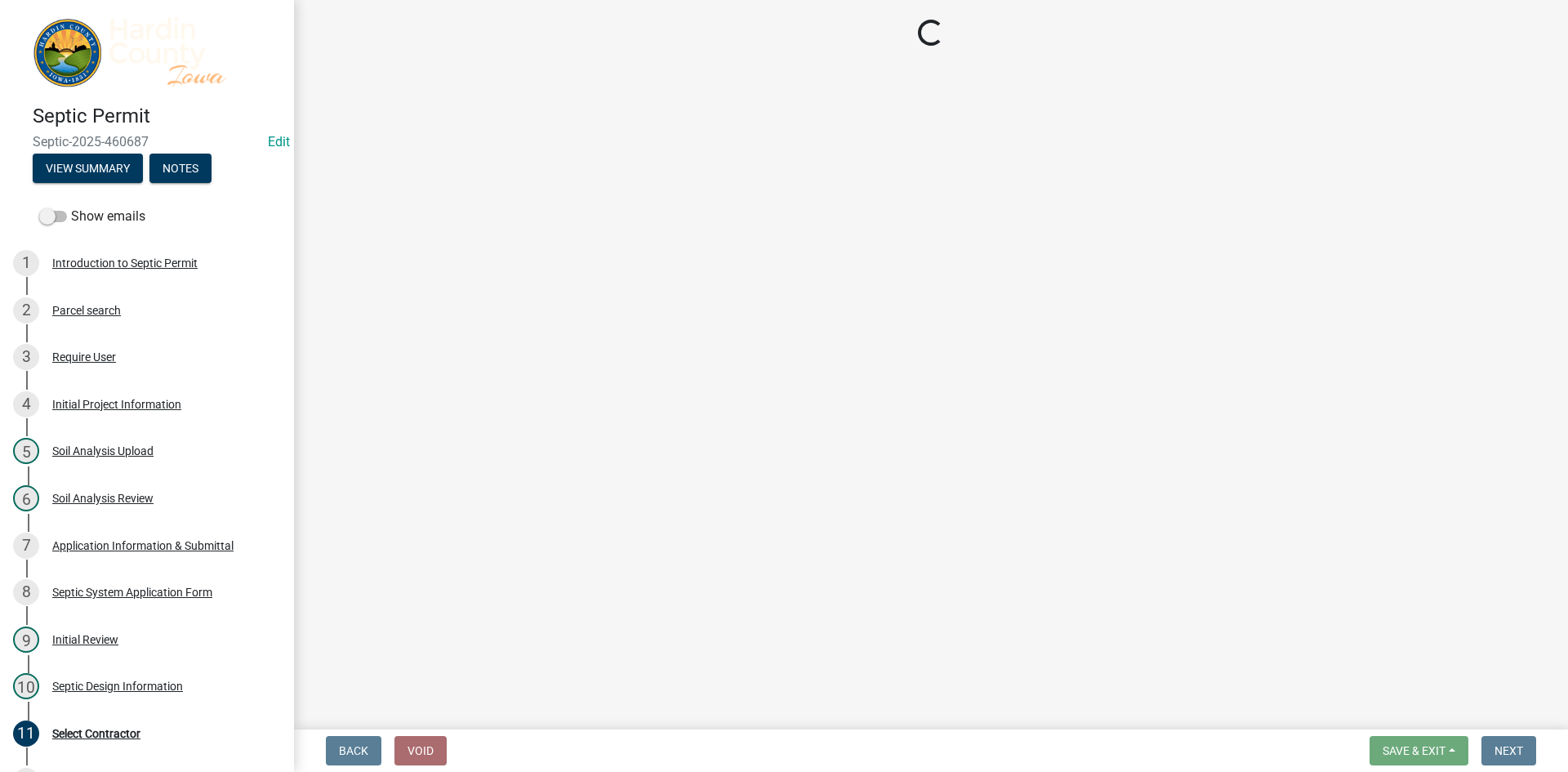
select select "3: 3"
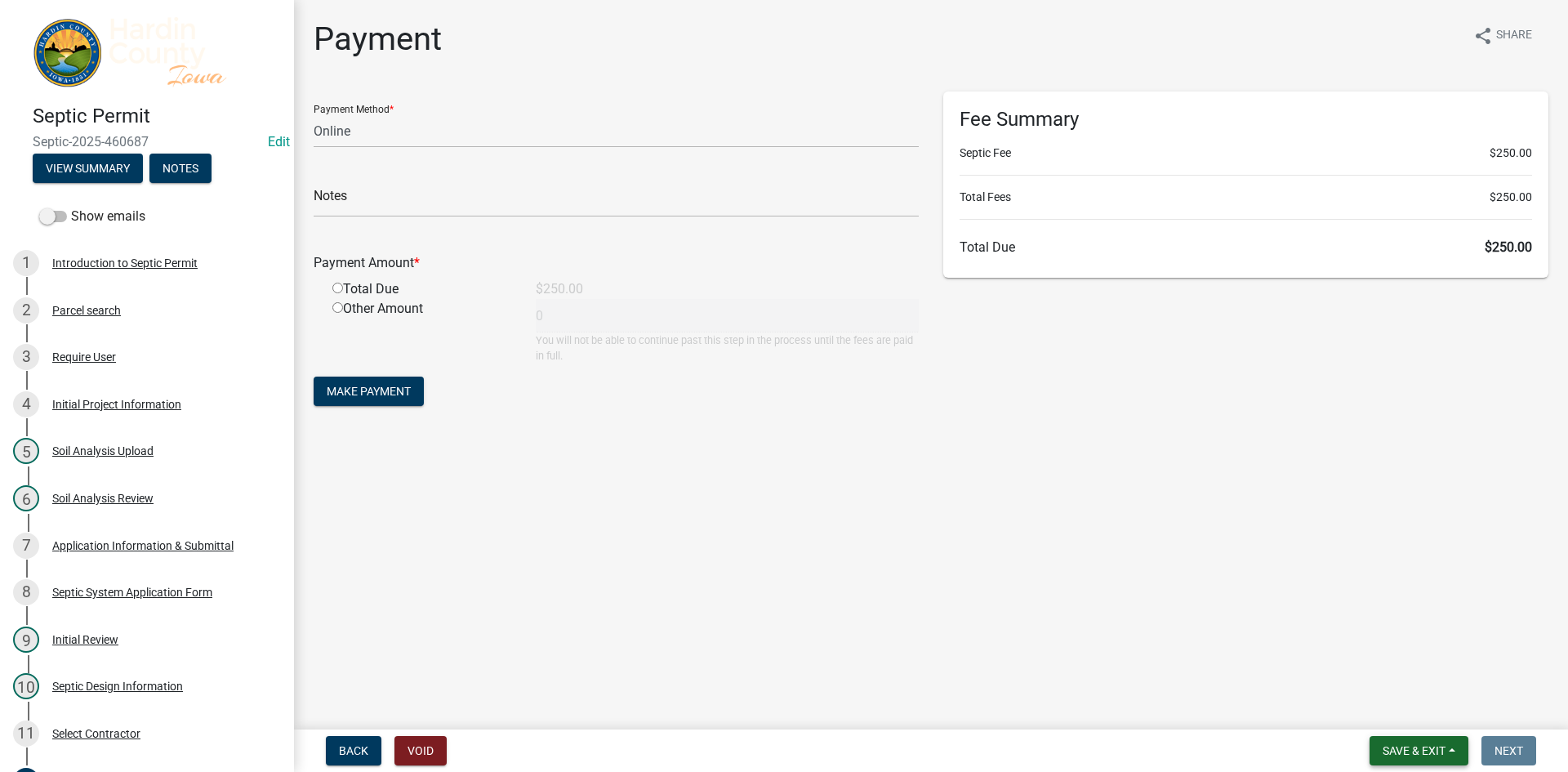
click at [1402, 754] on span "Save & Exit" at bounding box center [1414, 750] width 63 height 13
click at [1389, 710] on button "Save & Exit" at bounding box center [1403, 707] width 131 height 39
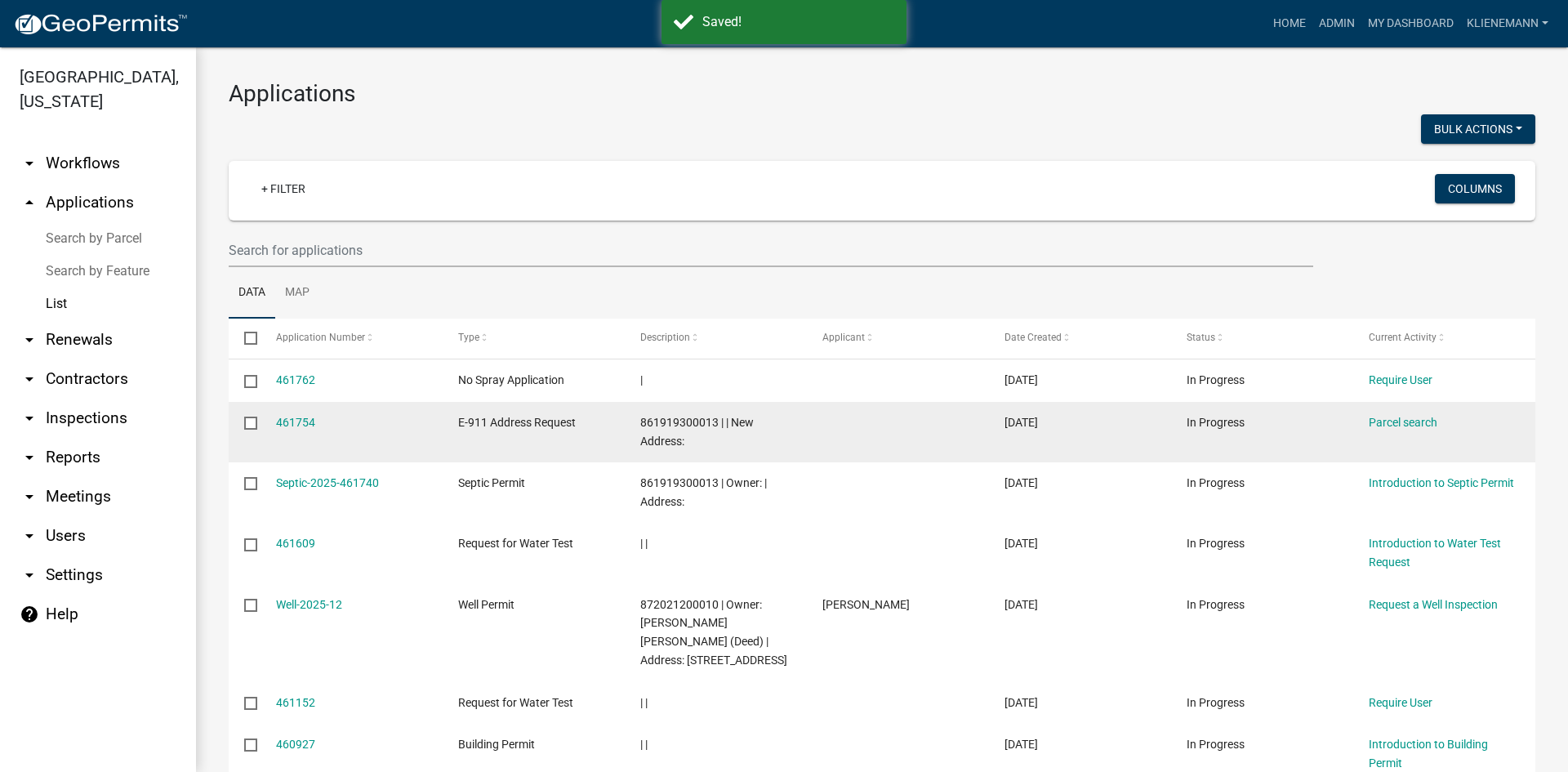
scroll to position [327, 0]
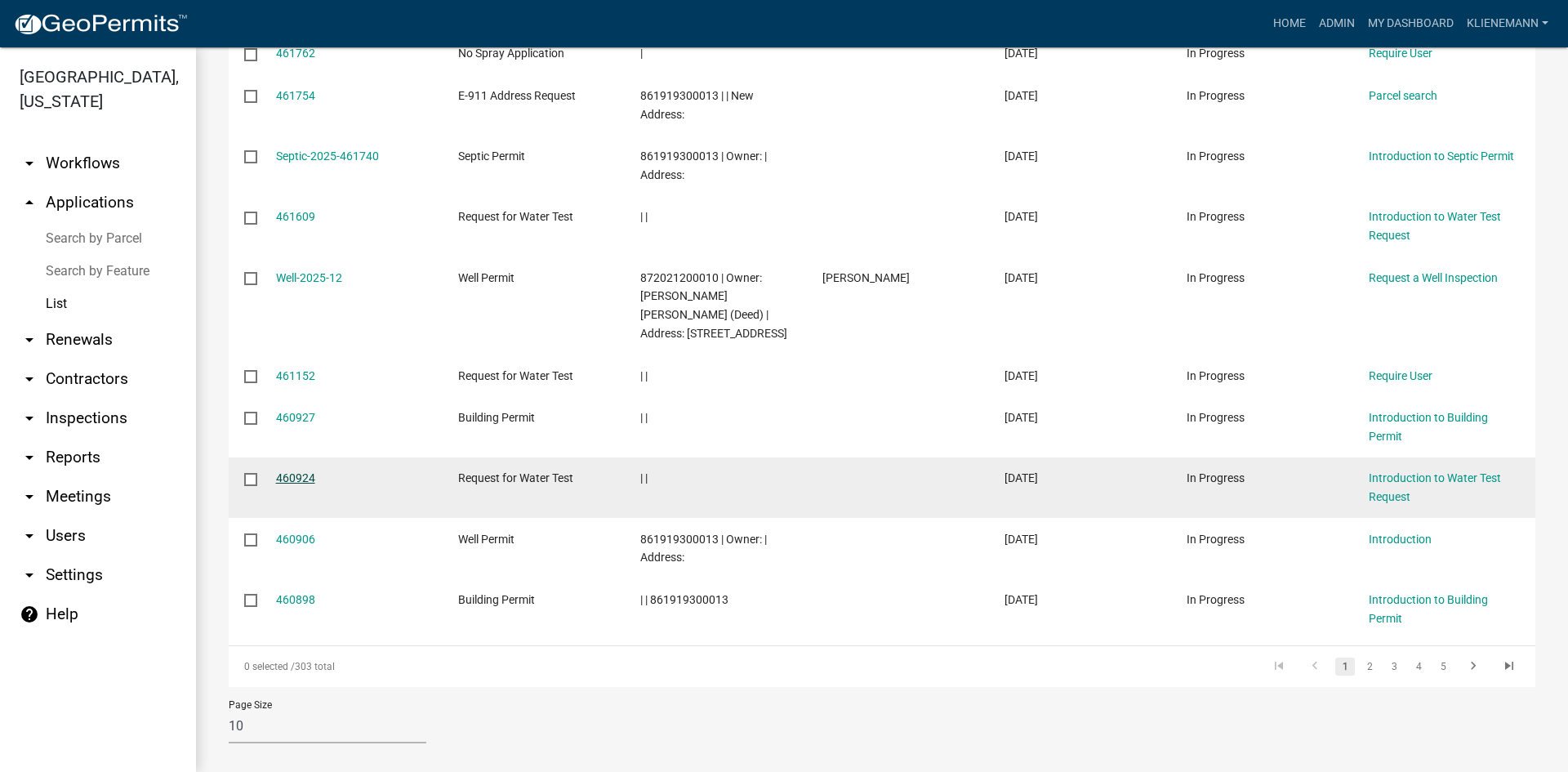
click at [279, 481] on link "460924" at bounding box center [295, 477] width 39 height 13
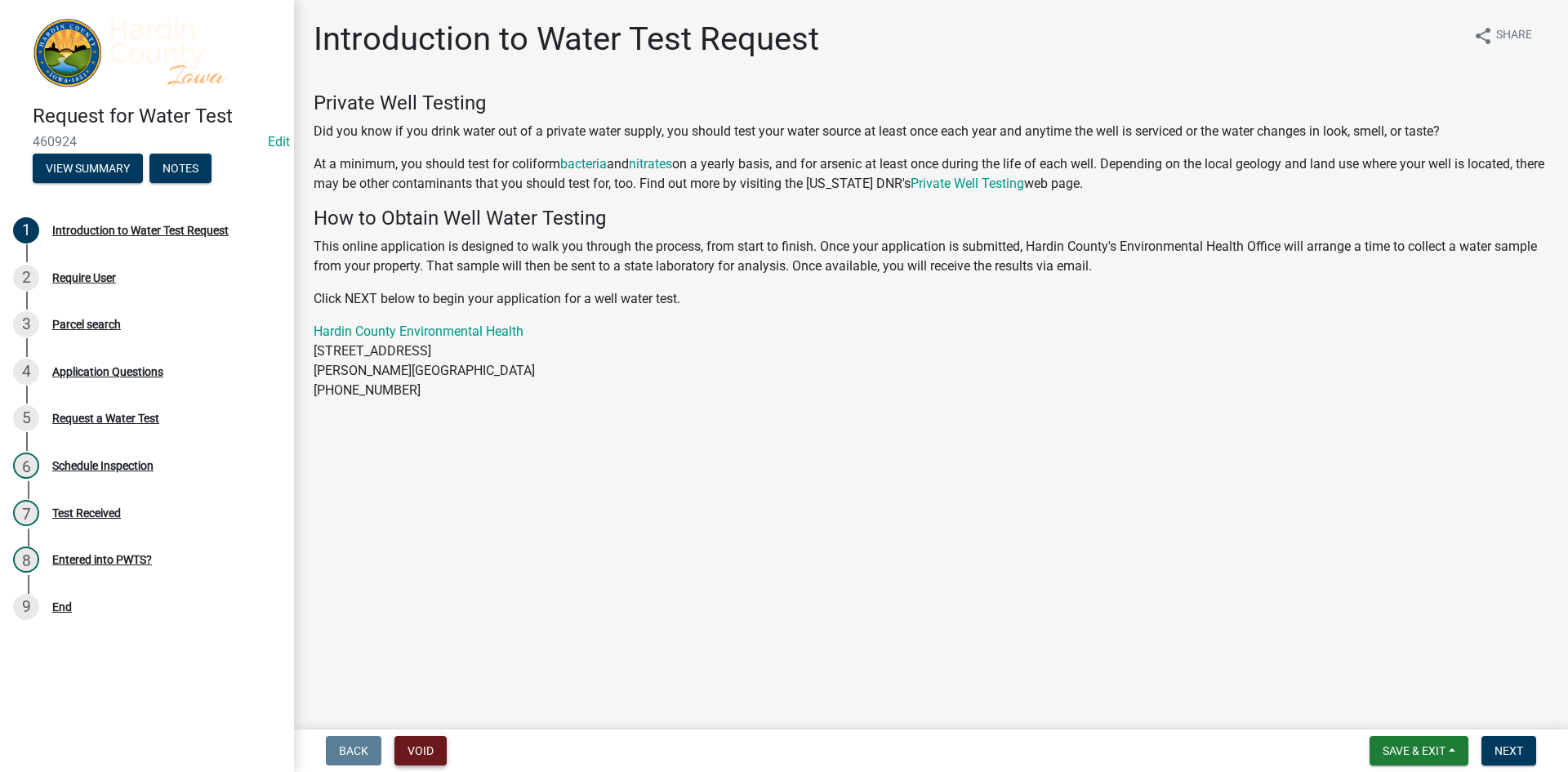
click at [415, 742] on button "Void" at bounding box center [420, 751] width 52 height 30
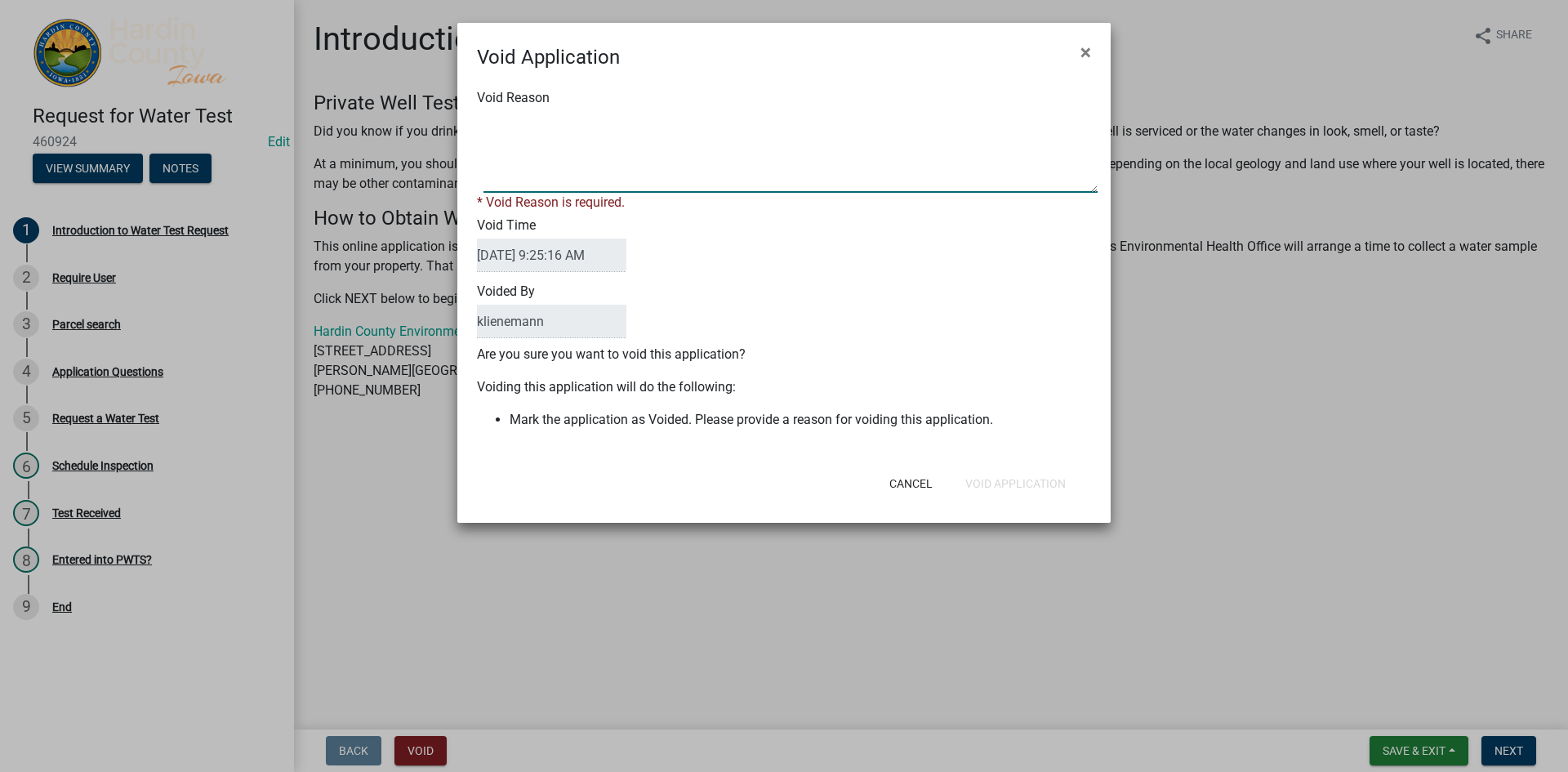
click at [620, 156] on textarea "Void Reason" at bounding box center [790, 151] width 614 height 82
type textarea "Duplicate"
click at [1088, 57] on span "×" at bounding box center [1086, 52] width 11 height 23
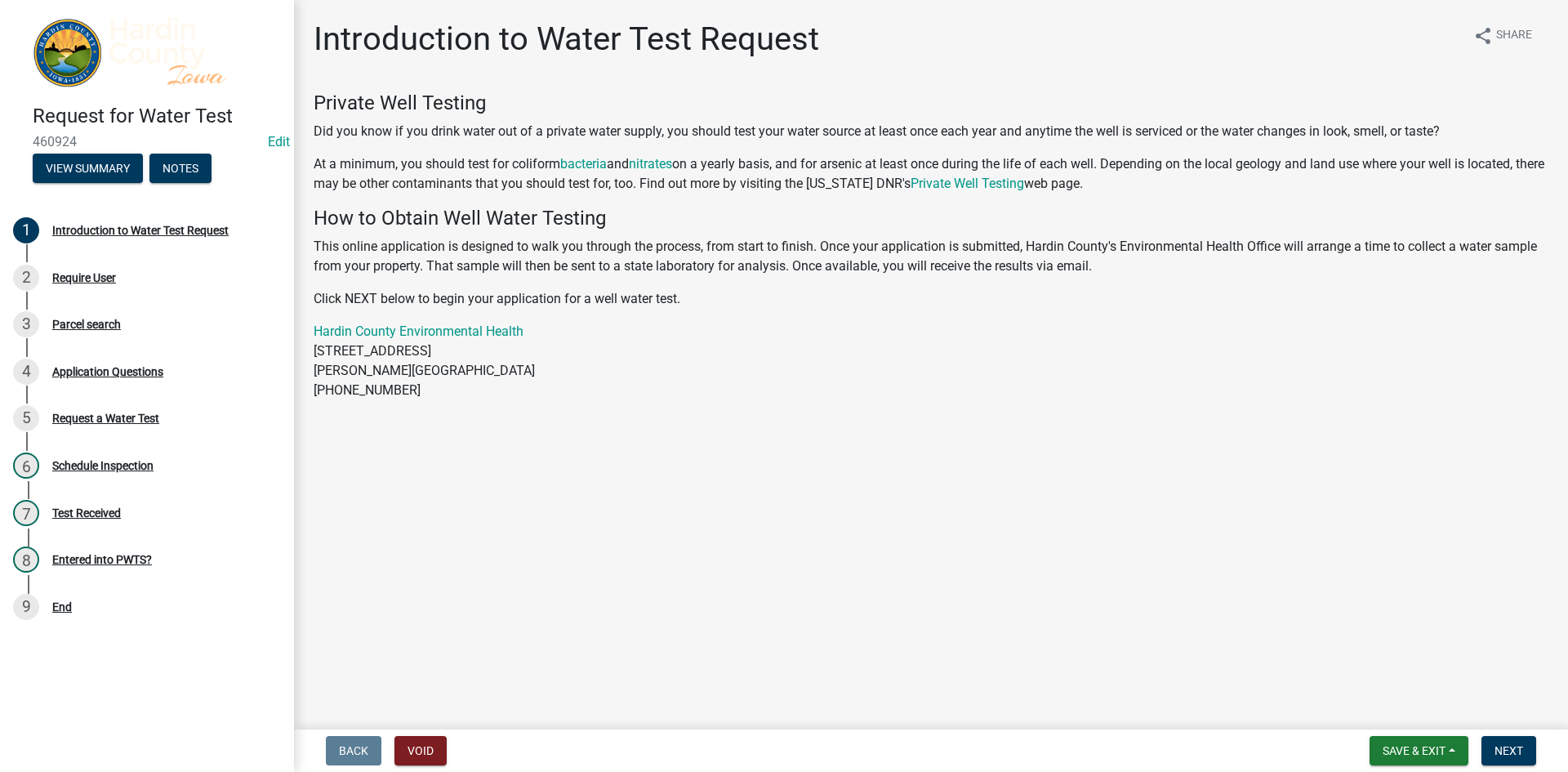
click at [1454, 511] on main "Introduction to Water Test Request share Share Private Well Testing Did you kno…" at bounding box center [930, 361] width 1274 height 722
click at [1435, 749] on span "Save & Exit" at bounding box center [1414, 750] width 63 height 13
click at [1421, 718] on button "Save & Exit" at bounding box center [1403, 707] width 131 height 39
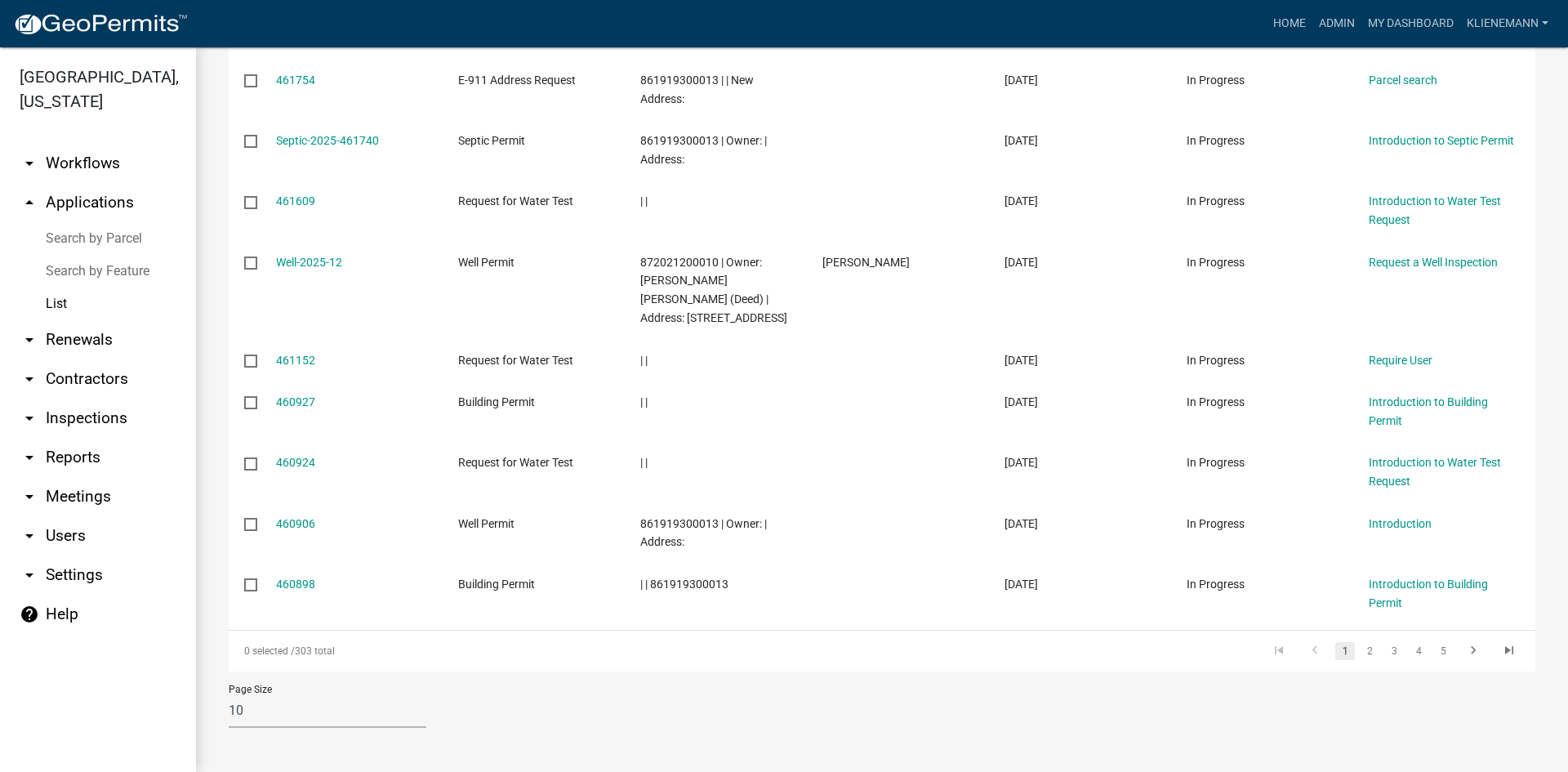
scroll to position [343, 0]
click at [1360, 648] on link "2" at bounding box center [1370, 650] width 20 height 18
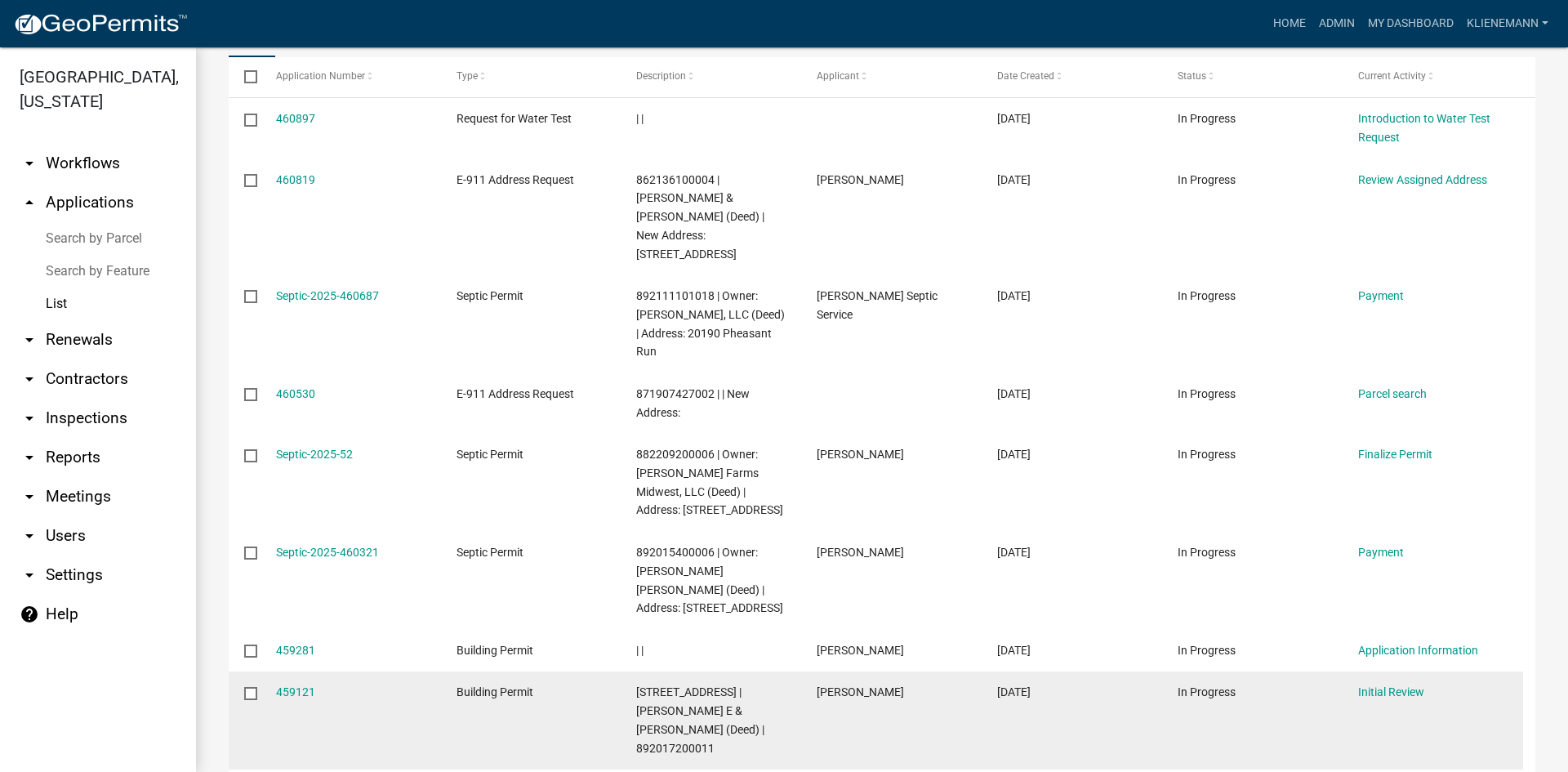
scroll to position [343, 0]
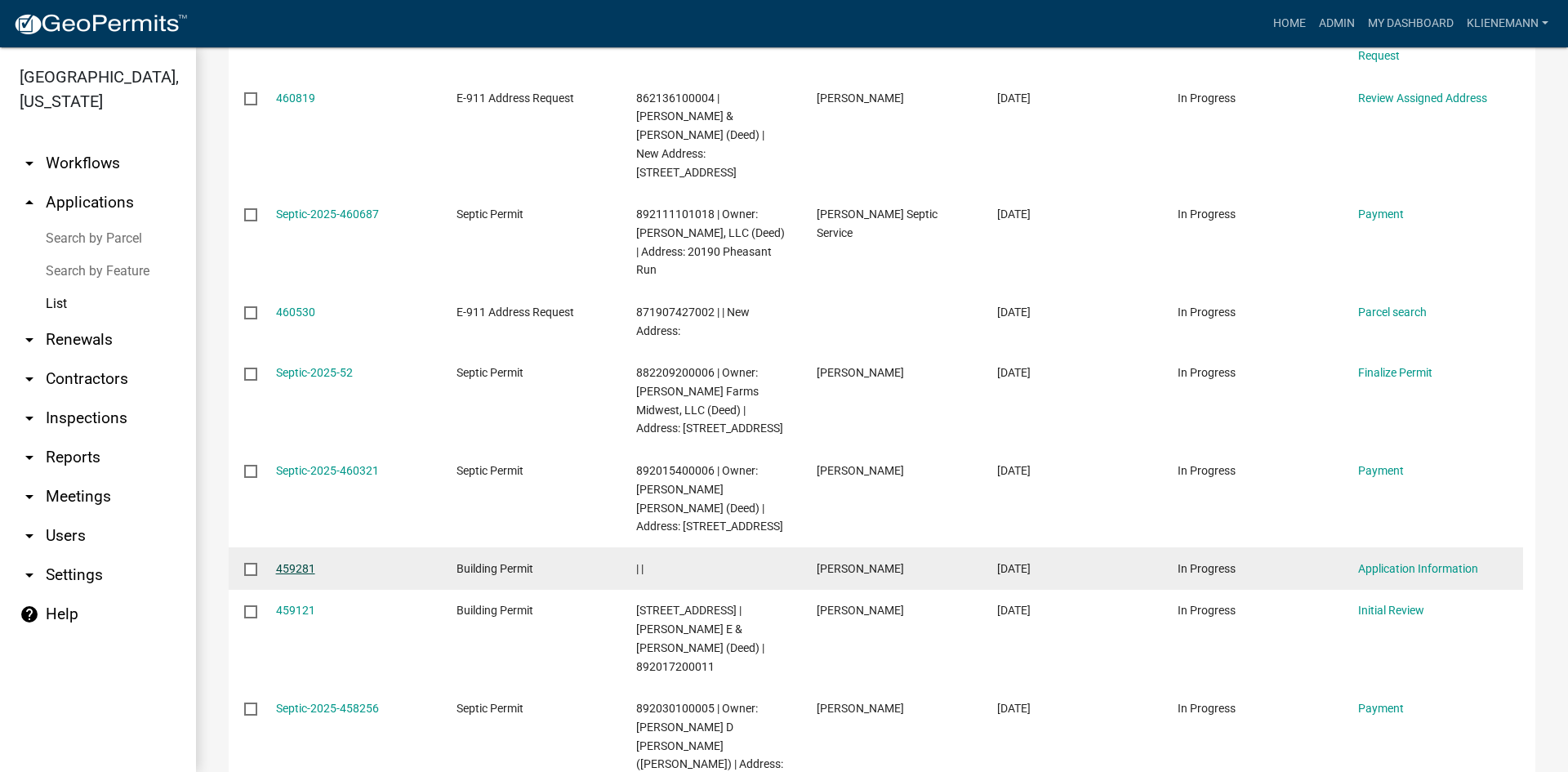
click at [283, 562] on link "459281" at bounding box center [295, 568] width 39 height 13
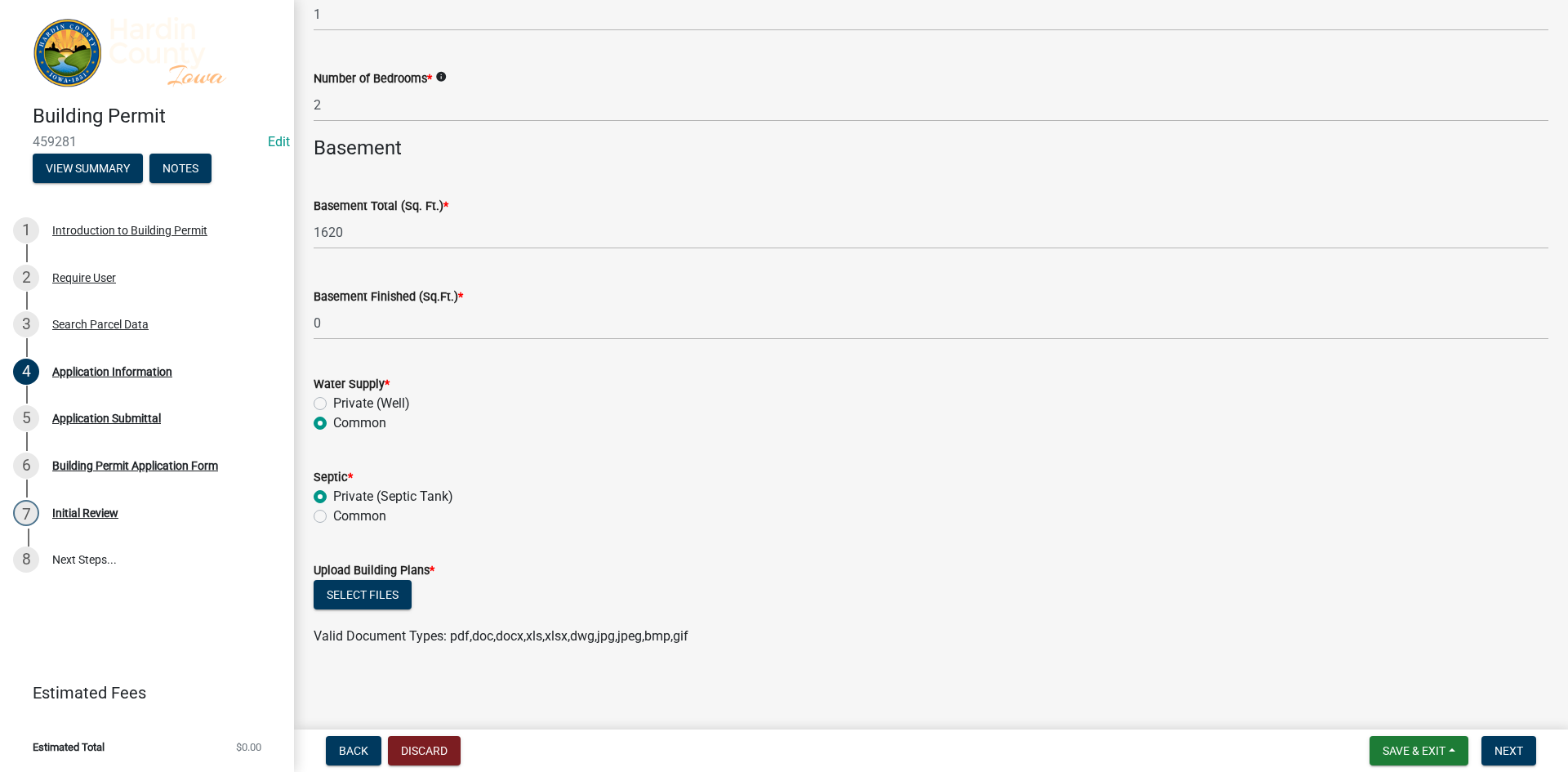
scroll to position [4043, 0]
click at [1519, 754] on span "Next" at bounding box center [1508, 750] width 29 height 13
